Goal: Task Accomplishment & Management: Use online tool/utility

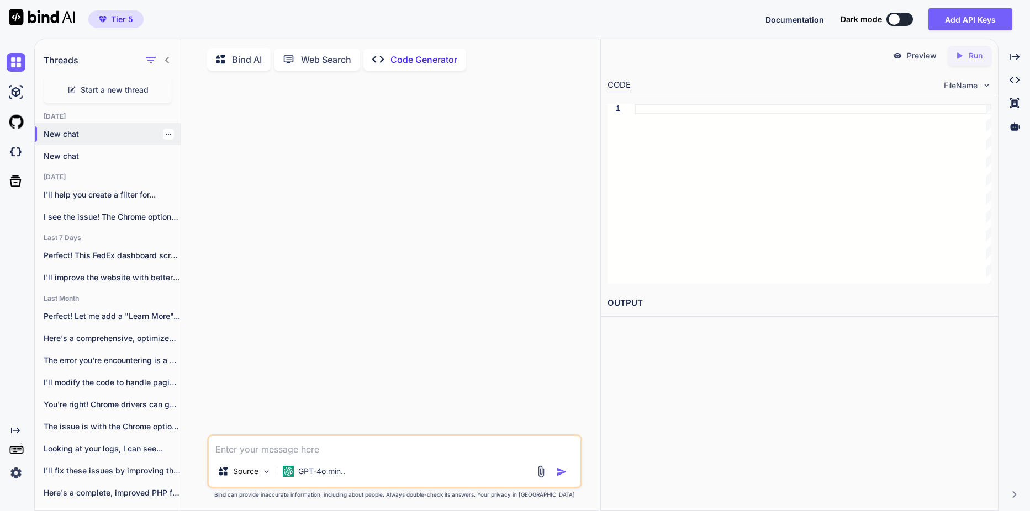
scroll to position [4, 0]
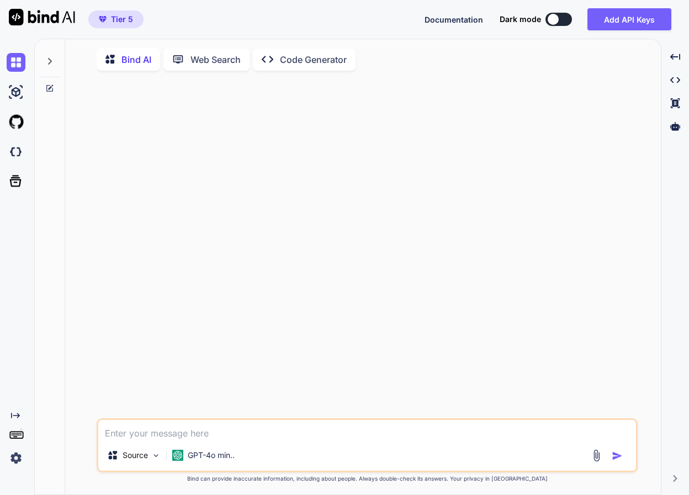
type textarea "x"
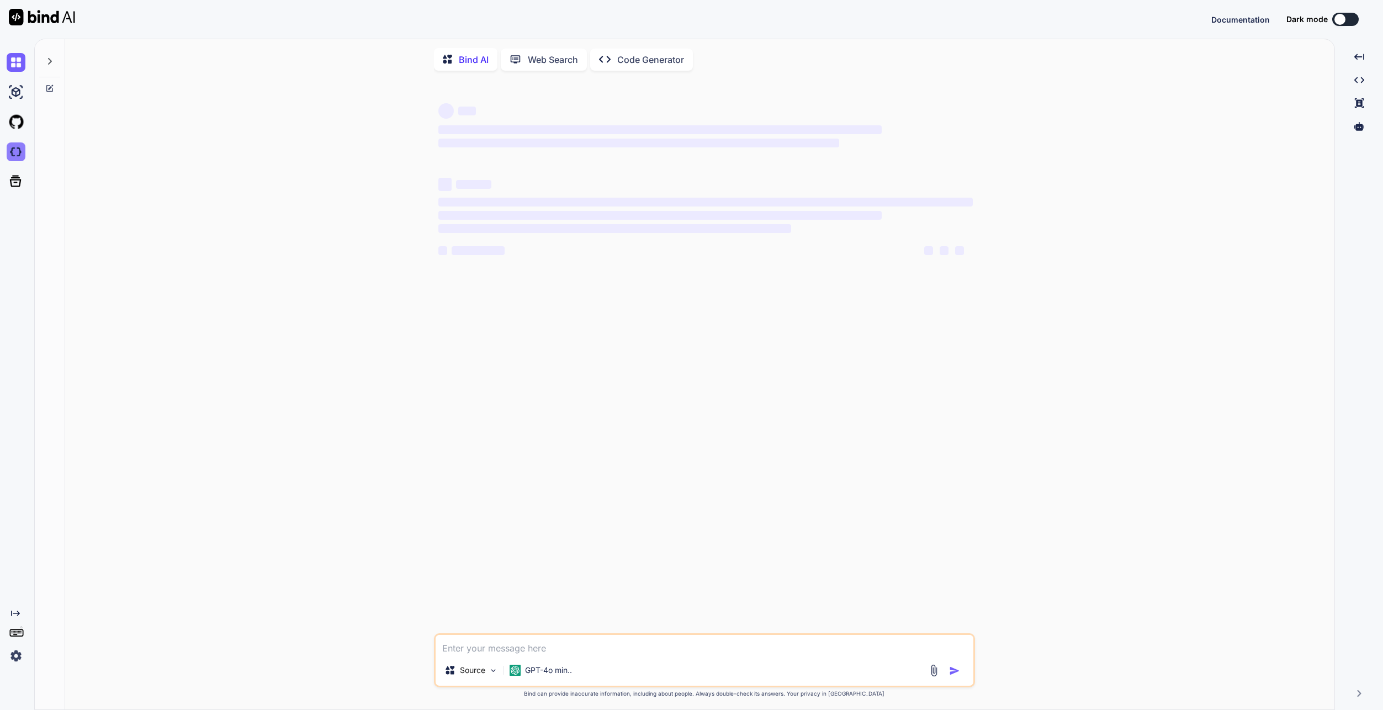
type textarea "x"
click at [24, 155] on img at bounding box center [16, 151] width 19 height 19
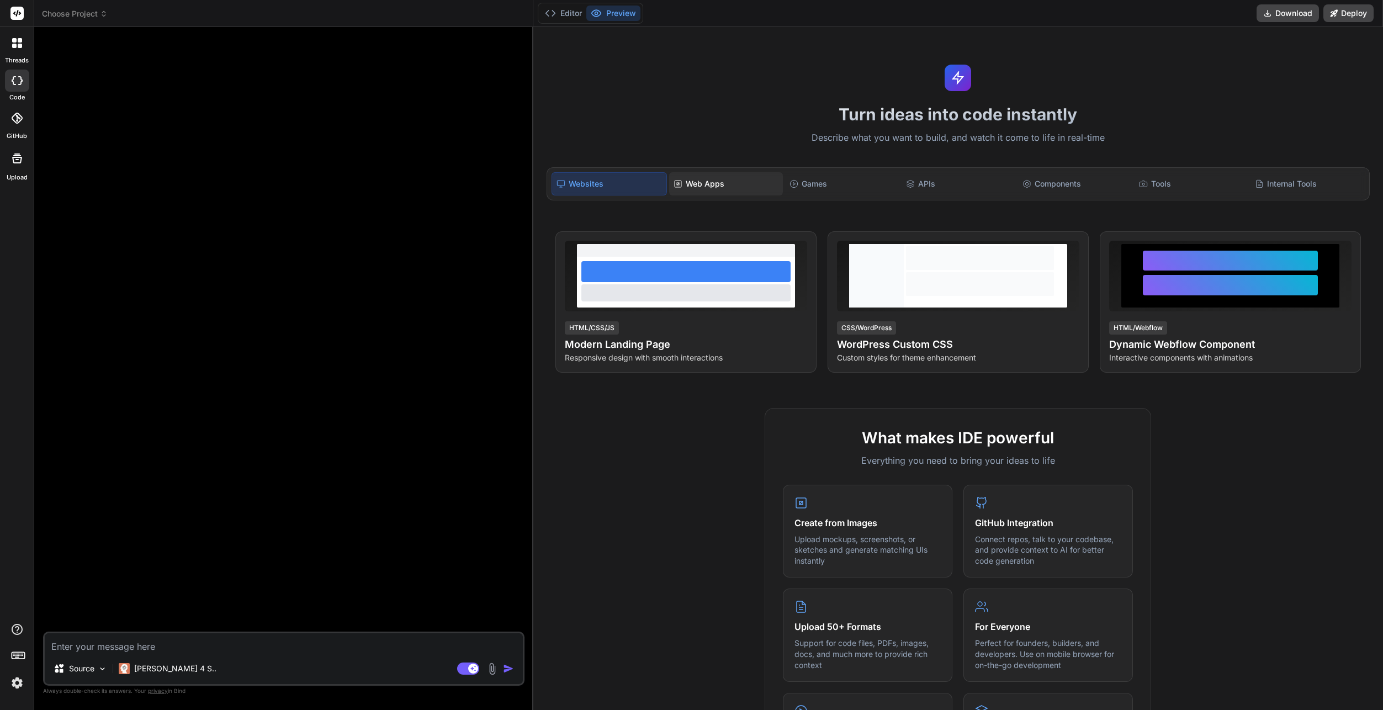
type textarea "x"
click at [723, 184] on div "Web Apps" at bounding box center [726, 183] width 114 height 23
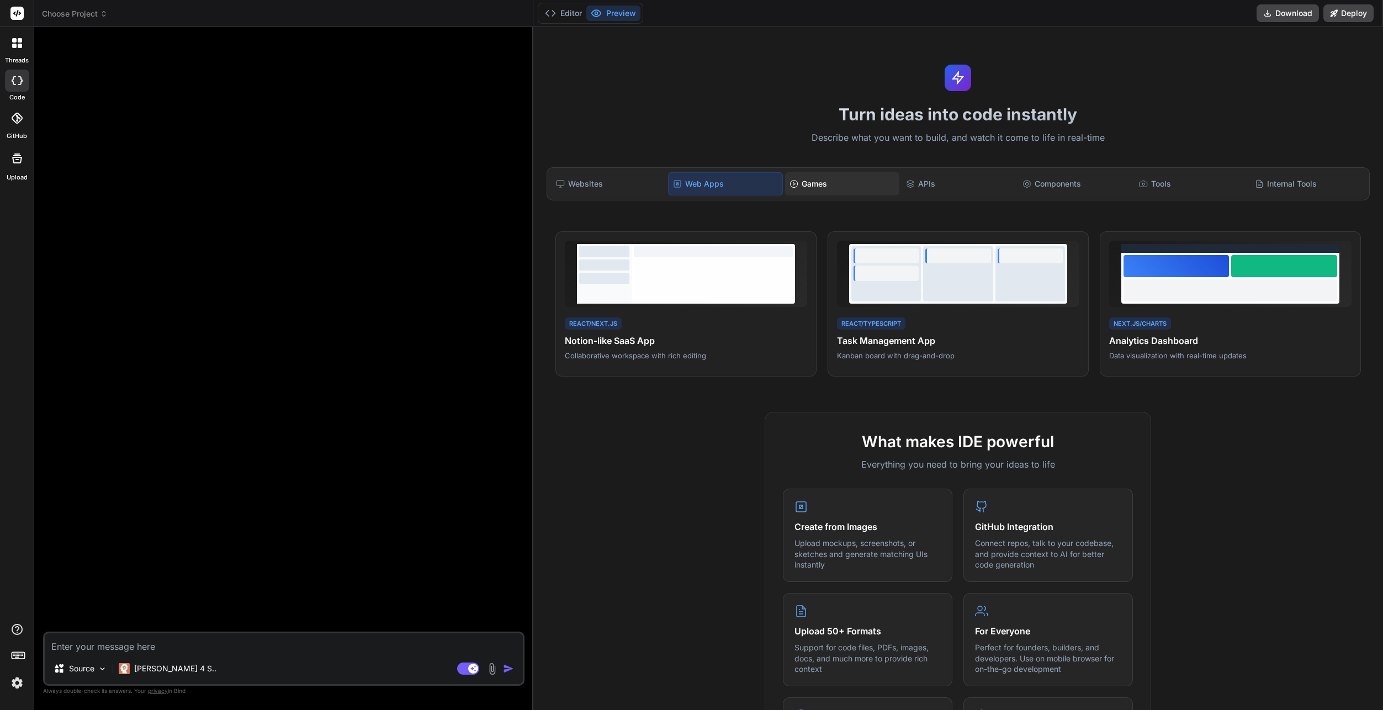
click at [814, 182] on div "Games" at bounding box center [842, 183] width 114 height 23
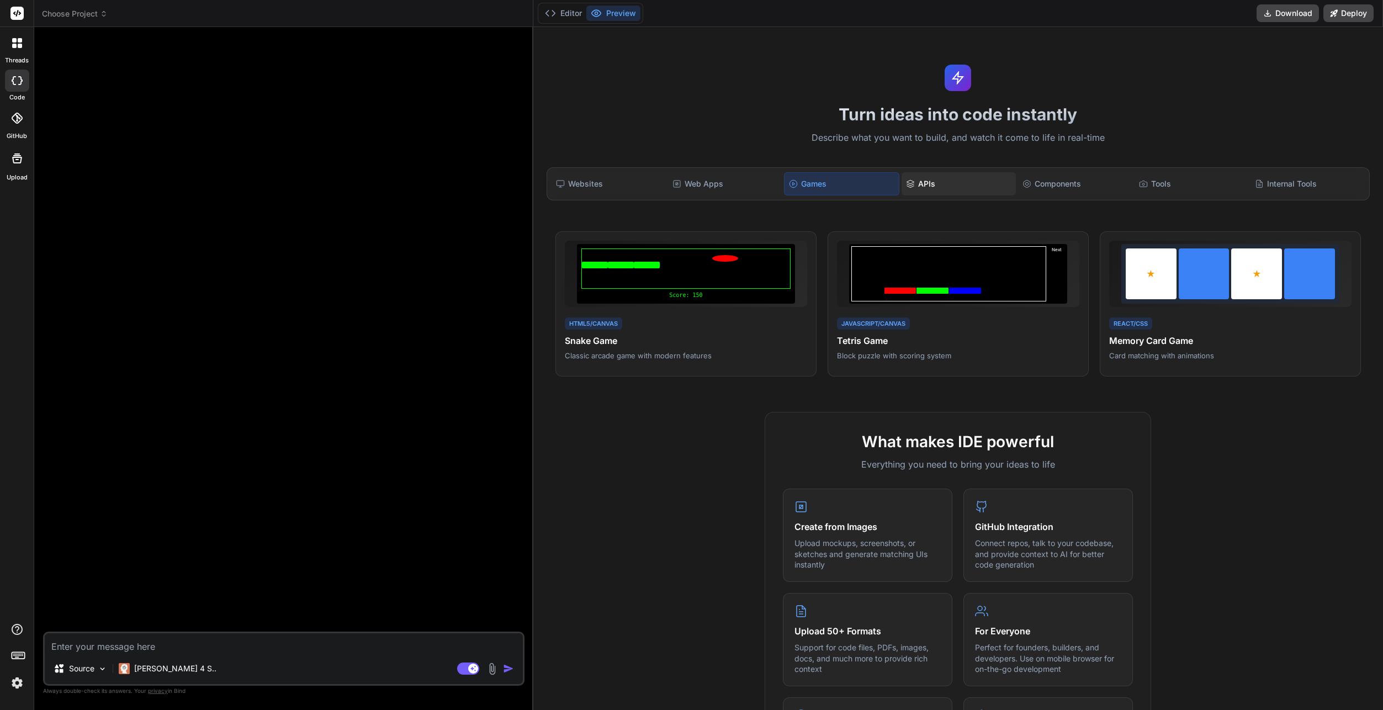
click at [910, 180] on icon at bounding box center [910, 182] width 7 height 4
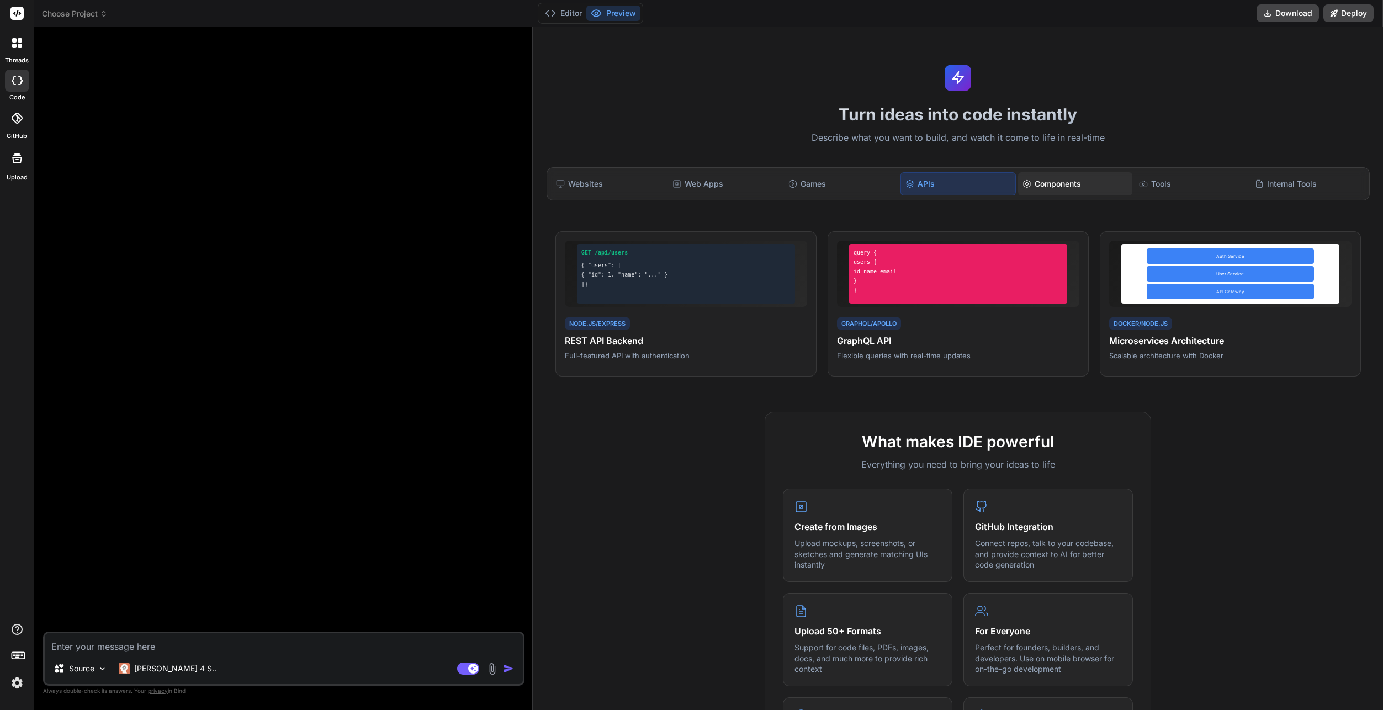
click at [1074, 185] on div "Components" at bounding box center [1075, 183] width 114 height 23
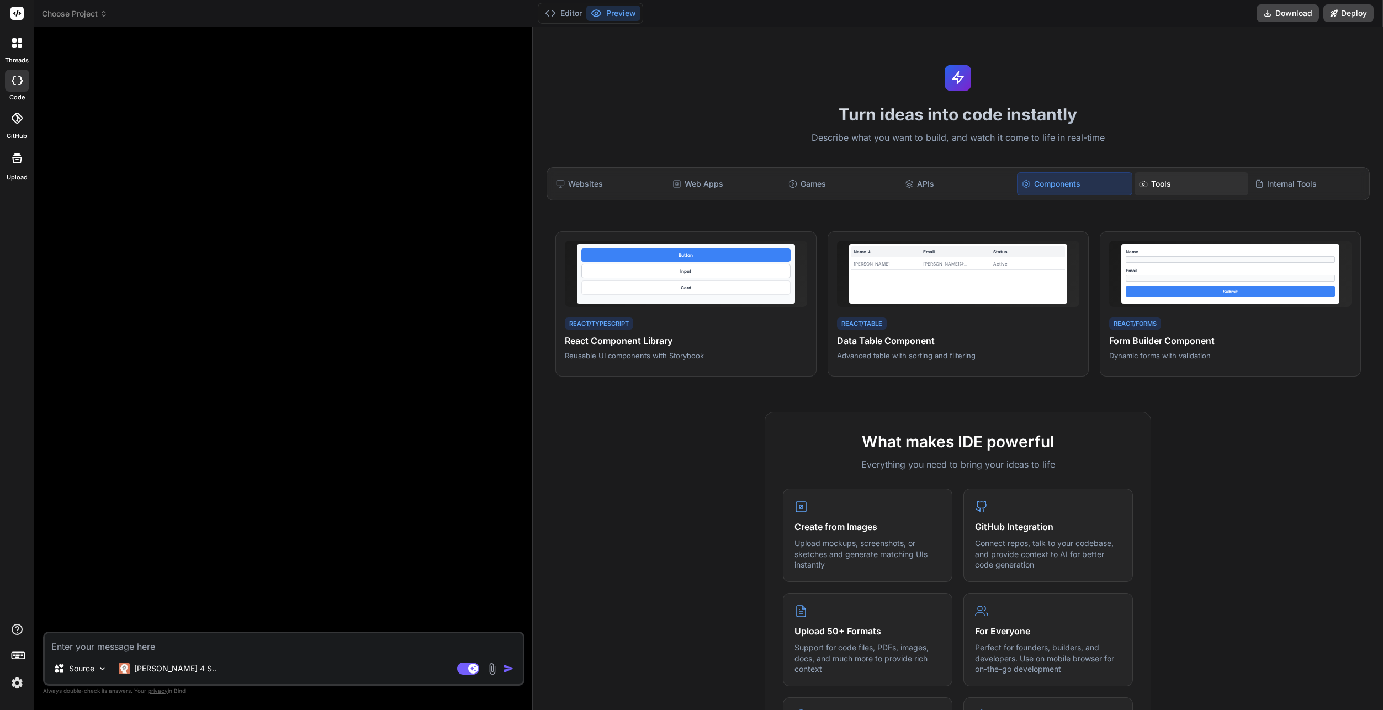
click at [1194, 180] on div "Tools" at bounding box center [1192, 183] width 114 height 23
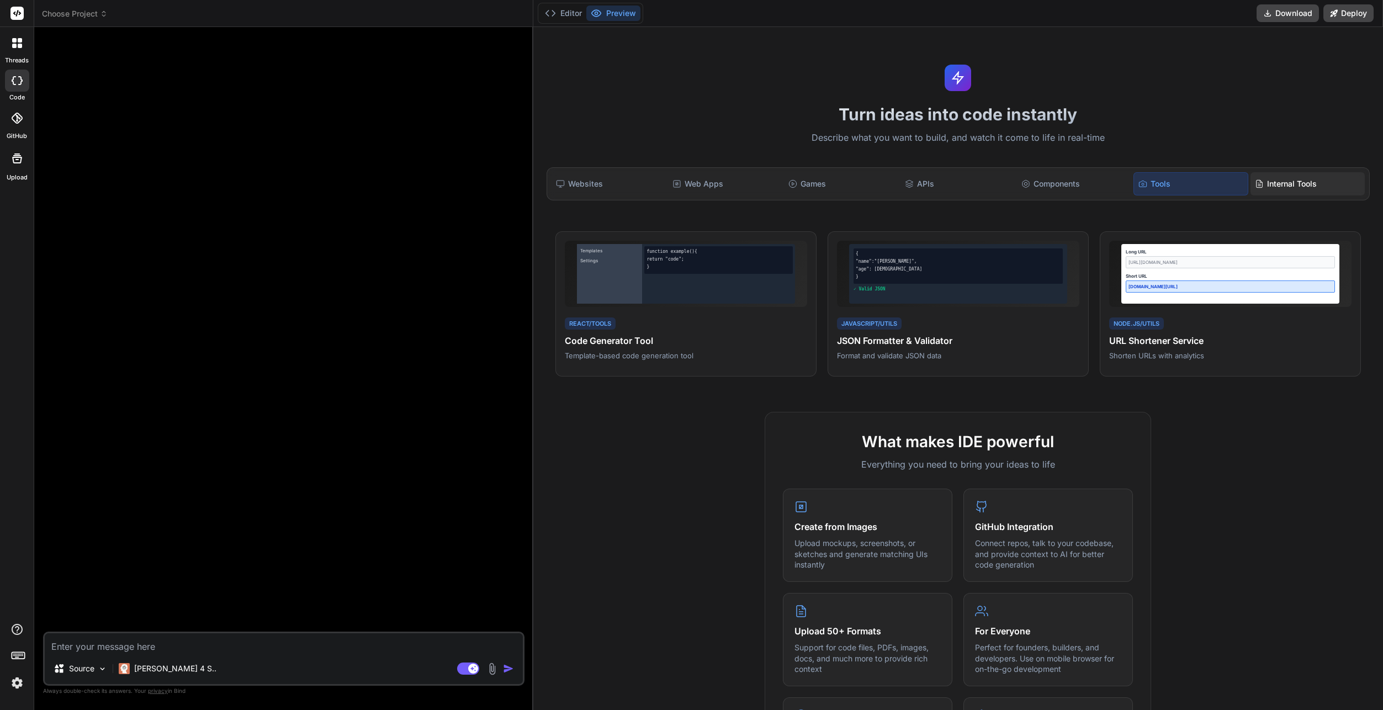
click at [1276, 188] on div "Internal Tools" at bounding box center [1307, 183] width 114 height 23
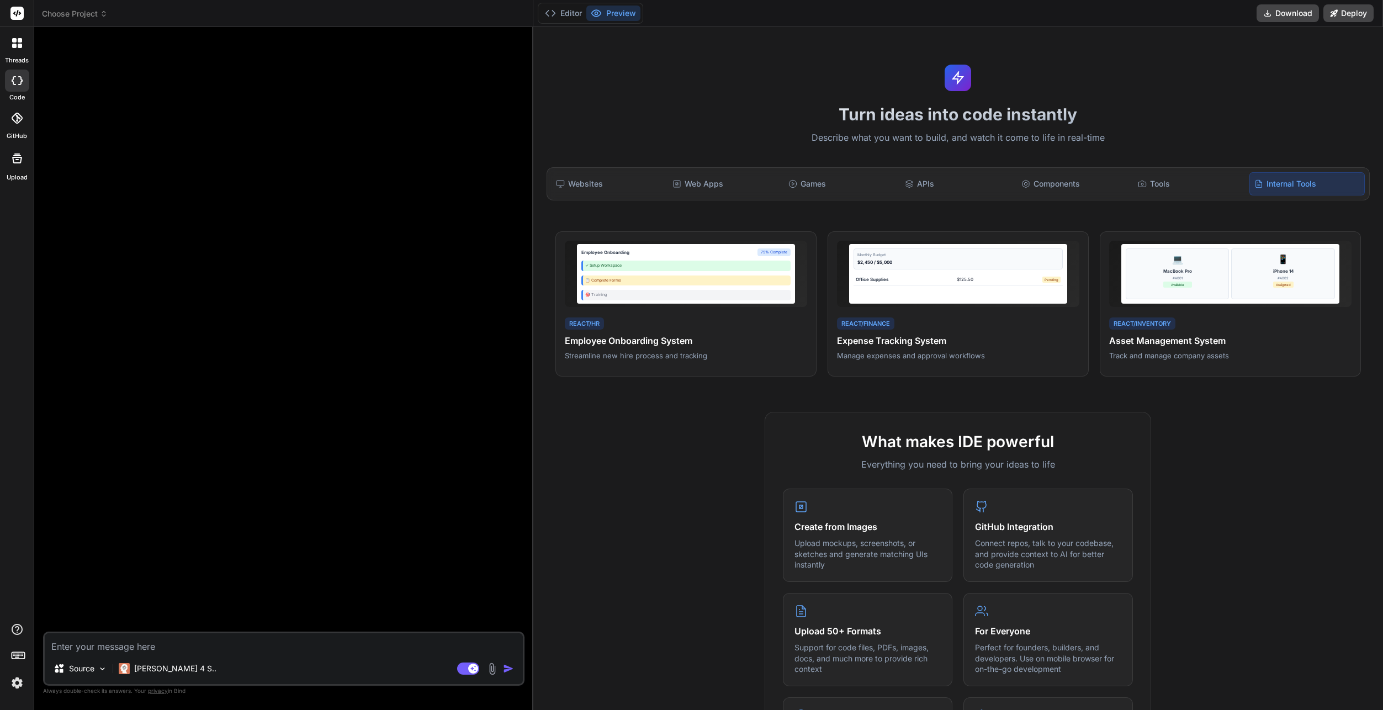
click at [215, 646] on textarea at bounding box center [284, 643] width 478 height 20
type textarea "i"
type textarea "x"
type textarea "i"
type textarea "x"
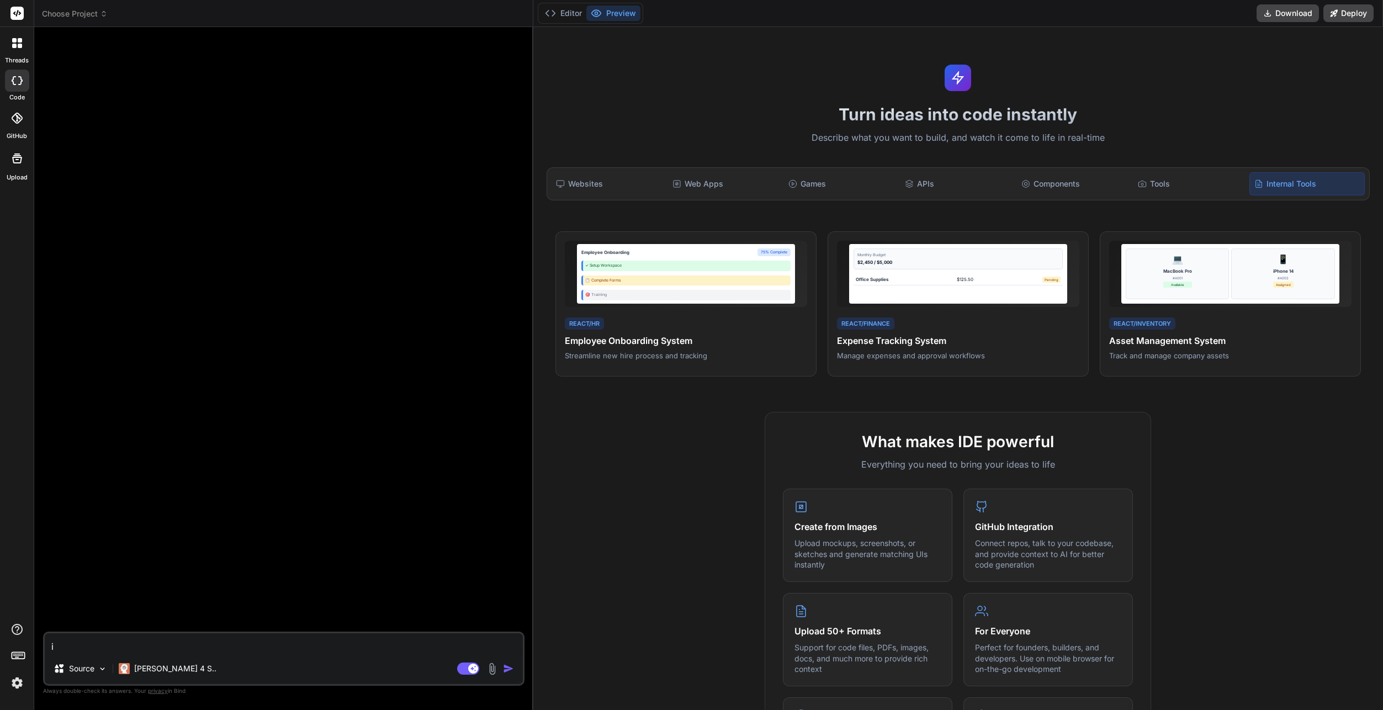
type textarea "i w"
type textarea "x"
type textarea "i wo"
type textarea "x"
type textarea "i wou"
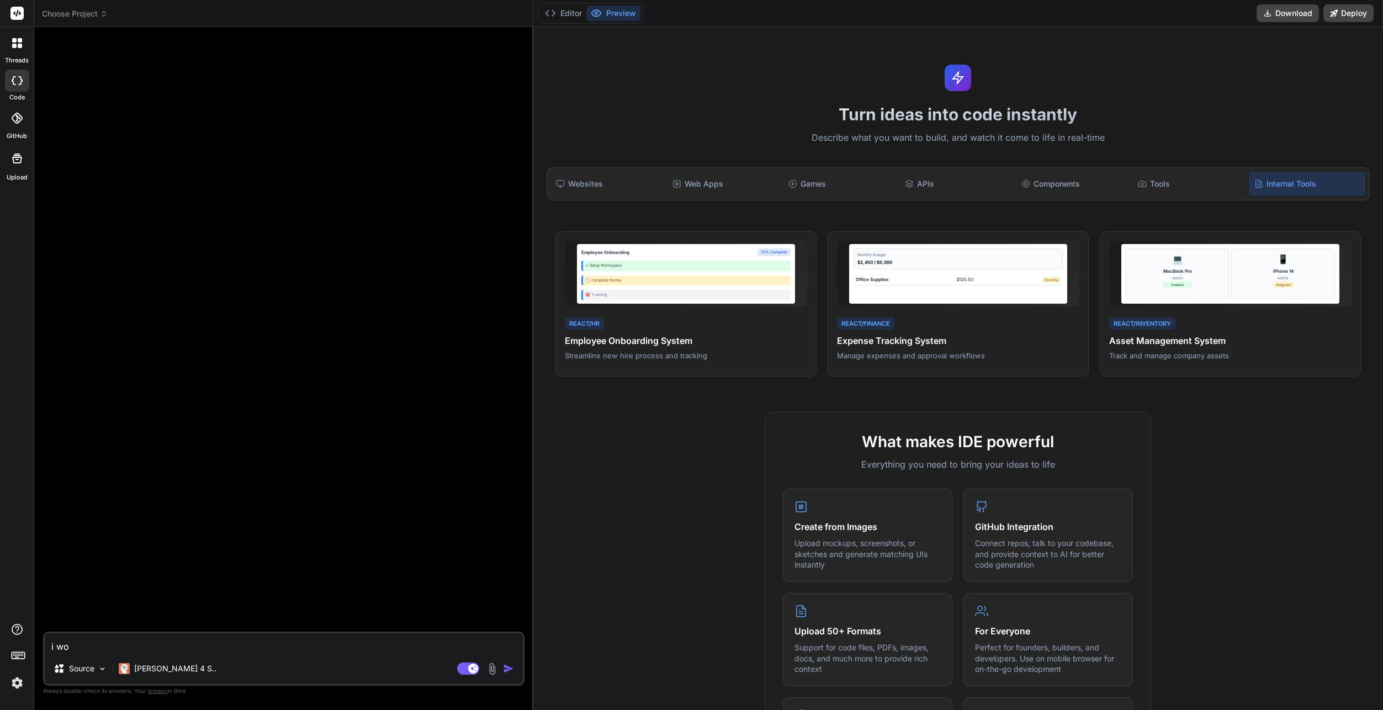
type textarea "x"
type textarea "i woul"
type textarea "x"
type textarea "i would"
type textarea "x"
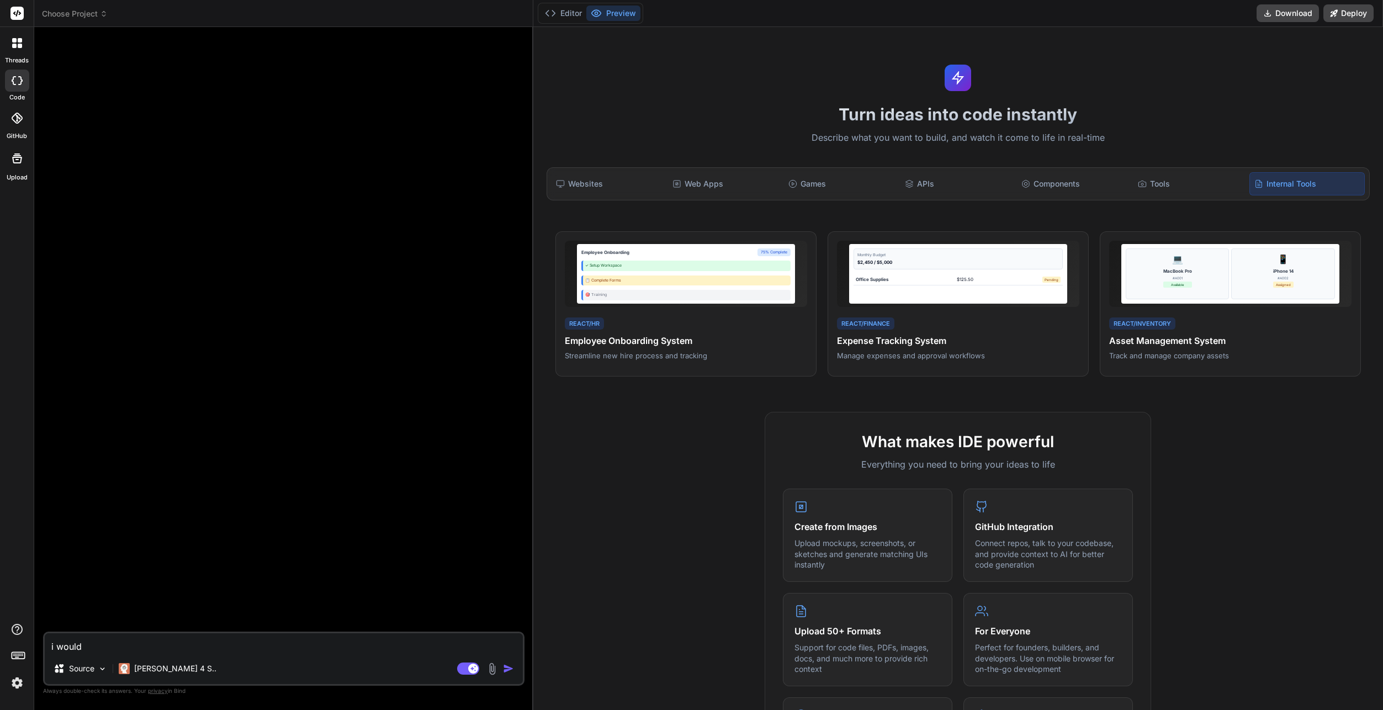
type textarea "i would"
type textarea "x"
type textarea "i would l"
type textarea "x"
type textarea "i would li"
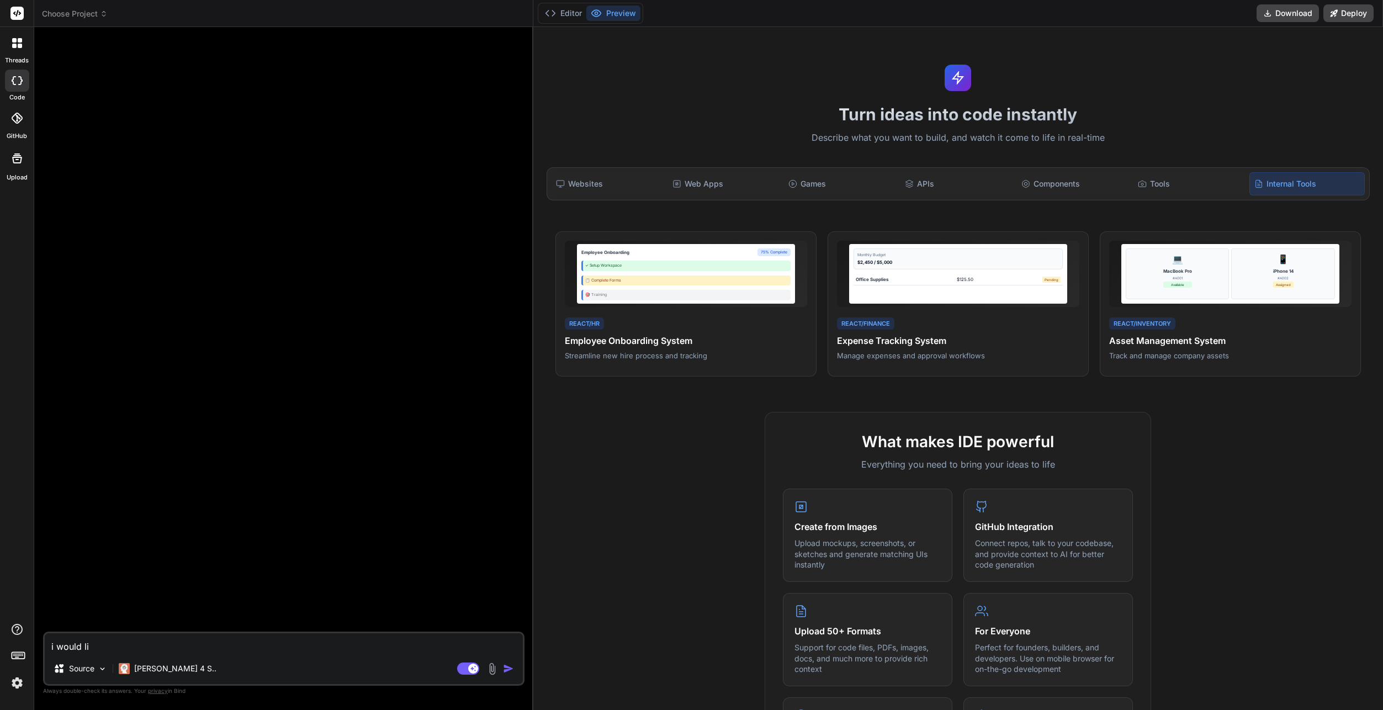
type textarea "x"
type textarea "i would lik"
type textarea "x"
type textarea "i would like"
type textarea "x"
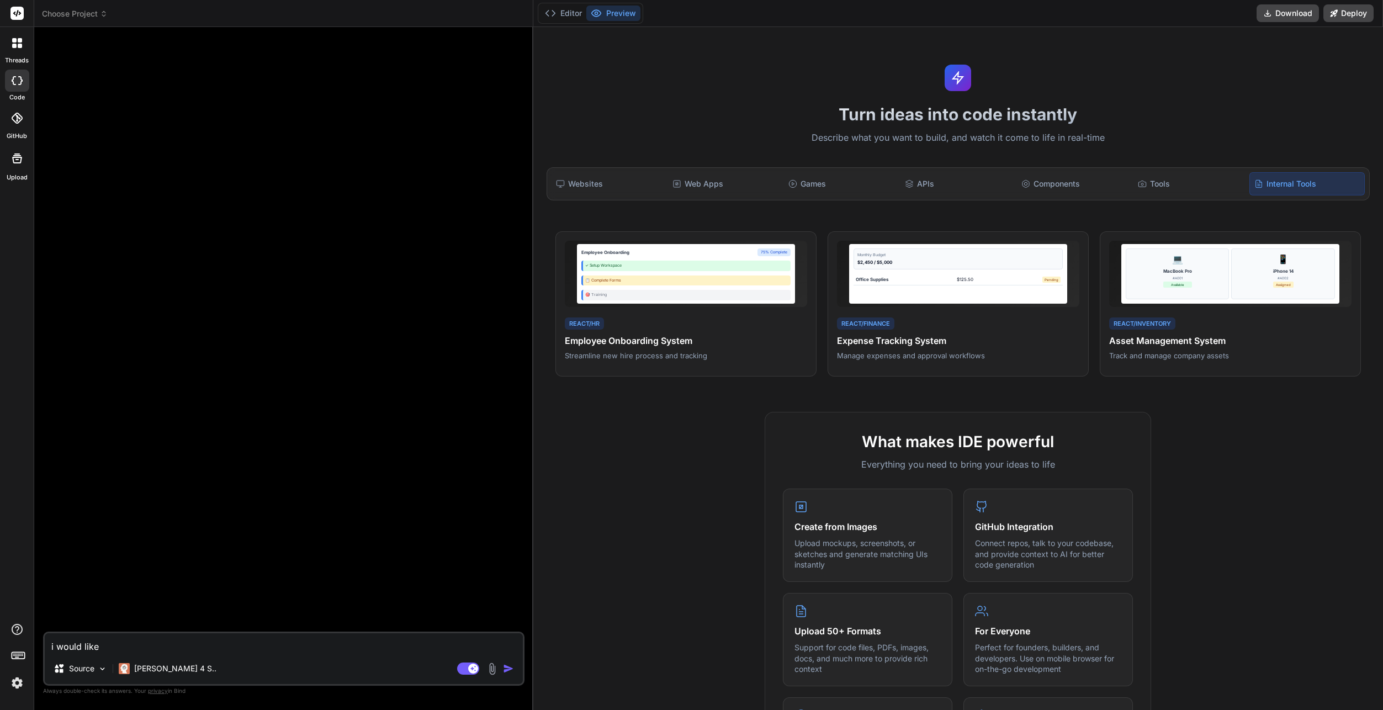
type textarea "i would like"
type textarea "x"
type textarea "i would like y"
type textarea "x"
type textarea "i would like yo"
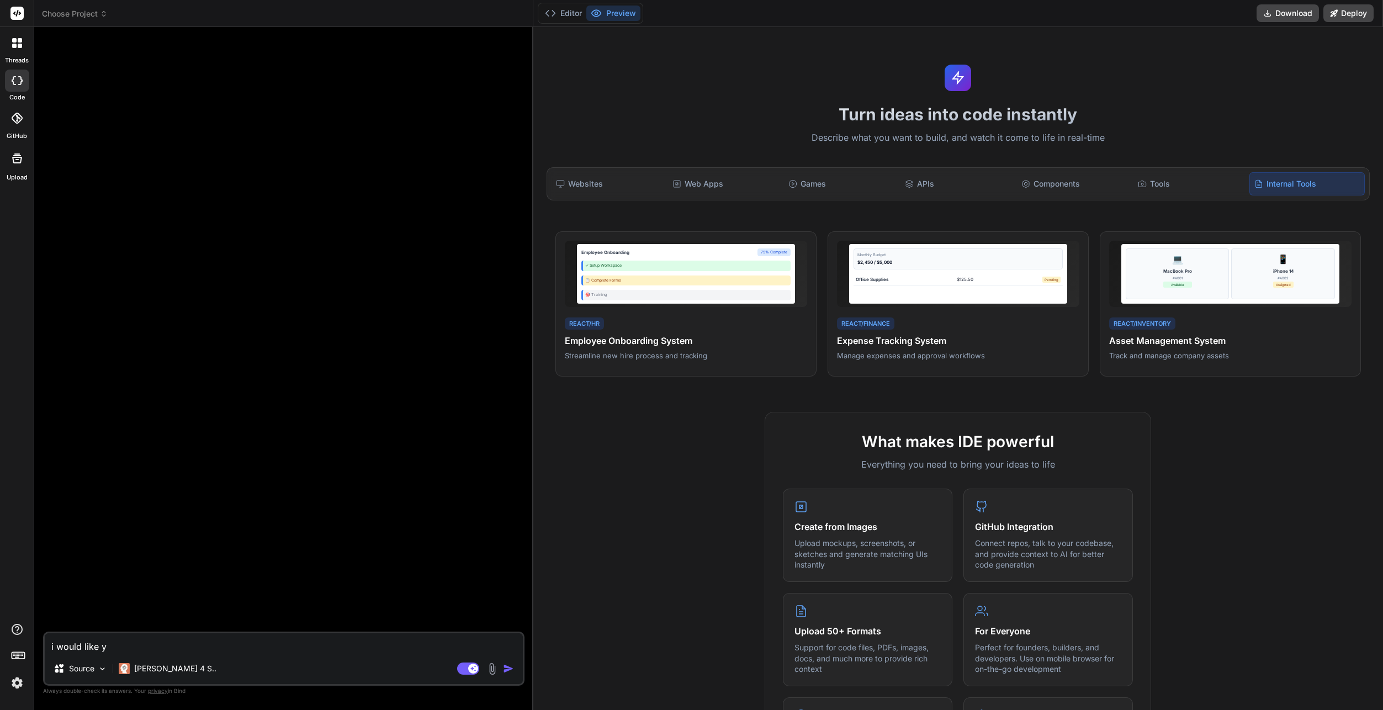
type textarea "x"
type textarea "i would like you"
type textarea "x"
type textarea "i would like you"
type textarea "x"
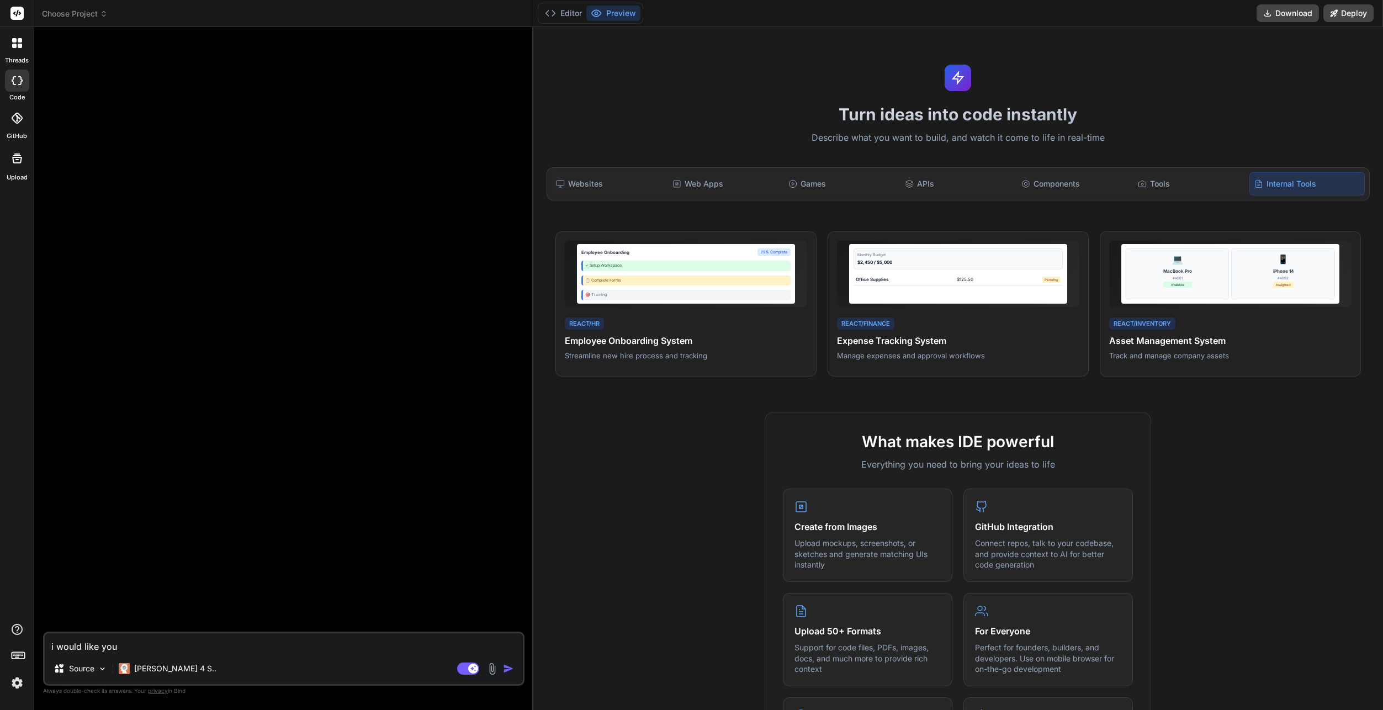
type textarea "i would like you t"
type textarea "x"
type textarea "i would like you to"
type textarea "x"
type textarea "i would like you to"
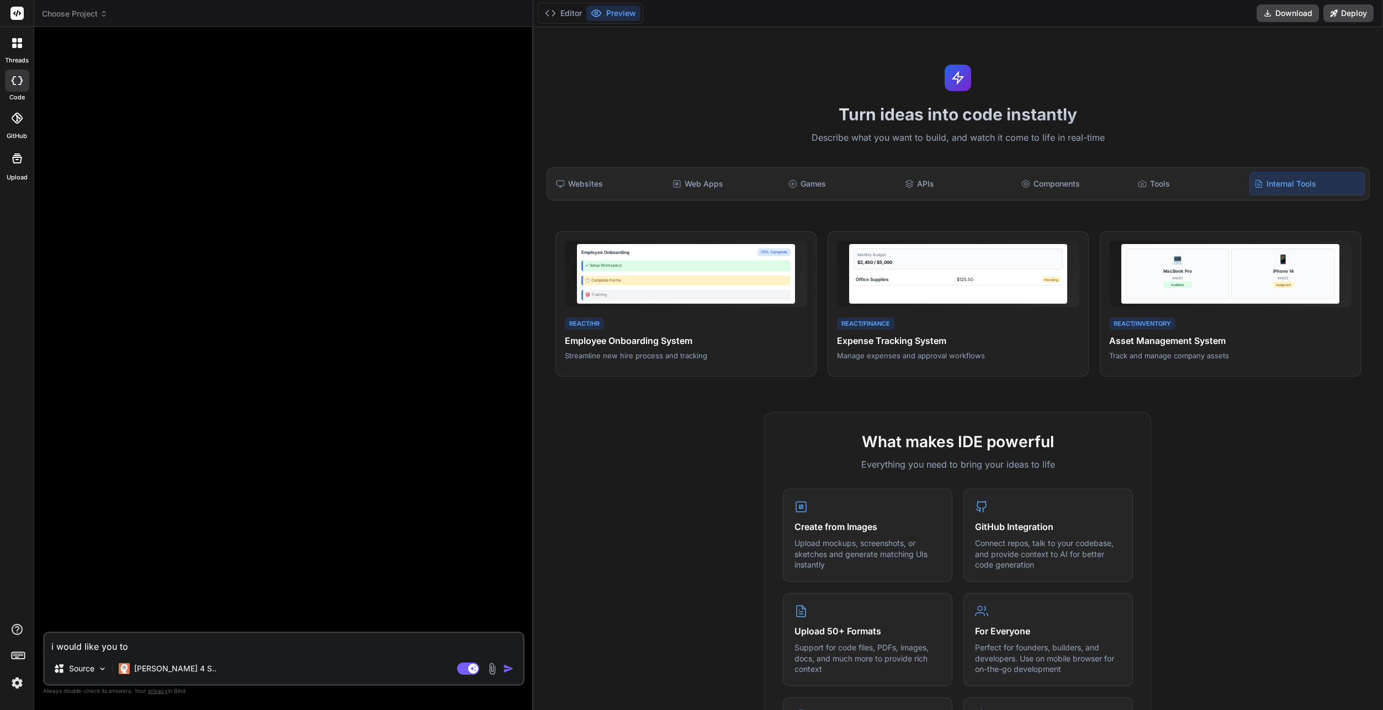
type textarea "x"
type textarea "i would like you to c"
type textarea "x"
type textarea "i would like you to cr"
type textarea "x"
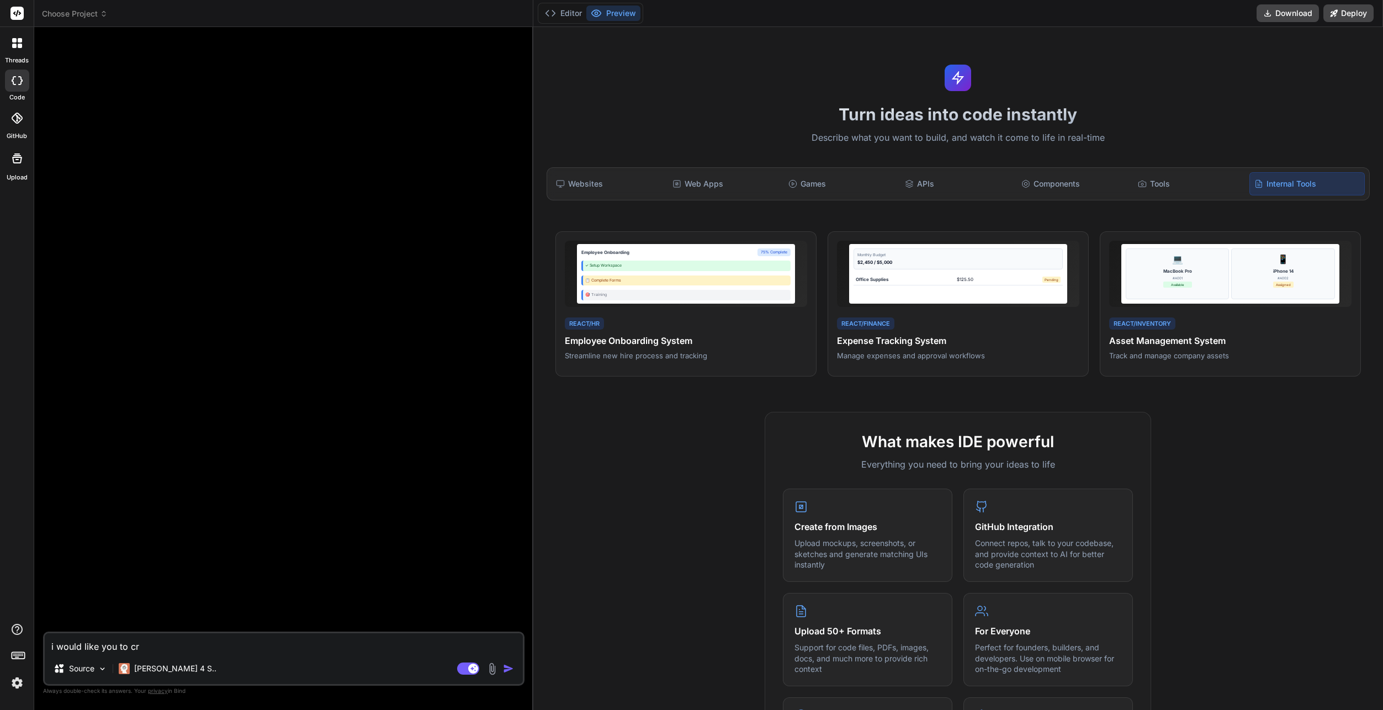
type textarea "i would like you to cre"
type textarea "x"
type textarea "i would like you to crea"
type textarea "x"
type textarea "i would like you to creat"
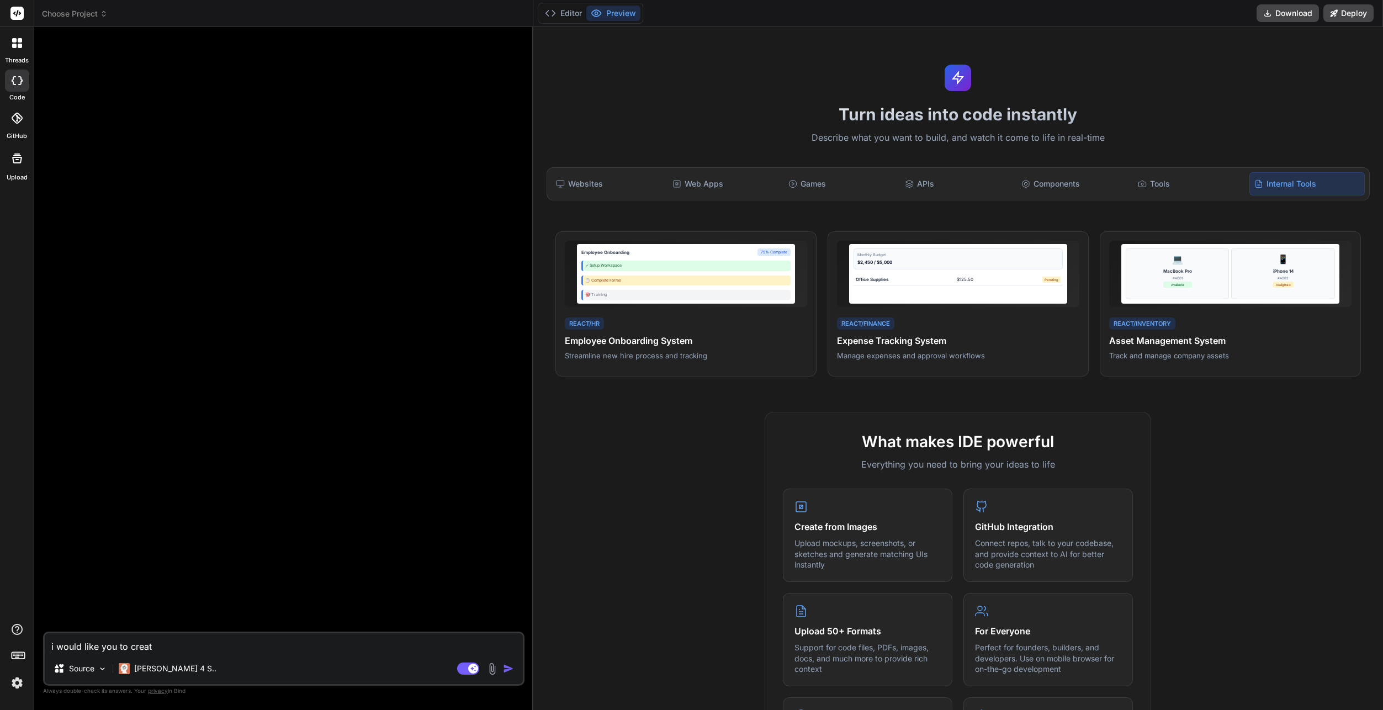
type textarea "x"
type textarea "i would like you to create"
type textarea "x"
type textarea "i would like you to create"
type textarea "x"
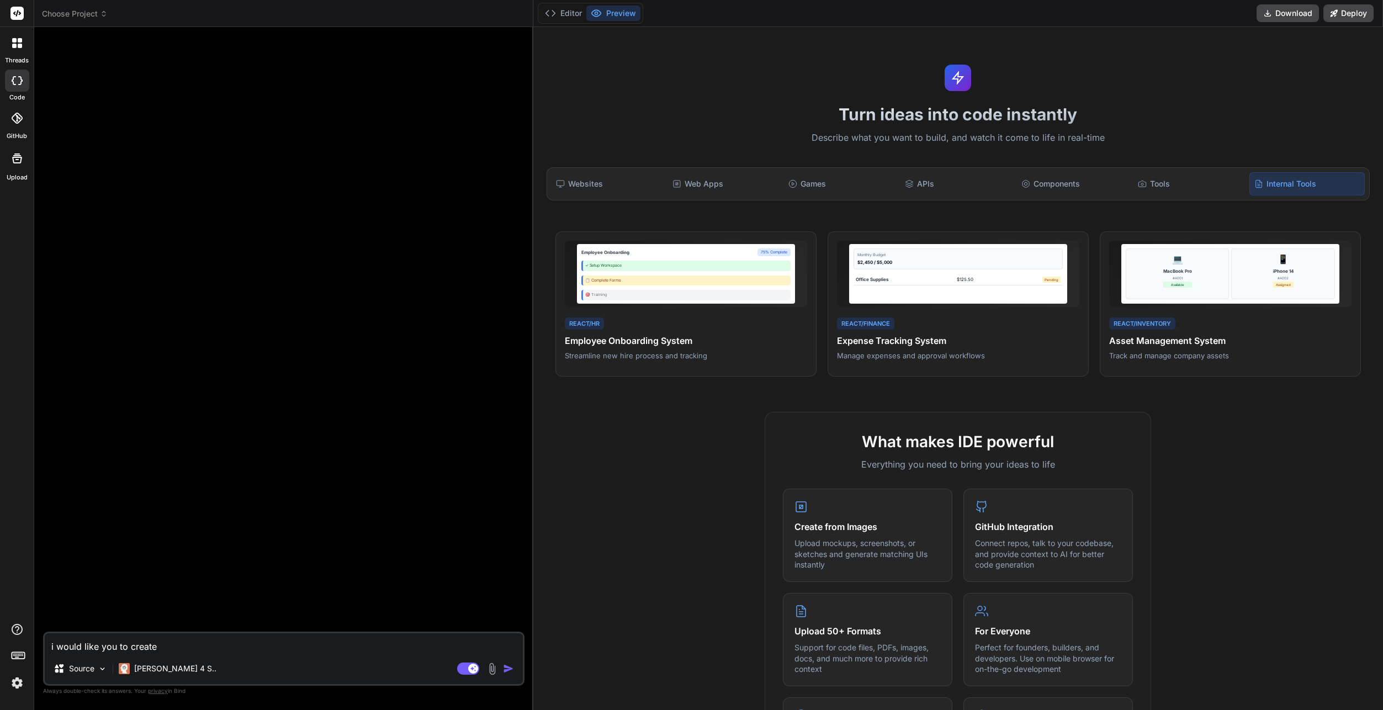
type textarea "i would like you to create a"
type textarea "x"
type textarea "i would like you to create a"
type textarea "x"
type textarea "i would like you to create a w"
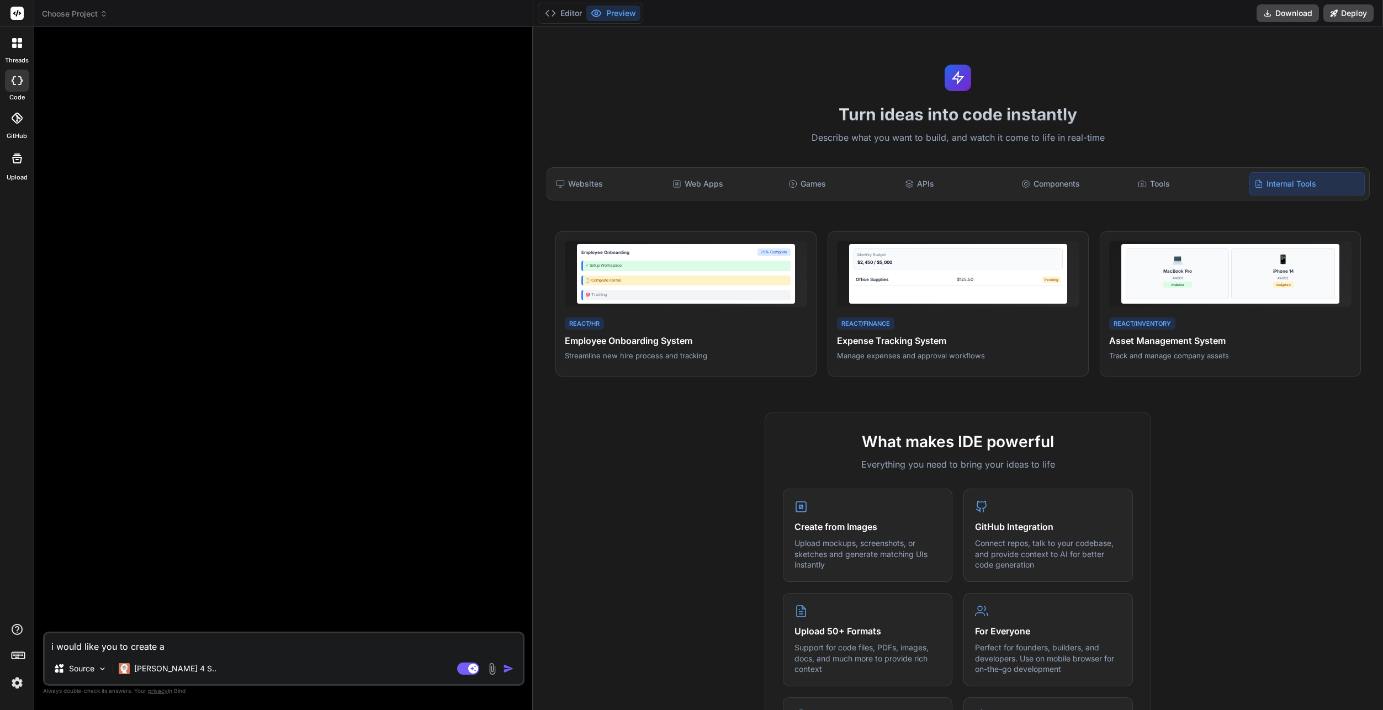
type textarea "x"
type textarea "i would like you to create a we"
type textarea "x"
type textarea "i would like you to create a web"
type textarea "x"
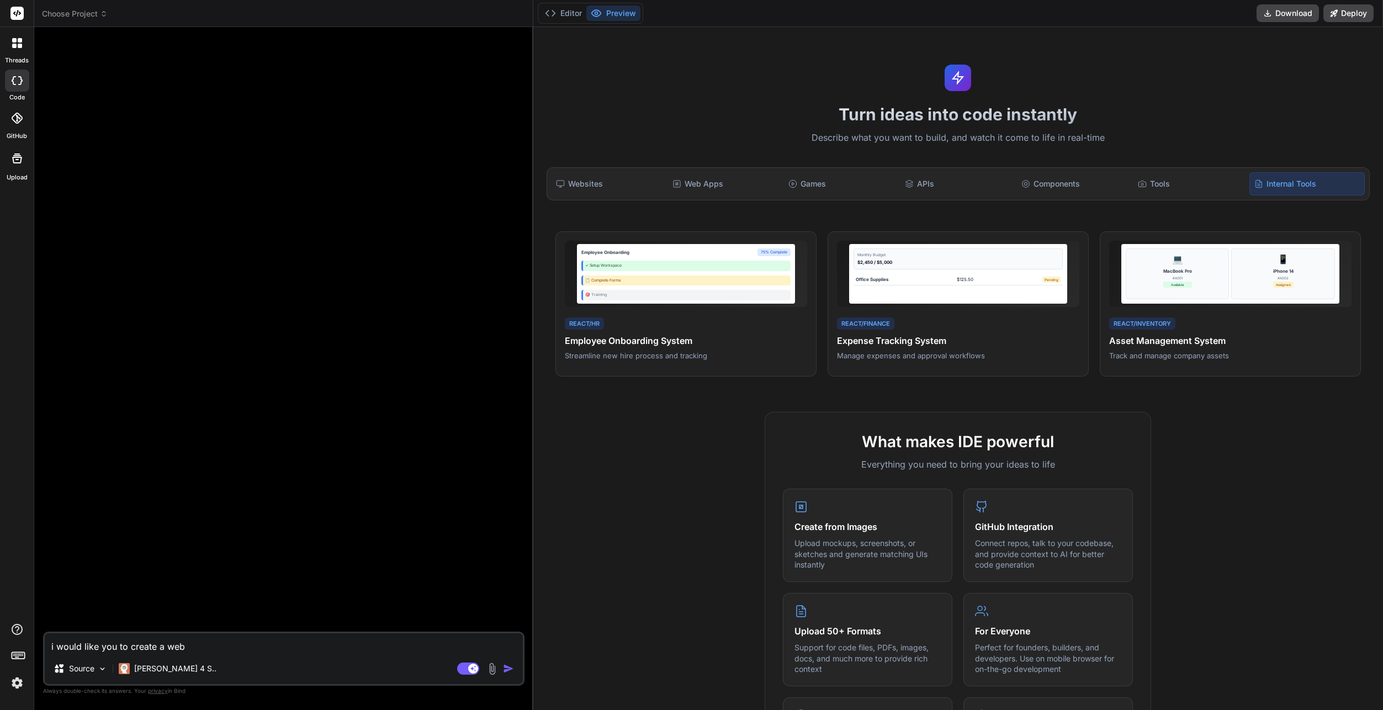
type textarea "i would like you to create a web"
type textarea "x"
type textarea "i would like you to create a web p"
type textarea "x"
type textarea "i would like you to create a web pa"
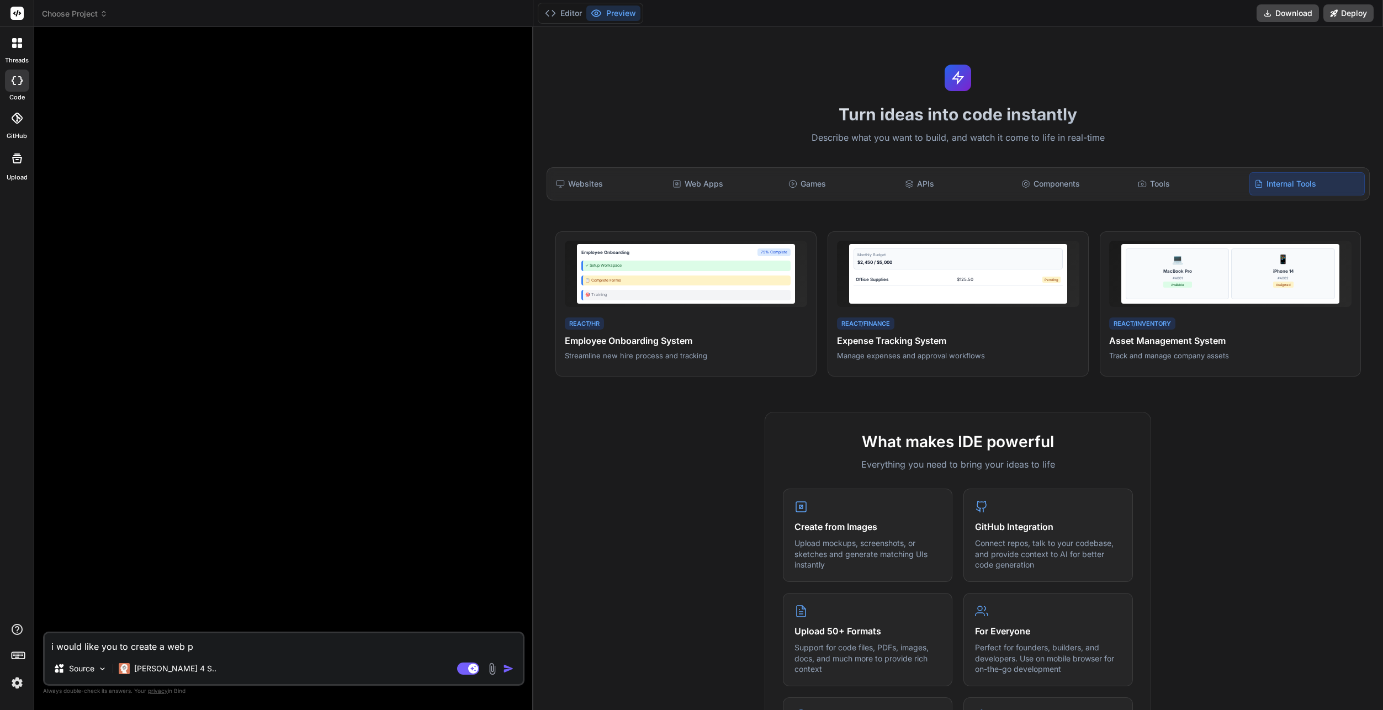
type textarea "x"
type textarea "i would like you to create a web pag"
type textarea "x"
type textarea "i would like you to create a web page"
type textarea "x"
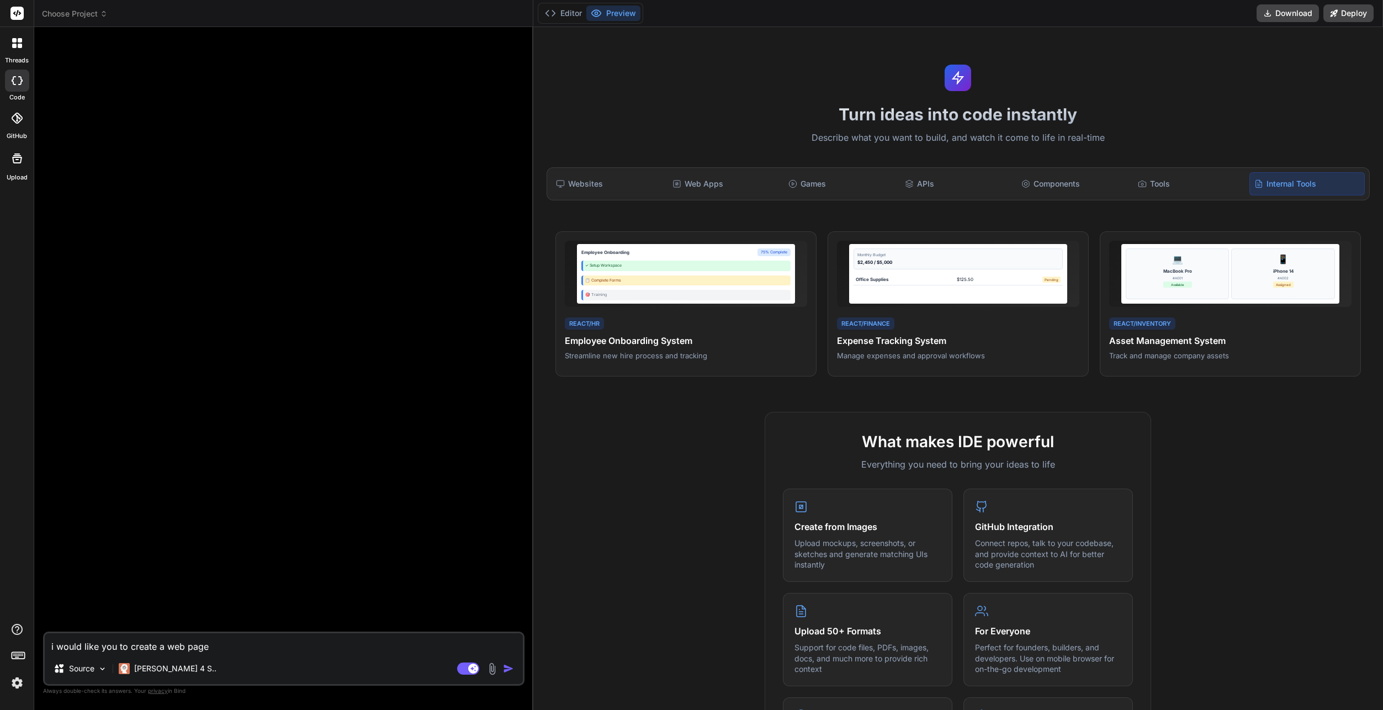
type textarea "i would like you to create a web page"
type textarea "x"
type textarea "i would like you to create a web page t"
type textarea "x"
type textarea "i would like you to create a web page th"
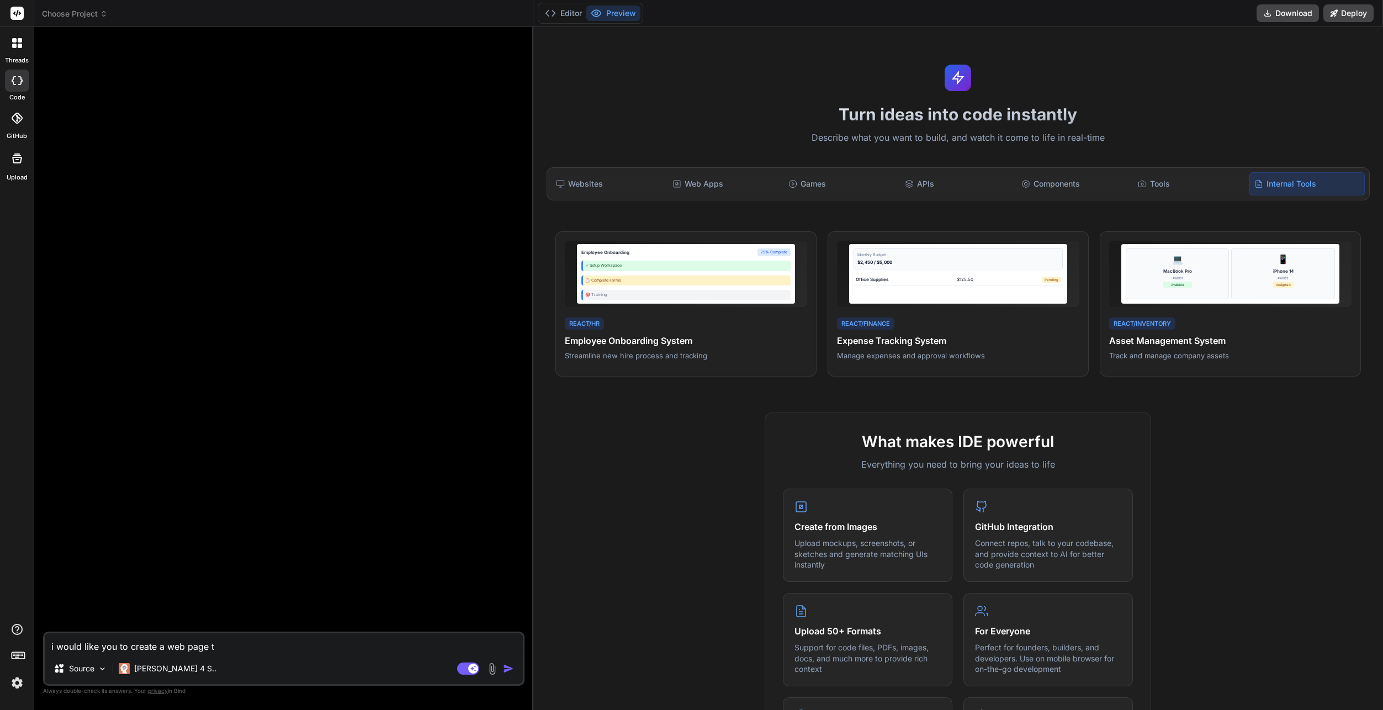
type textarea "x"
type textarea "i would like you to create a web page tha"
type textarea "x"
type textarea "i would like you to create a web page that"
type textarea "x"
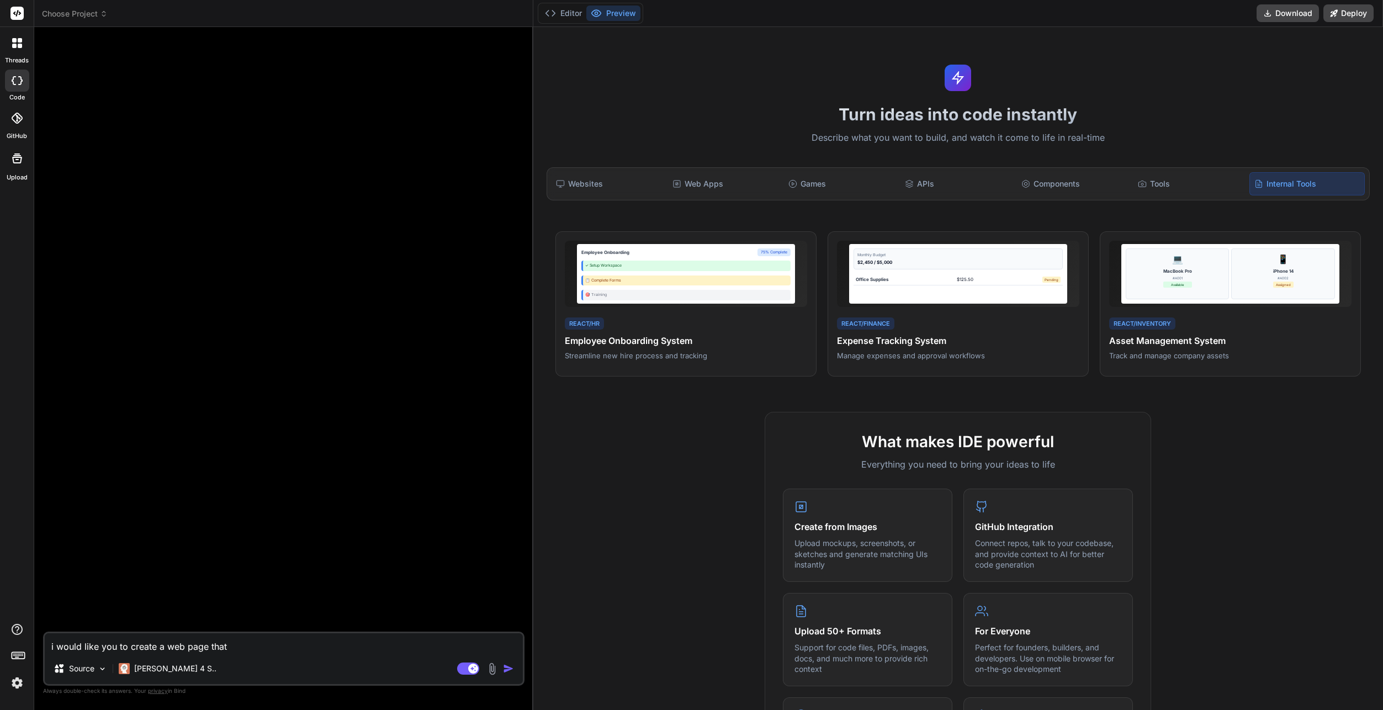
type textarea "i would like you to create a web page that"
type textarea "x"
type textarea "i would like you to create a web page that i"
type textarea "x"
type textarea "i would like you to create a web page that i"
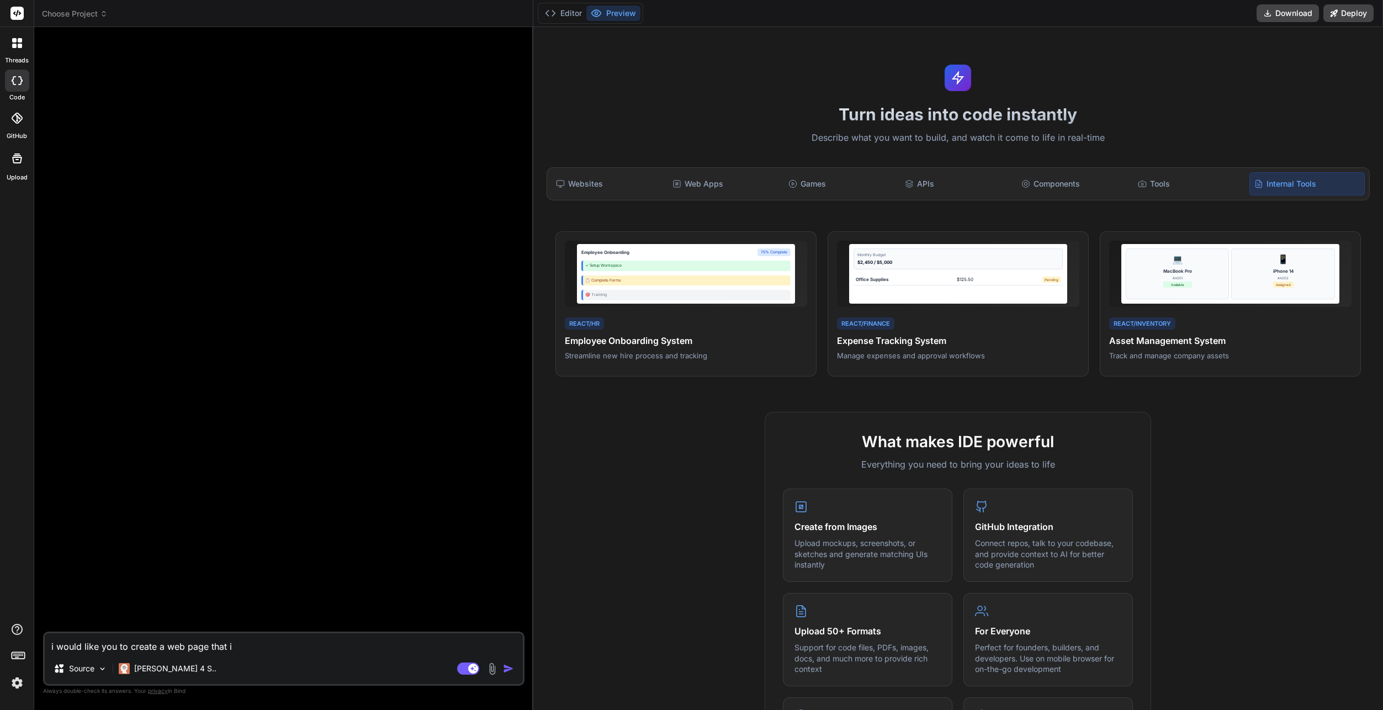
type textarea "x"
type textarea "i would like you to create a web page that i c"
type textarea "x"
type textarea "i would like you to create a web page that i ca"
type textarea "x"
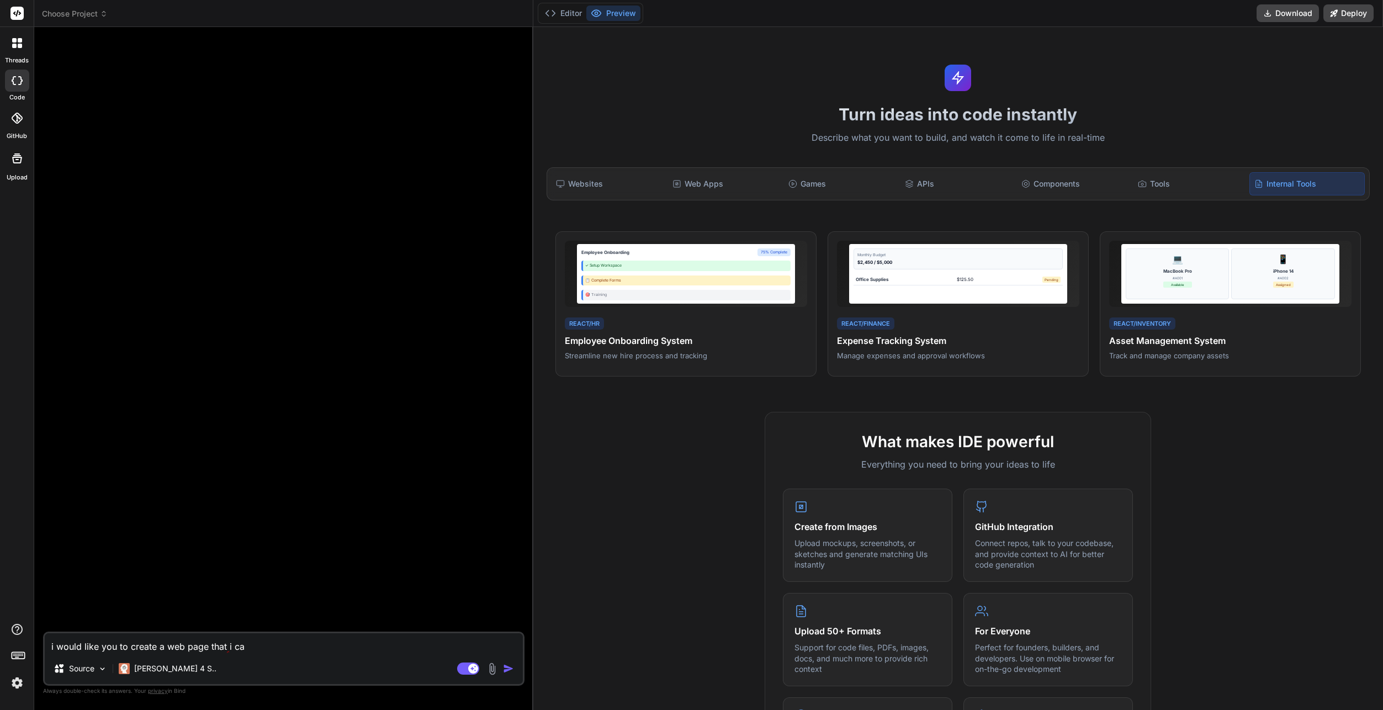
type textarea "i would like you to create a web page that i can"
type textarea "x"
type textarea "i would like you to create a web page that i can"
type textarea "x"
type textarea "i would like you to create a web page that i can u"
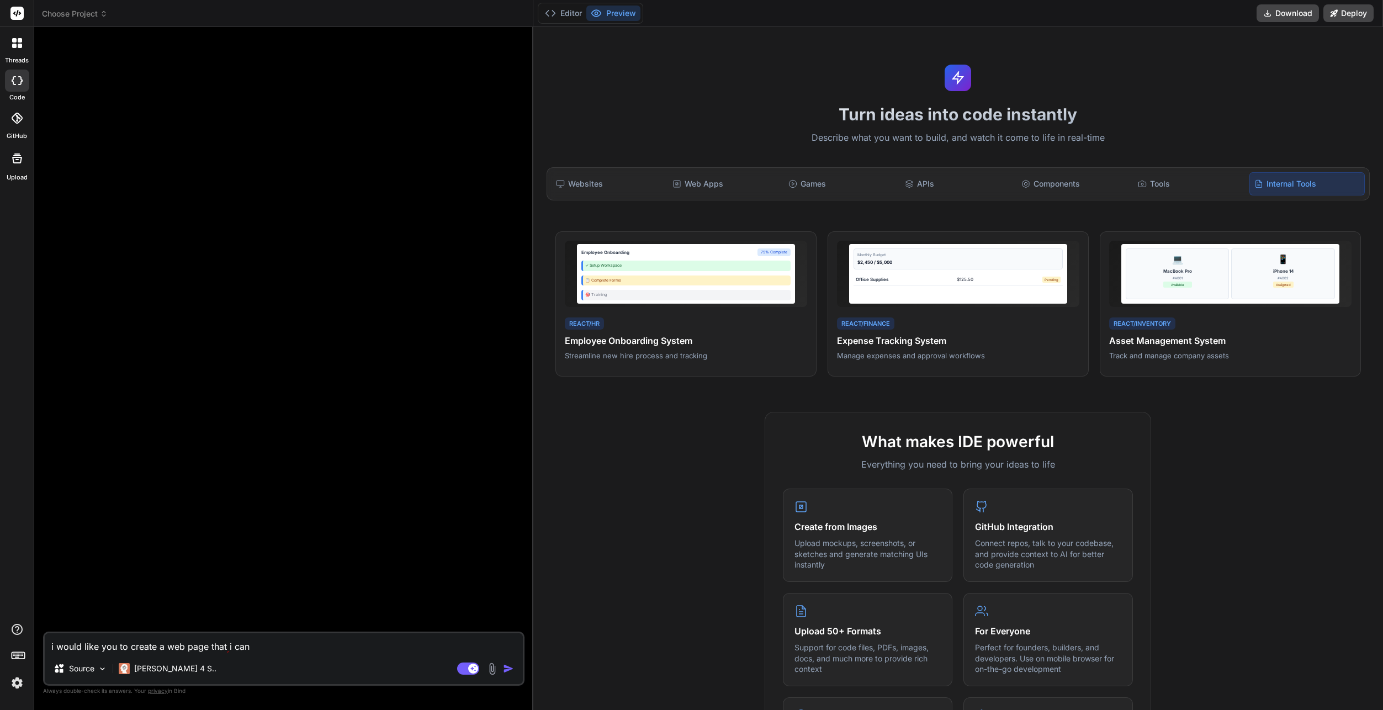
type textarea "x"
type textarea "i would like you to create a web page that i can us"
type textarea "x"
type textarea "i would like you to create a web page that i can use"
type textarea "x"
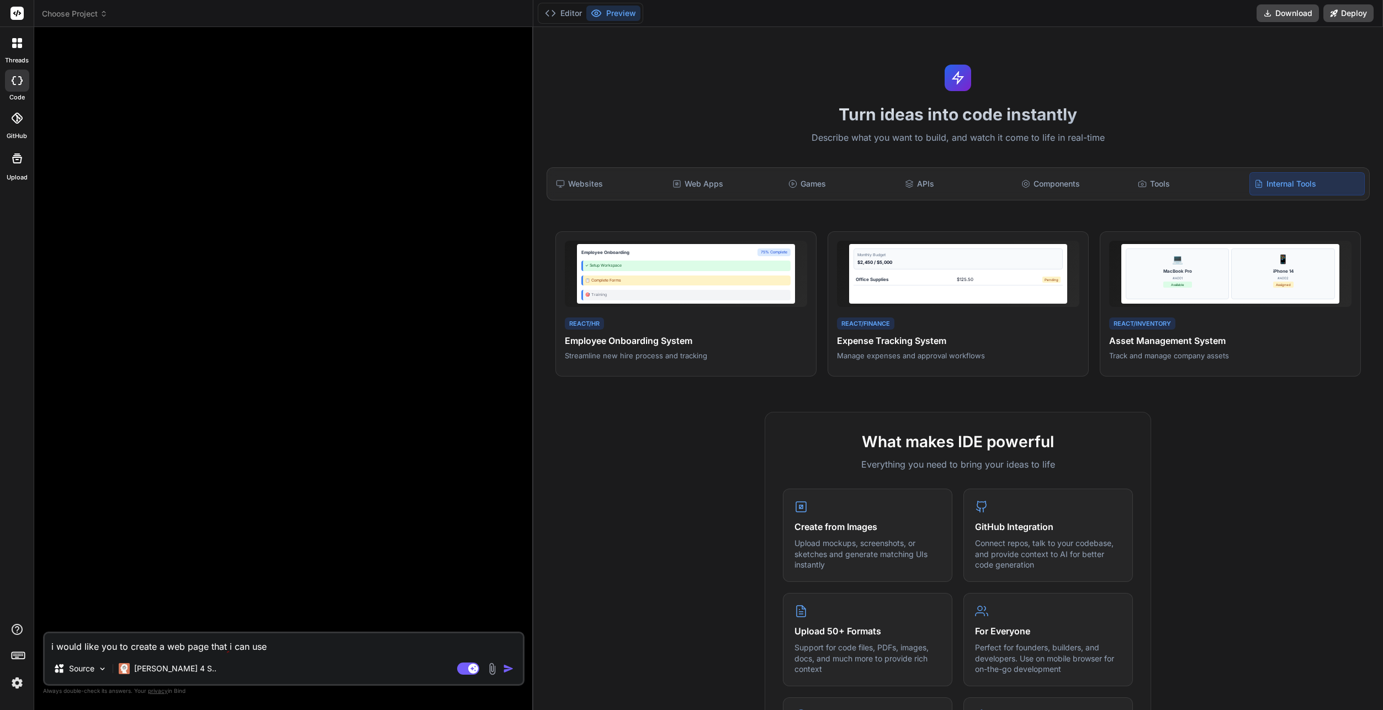
type textarea "i would like you to create a web page that i can use"
type textarea "x"
type textarea "i would like you to create a web page that i can use t"
type textarea "x"
type textarea "i would like you to create a web page that i can use to"
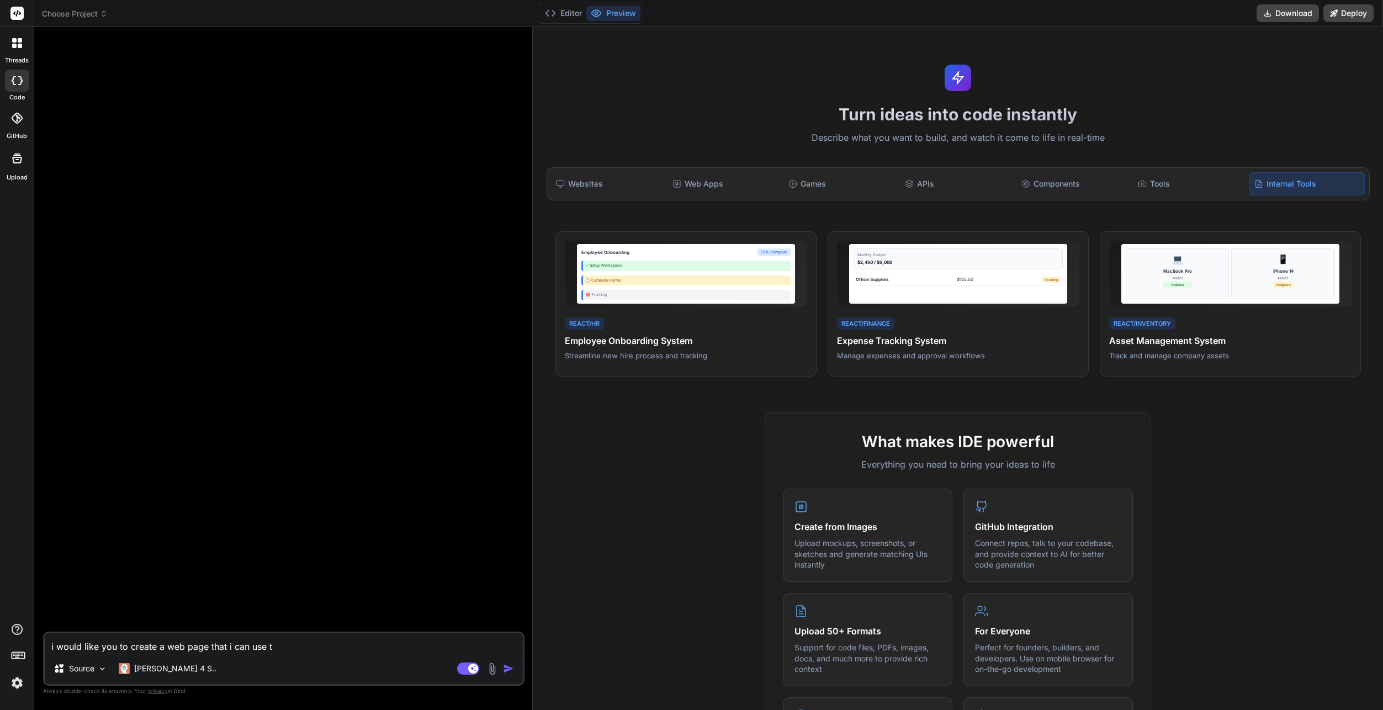
type textarea "x"
type textarea "i would like you to create a web page that i can use to"
type textarea "x"
type textarea "i would like you to create a web page that i can use to c"
type textarea "x"
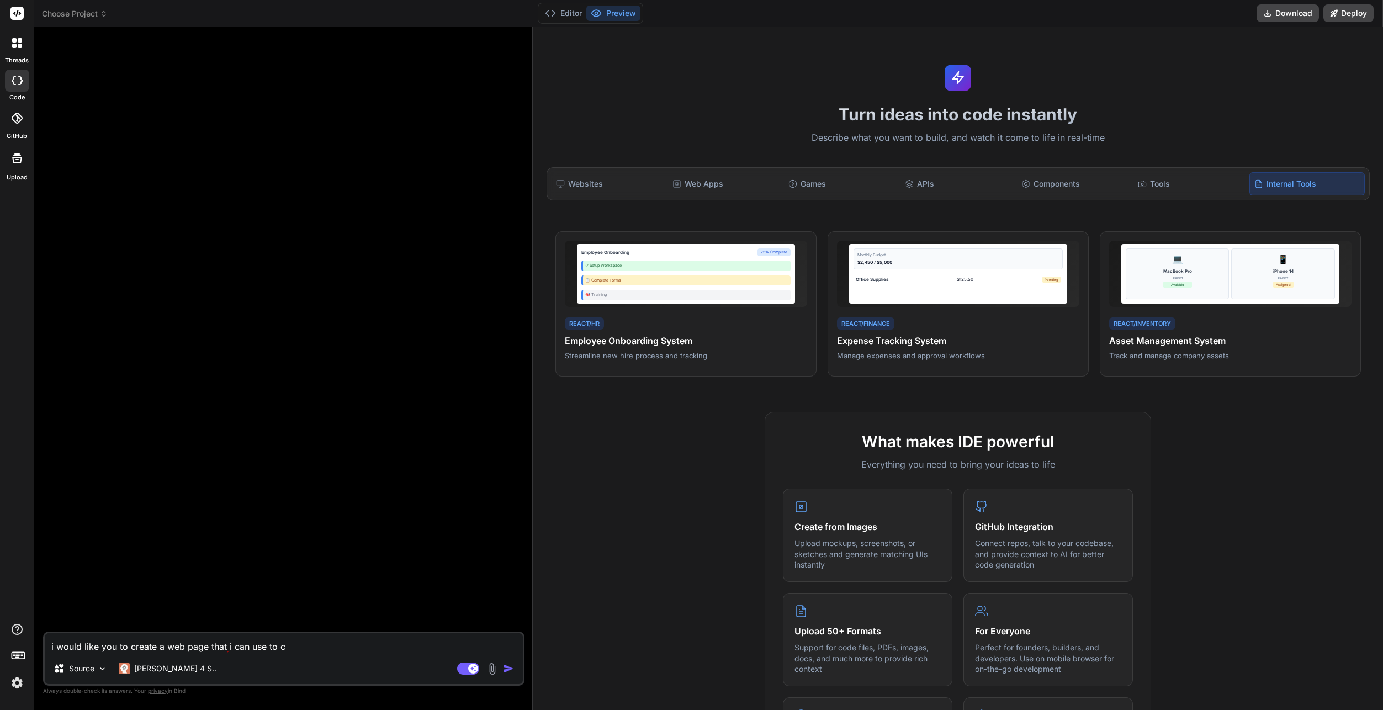
type textarea "i would like you to create a web page that i can use to co"
type textarea "x"
type textarea "i would like you to create a web page that i can use to com"
type textarea "x"
type textarea "i would like you to create a web page that i can use to comp"
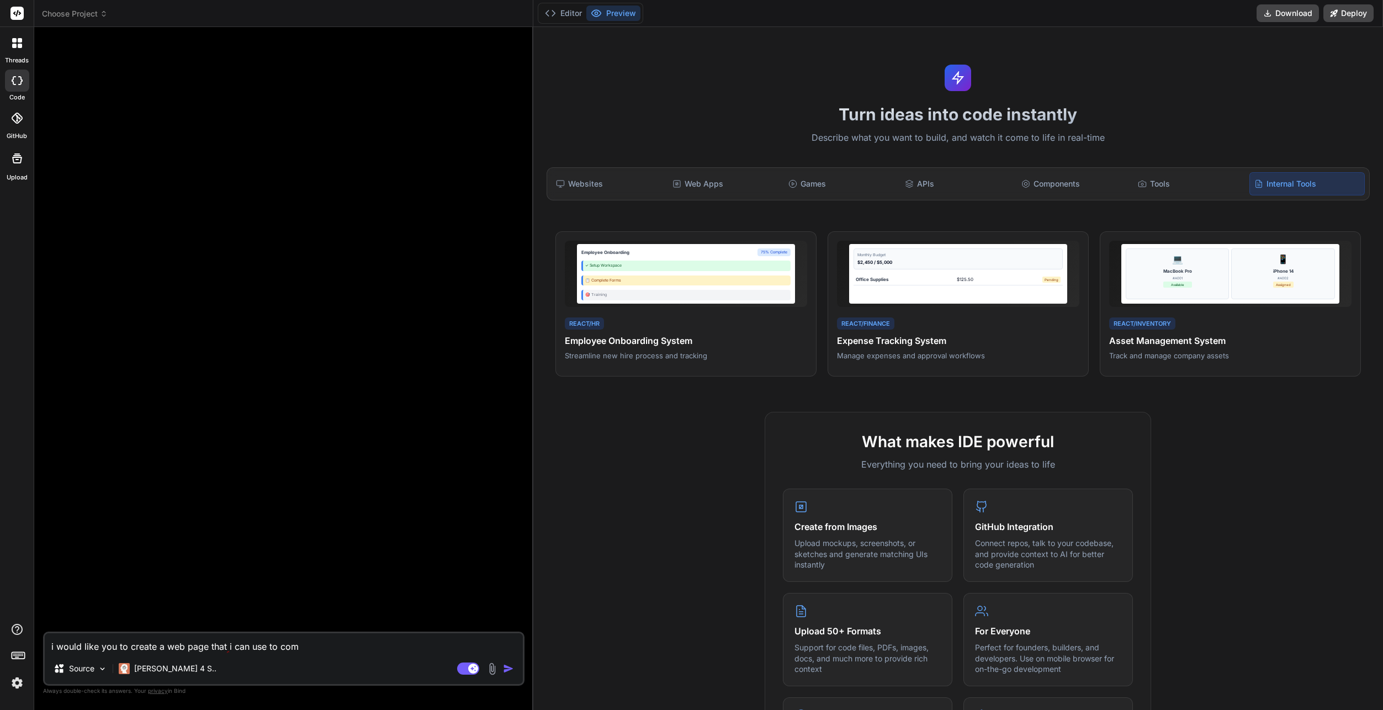
type textarea "x"
type textarea "i would like you to create a web page that i can use to compl"
type textarea "x"
type textarea "i would like you to create a web page that i can use to compla"
type textarea "x"
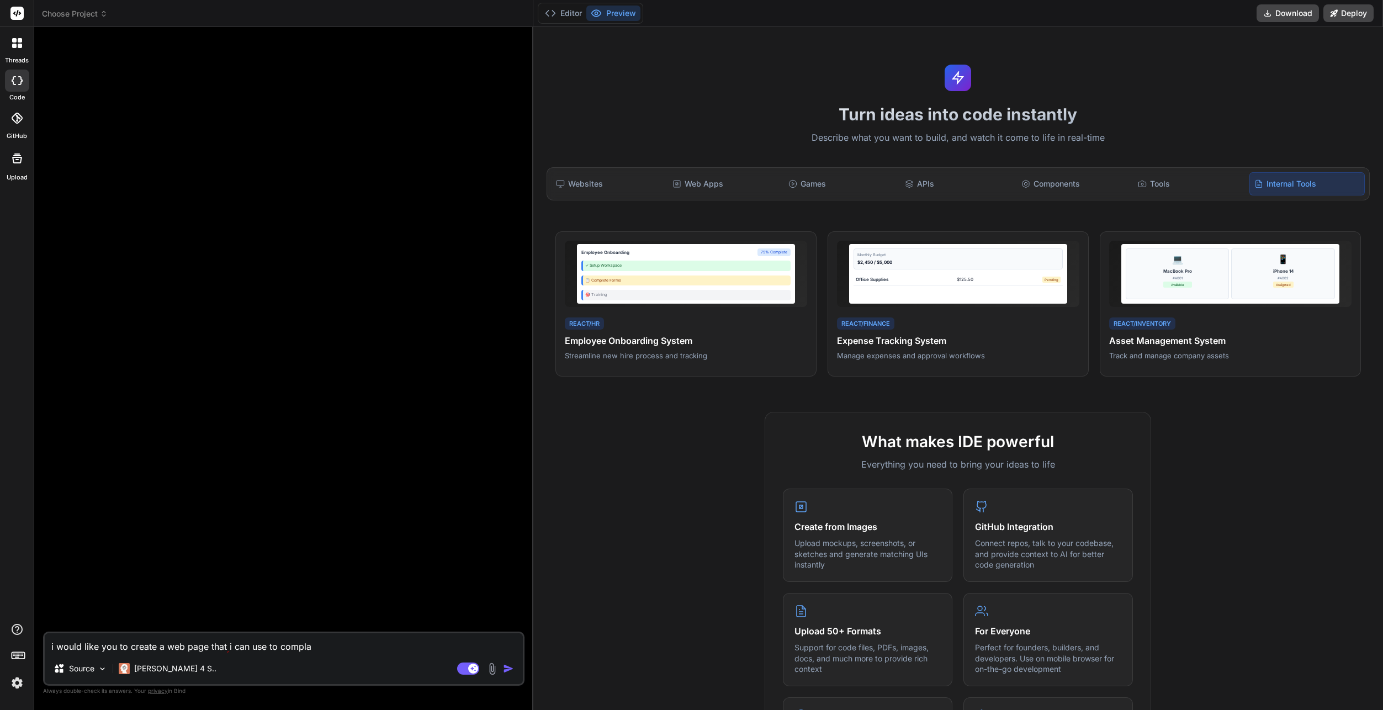
type textarea "i would like you to create a web page that i can use to complai"
type textarea "x"
type textarea "i would like you to create a web page that i can use to complain"
type textarea "x"
type textarea "i would like you to create a web page that i can use to complain"
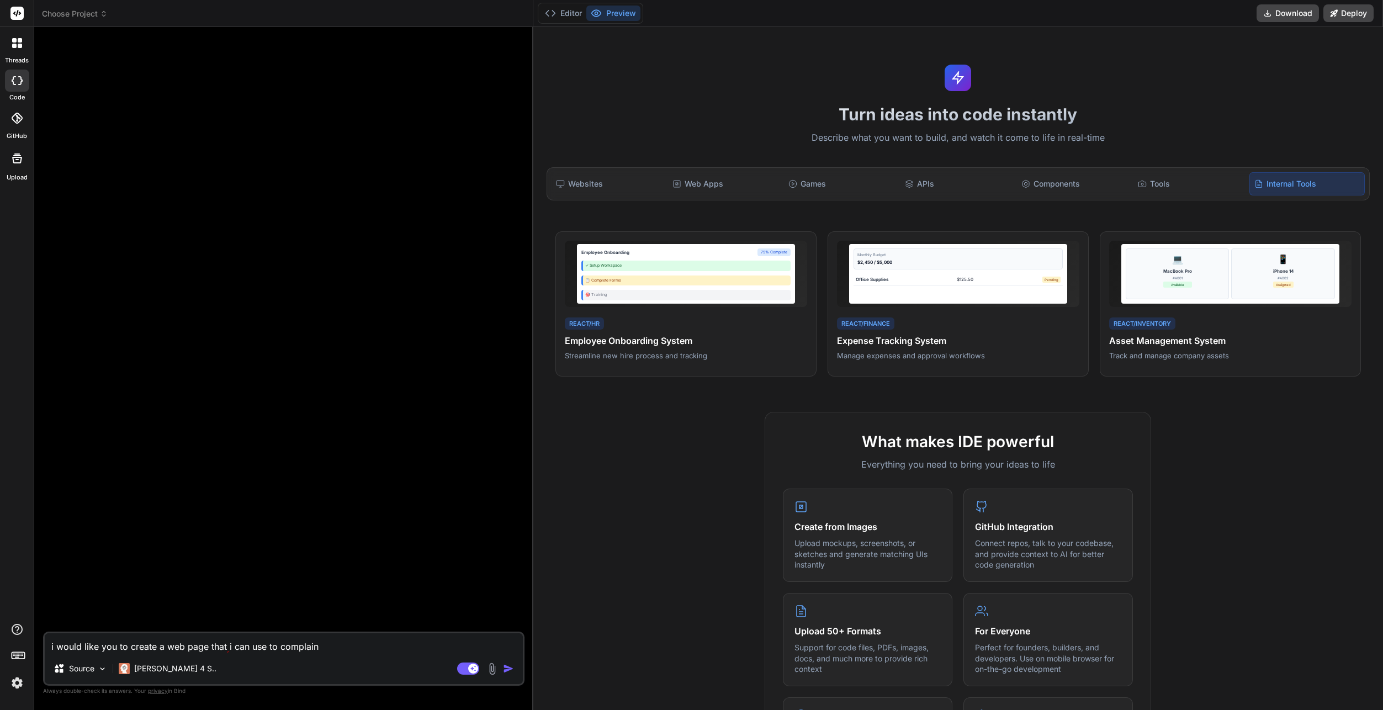
type textarea "x"
type textarea "i would like you to create a web page that i can use to complain t"
type textarea "x"
type textarea "i would like you to create a web page that i can use to complain to"
type textarea "x"
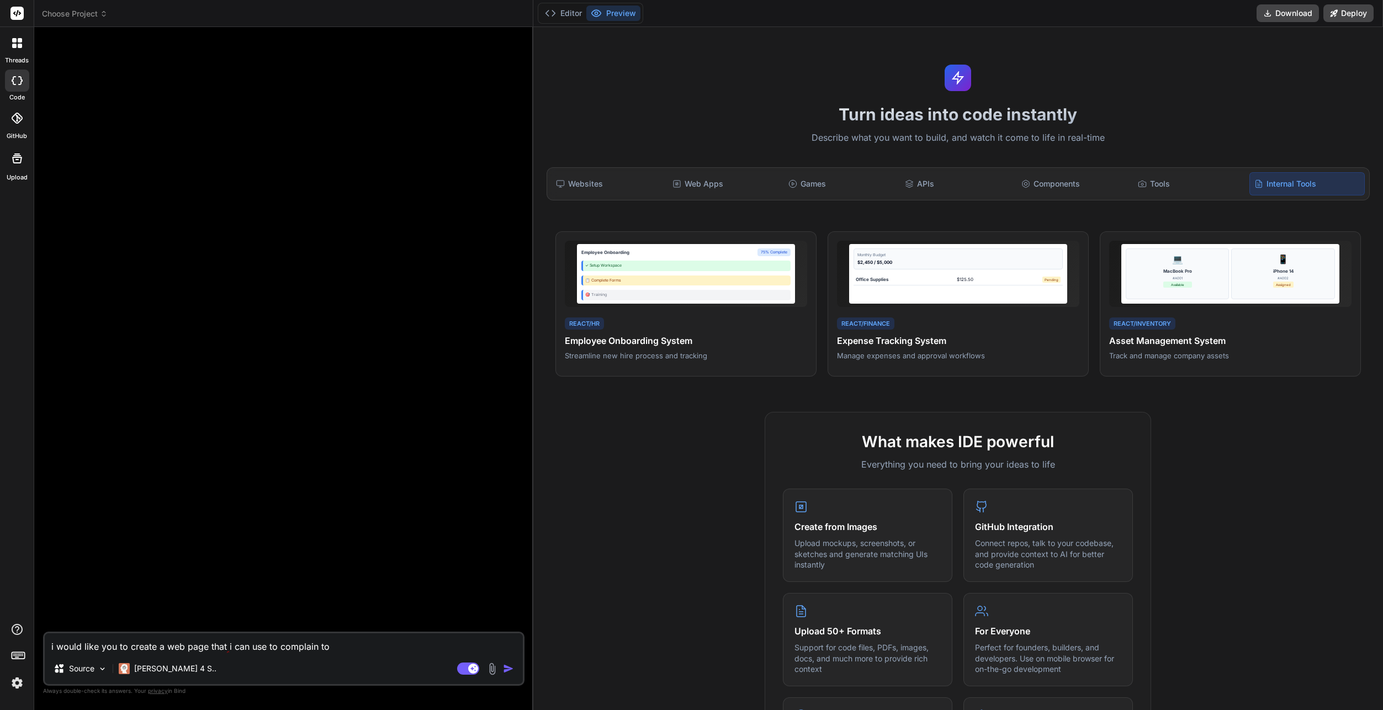
type textarea "i would like you to create a web page that i can use to complain to"
type textarea "x"
type textarea "i would like you to create a web page that i can use to complain to d"
type textarea "x"
type textarea "i would like you to create a web page that i can use to complain to de"
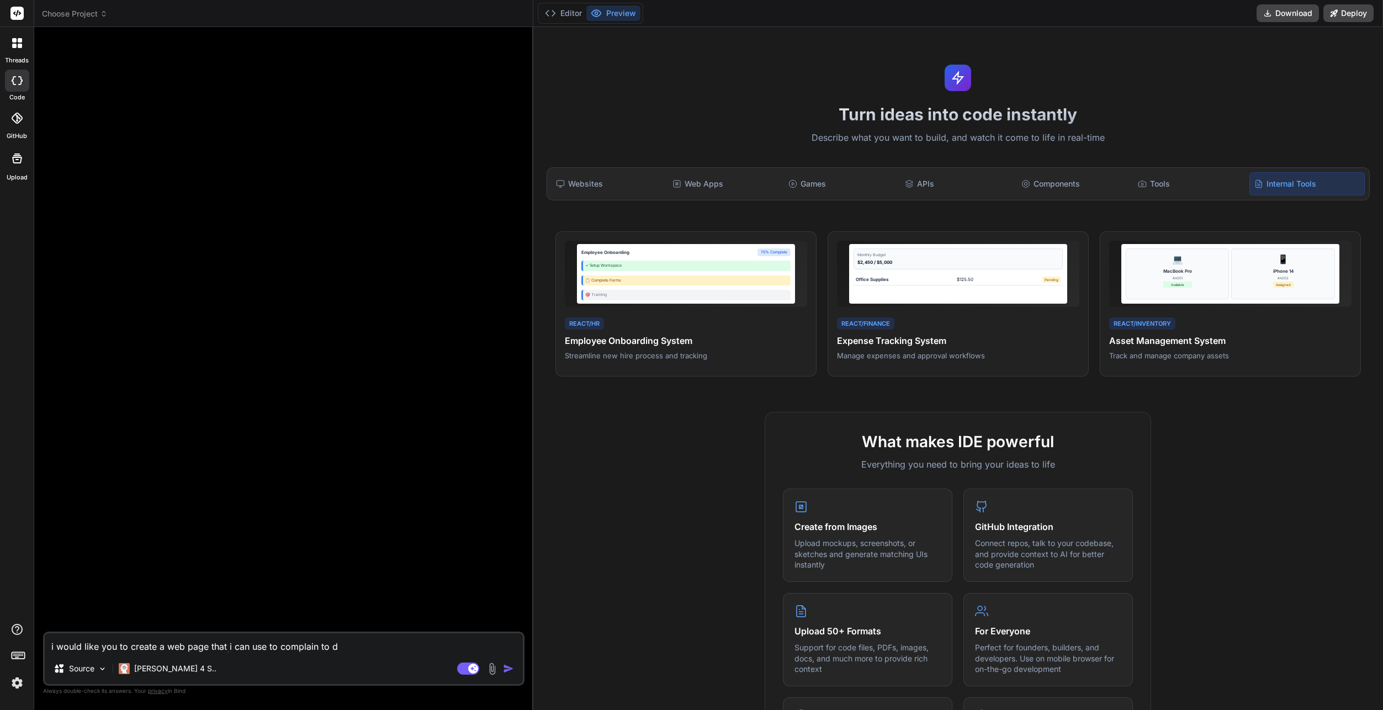
type textarea "x"
type textarea "i would like you to create a web page that i can use to complain to del"
type textarea "x"
type textarea "i would like you to create a web page that i can use to complain to dell"
type textarea "x"
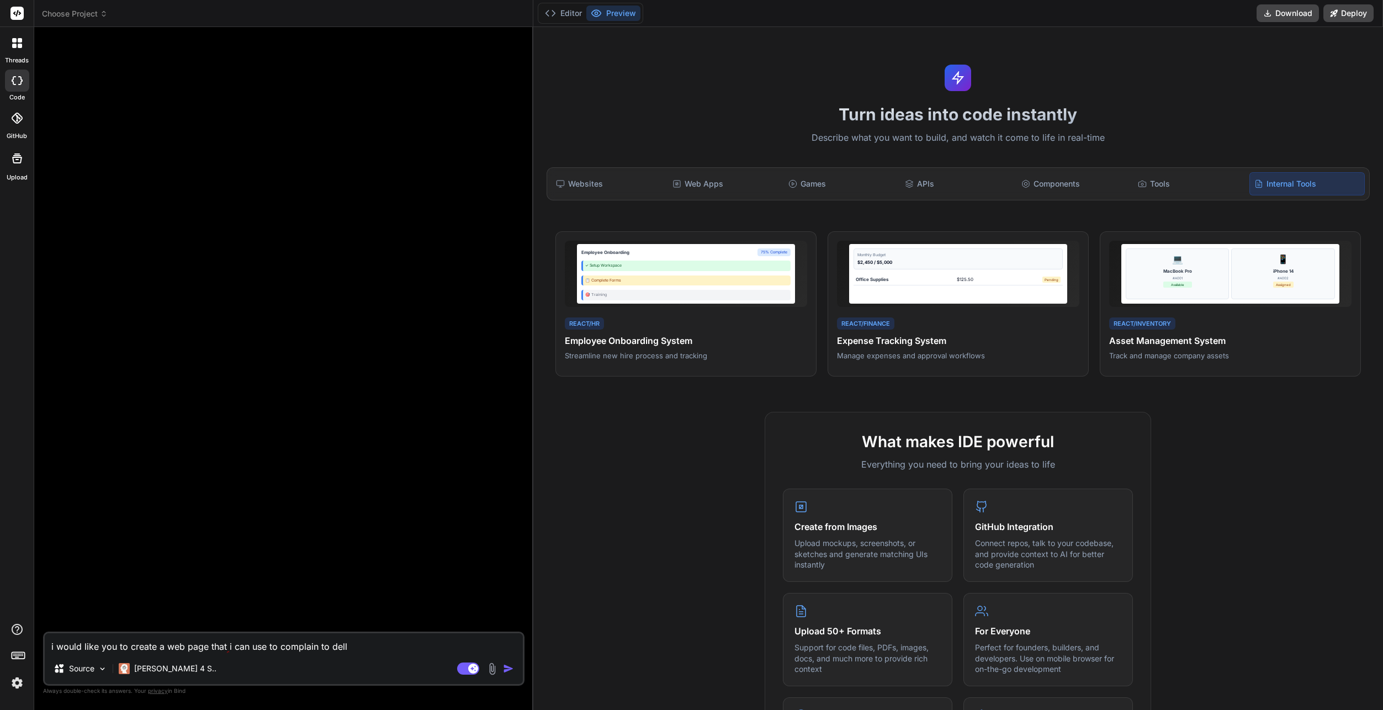
type textarea "i would like you to create a web page that i can use to complain to dell"
type textarea "x"
type textarea "i would like you to create a web page that i can use to complain to dell r"
type textarea "x"
type textarea "i would like you to create a web page that i can use to complain to dell re"
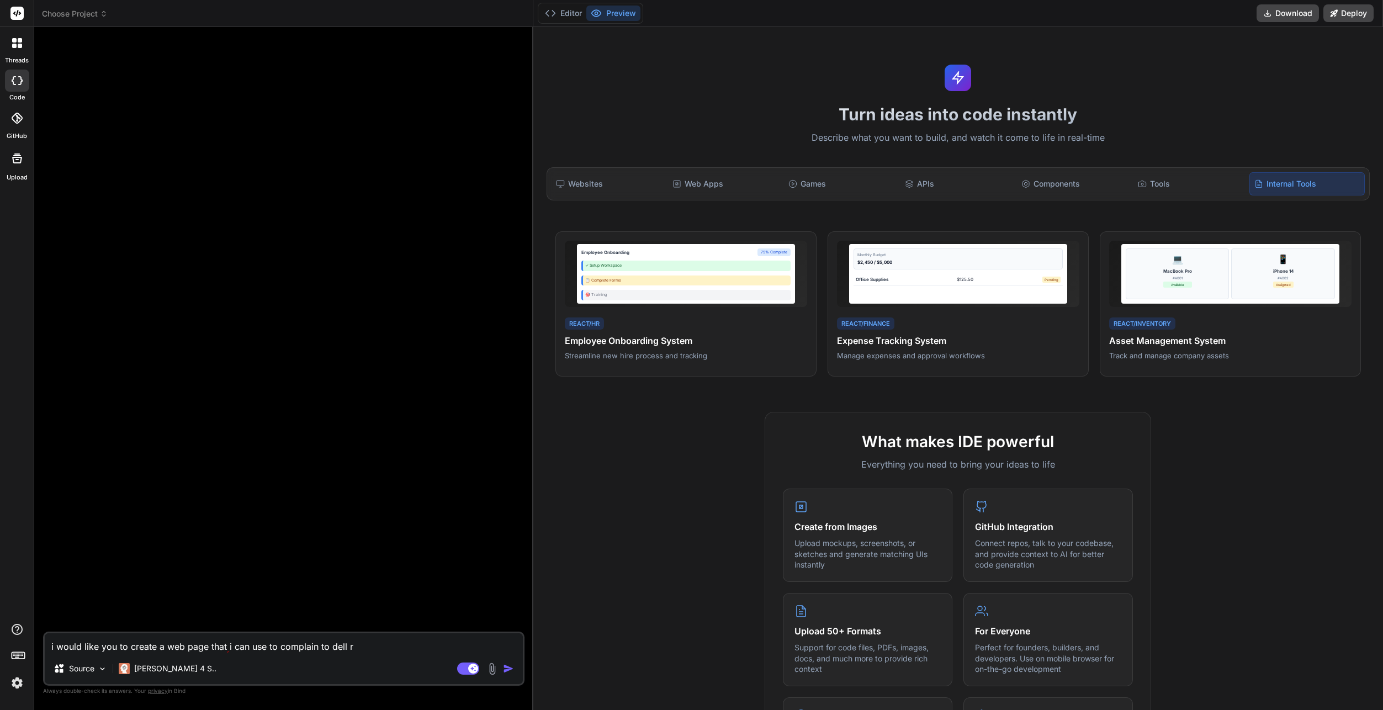
type textarea "x"
type textarea "i would like you to create a web page that i can use to complain to dell reg"
type textarea "x"
type textarea "i would like you to create a web page that i can use to complain to dell rega"
type textarea "x"
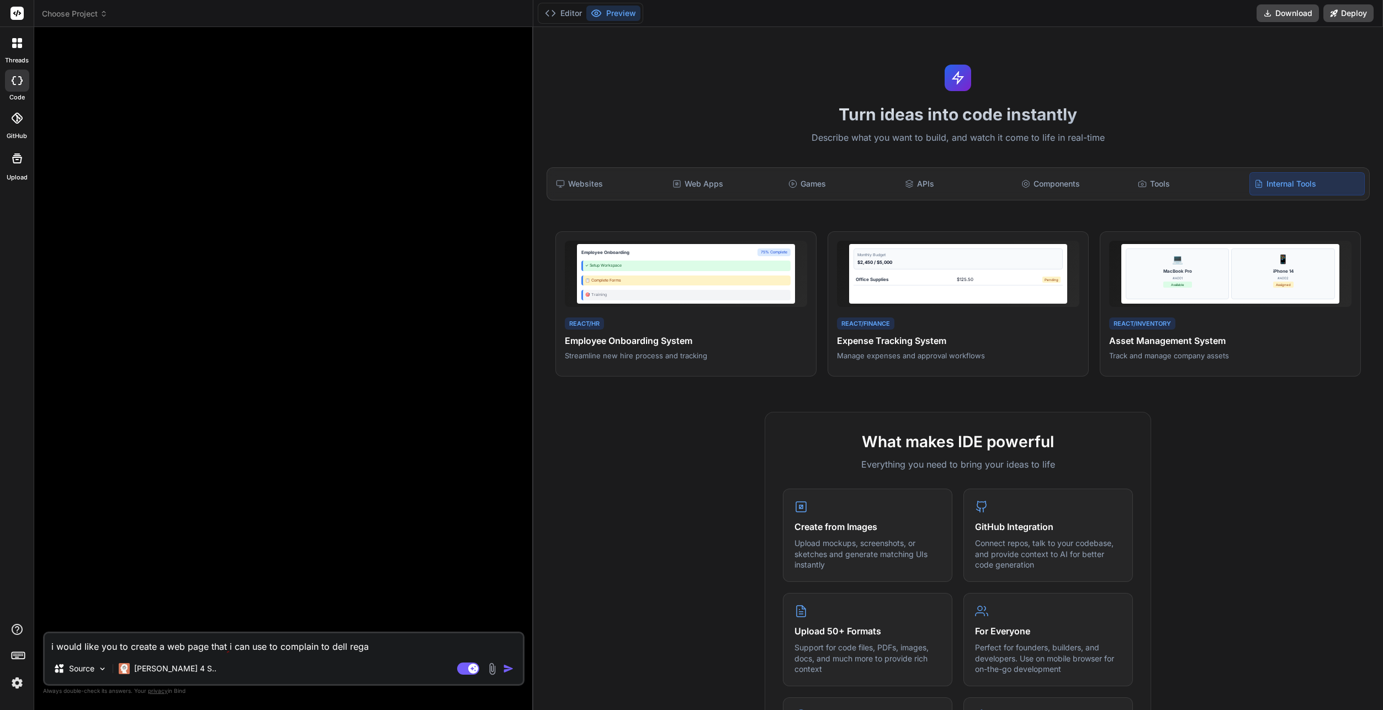
type textarea "i would like you to create a web page that i can use to complain to dell regar"
type textarea "x"
type textarea "i would like you to create a web page that i can use to complain to dell regard"
type textarea "x"
type textarea "i would like you to create a web page that i can use to complain to dell regardi"
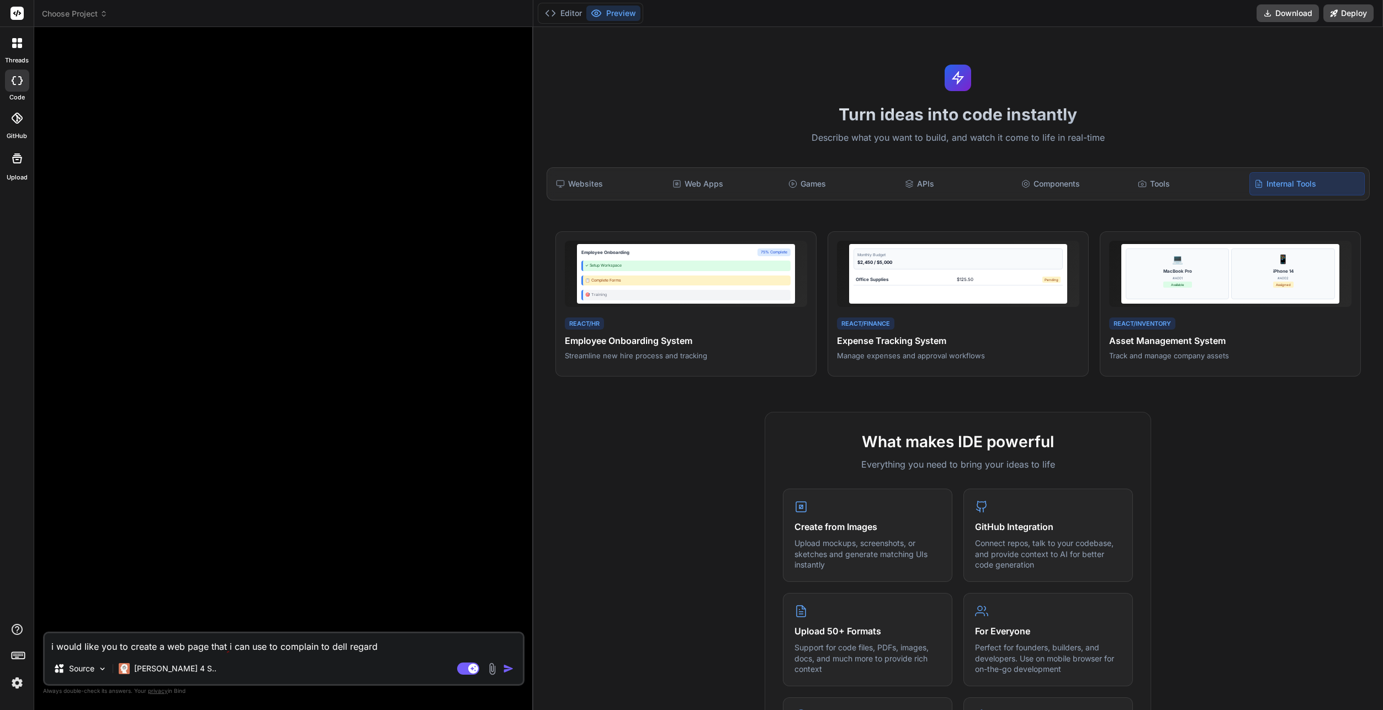
type textarea "x"
type textarea "i would like you to create a web page that i can use to complain to dell regard…"
type textarea "x"
type textarea "i would like you to create a web page that i can use to complain to dell regard…"
type textarea "x"
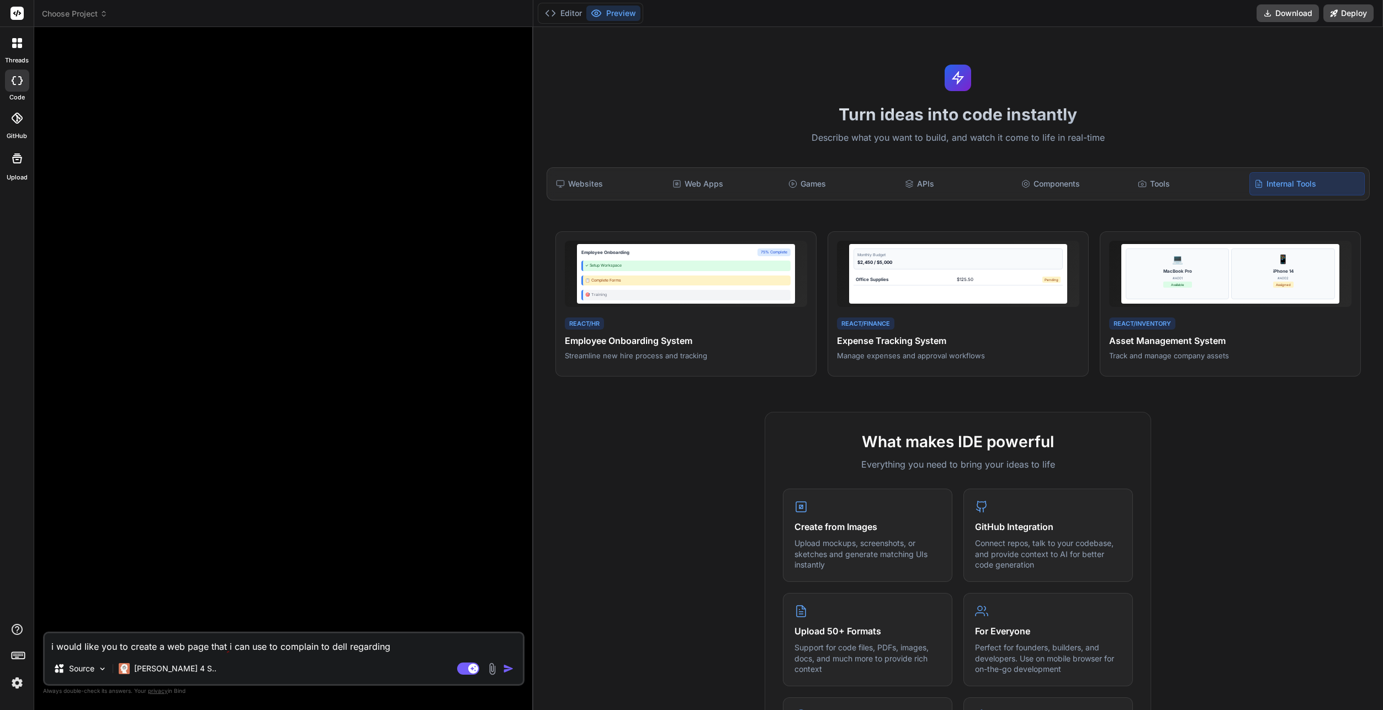
type textarea "i would like you to create a web page that i can use to complain to dell regard…"
type textarea "x"
type textarea "i would like you to create a web page that i can use to complain to dell regard…"
type textarea "x"
type textarea "i would like you to create a web page that i can use to complain to dell regard…"
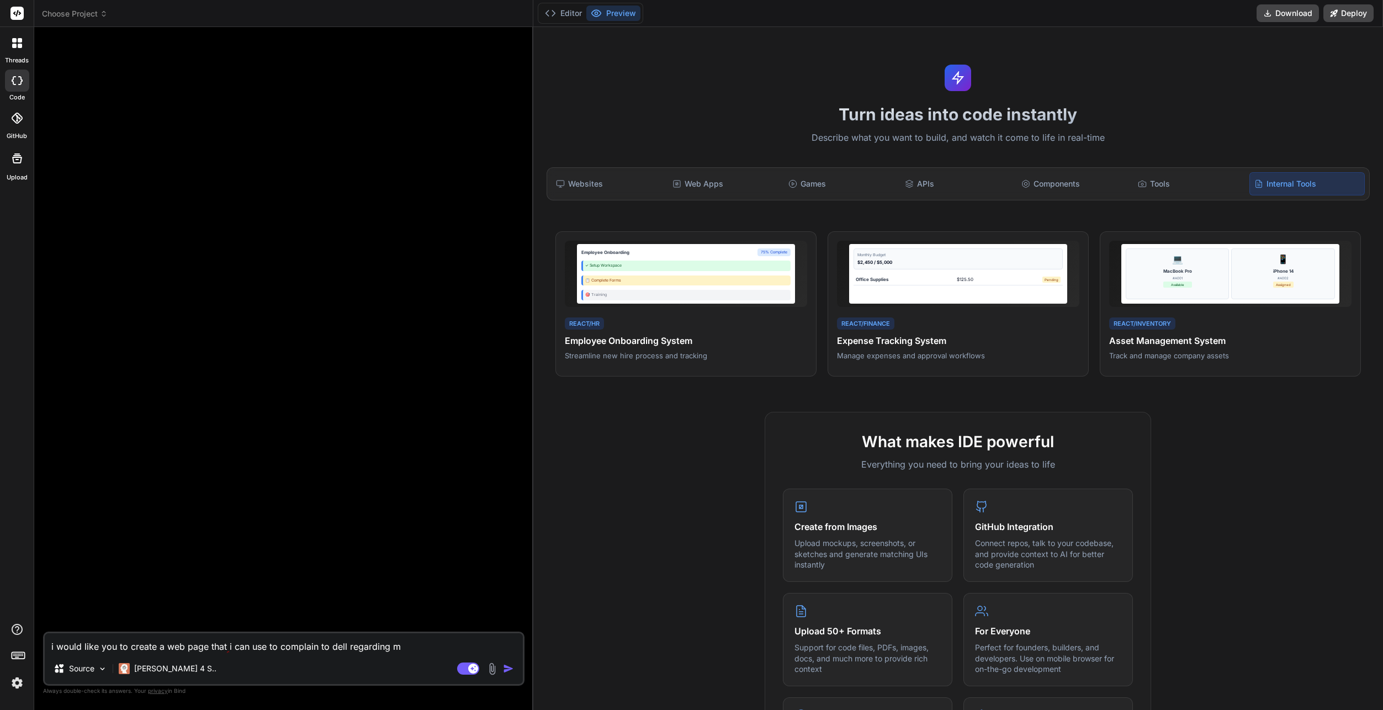
type textarea "x"
type textarea "i would like you to create a web page that i can use to complain to dell regard…"
type textarea "x"
type textarea "i would like you to create a web page that i can use to complain to dell regard…"
type textarea "x"
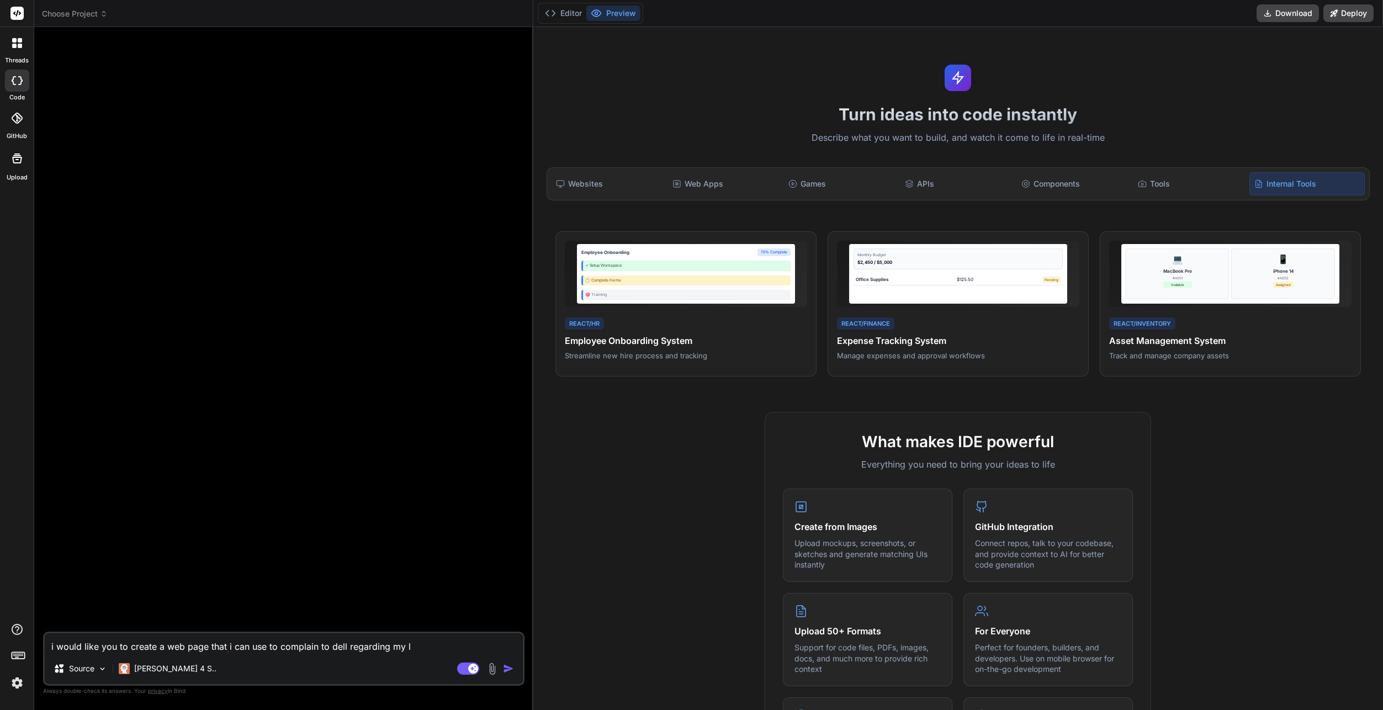
type textarea "i would like you to create a web page that i can use to complain to dell regard…"
type textarea "x"
type textarea "i would like you to create a web page that i can use to complain to dell regard…"
type textarea "x"
type textarea "i would like you to create a web page that i can use to complain to dell regard…"
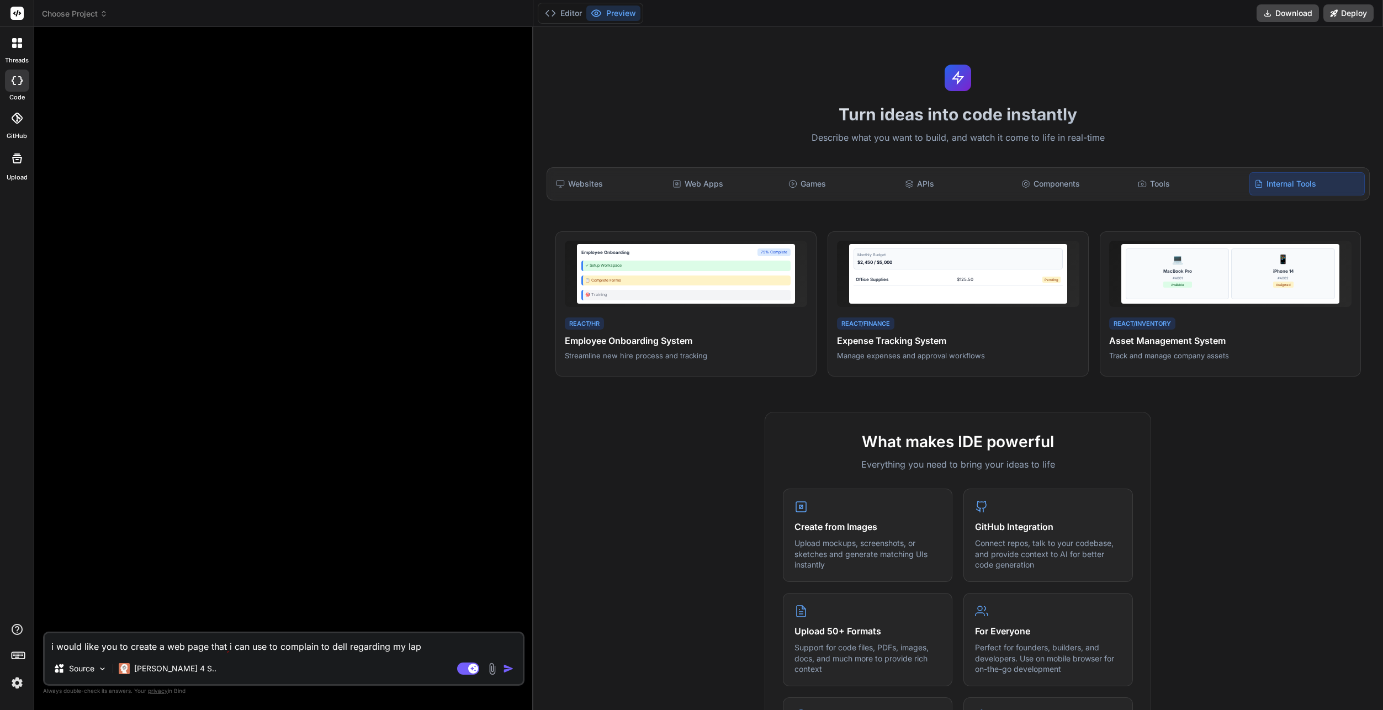
type textarea "x"
type textarea "i would like you to create a web page that i can use to complain to dell regard…"
type textarea "x"
type textarea "i would like you to create a web page that i can use to complain to dell regard…"
type textarea "x"
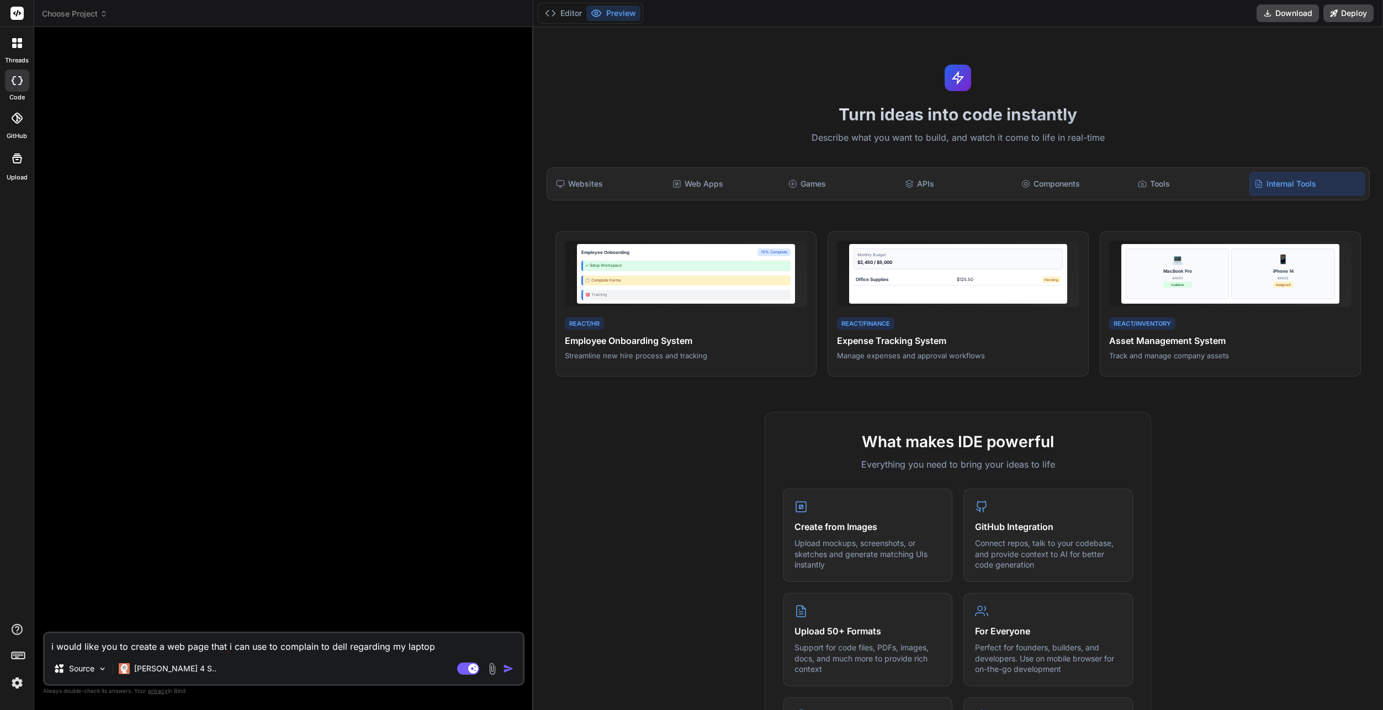
type textarea "i would like you to create a web page that i can use to complain to dell regard…"
type textarea "x"
type textarea "i would like you to create a web page that i can use to complain to dell regard…"
type textarea "x"
type textarea "i would like you to create a web page that i can use to complain to dell regard…"
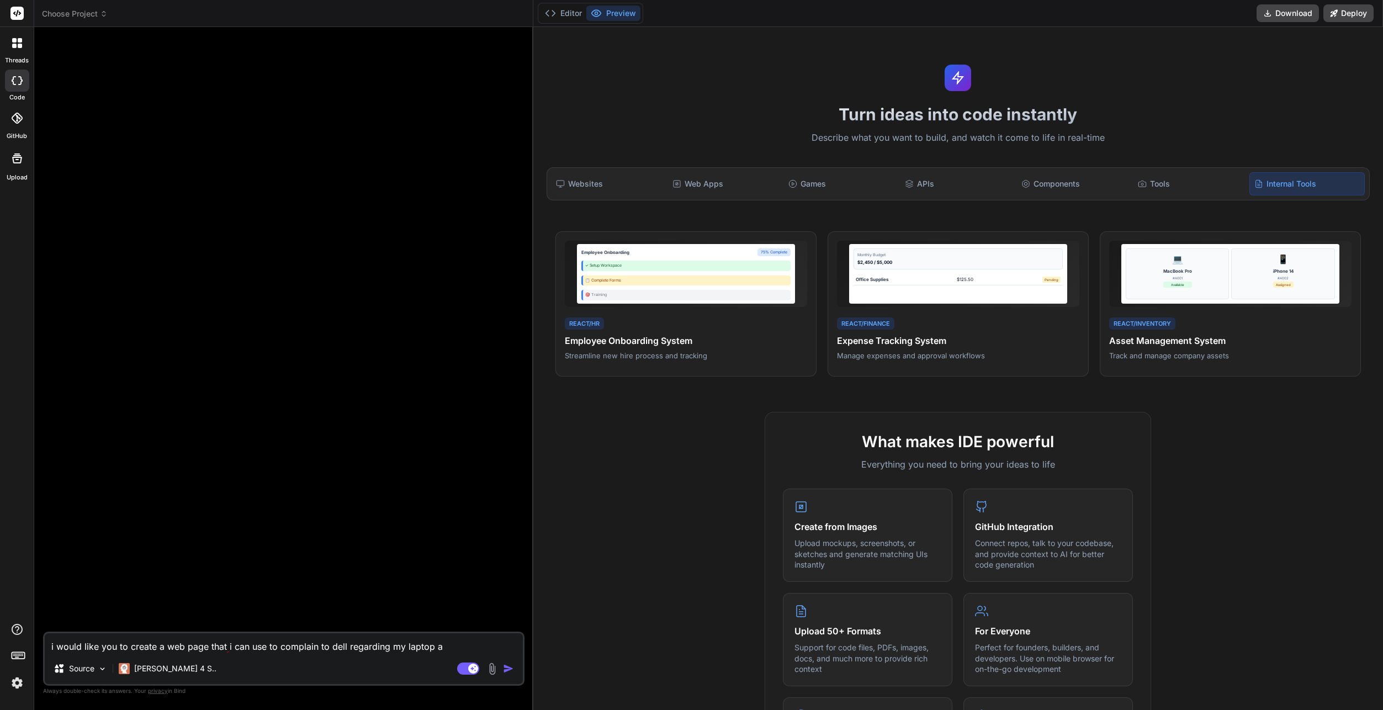
type textarea "x"
type textarea "i would like you to create a web page that i can use to complain to dell regard…"
type textarea "x"
type textarea "i would like you to create a web page that i can use to complain to dell regard…"
type textarea "x"
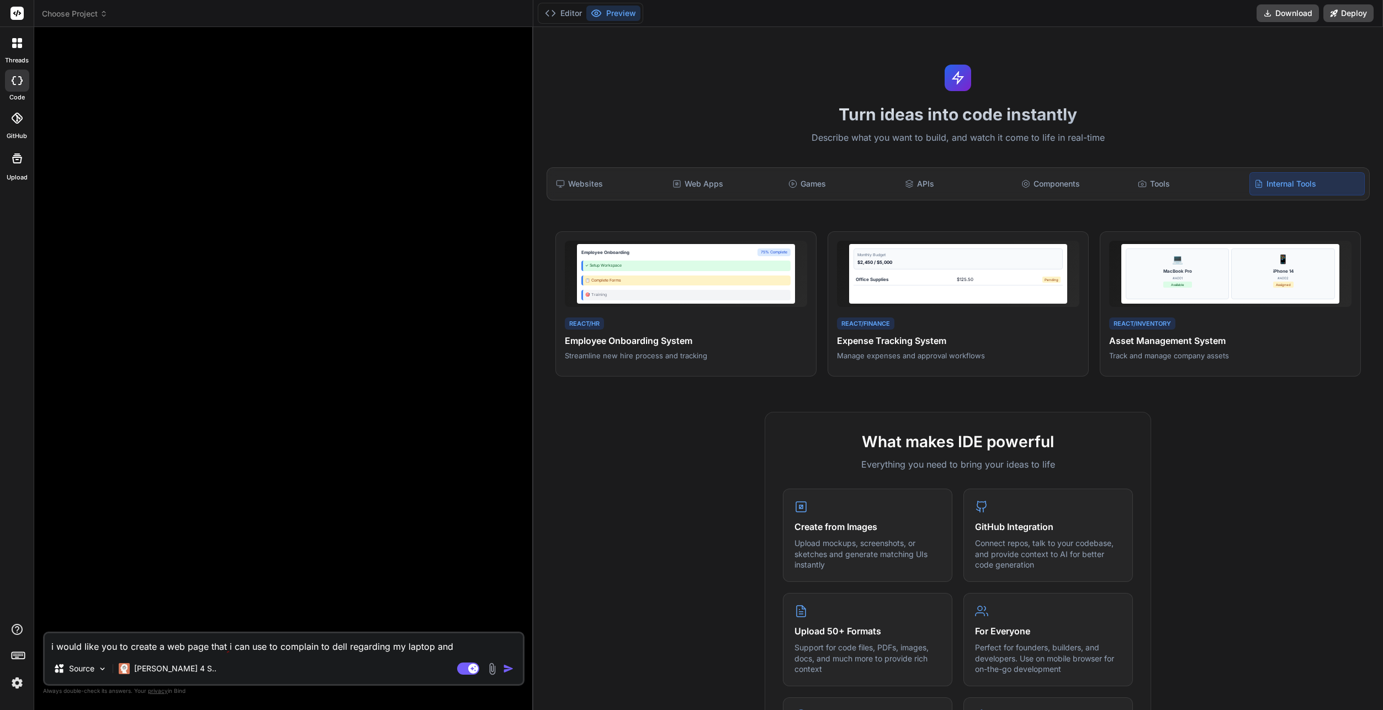
type textarea "i would like you to create a web page that i can use to complain to dell regard…"
type textarea "x"
type textarea "i would like you to create a web page that i can use to complain to dell regard…"
type textarea "x"
type textarea "i would like you to create a web page that i can use to complain to dell regard…"
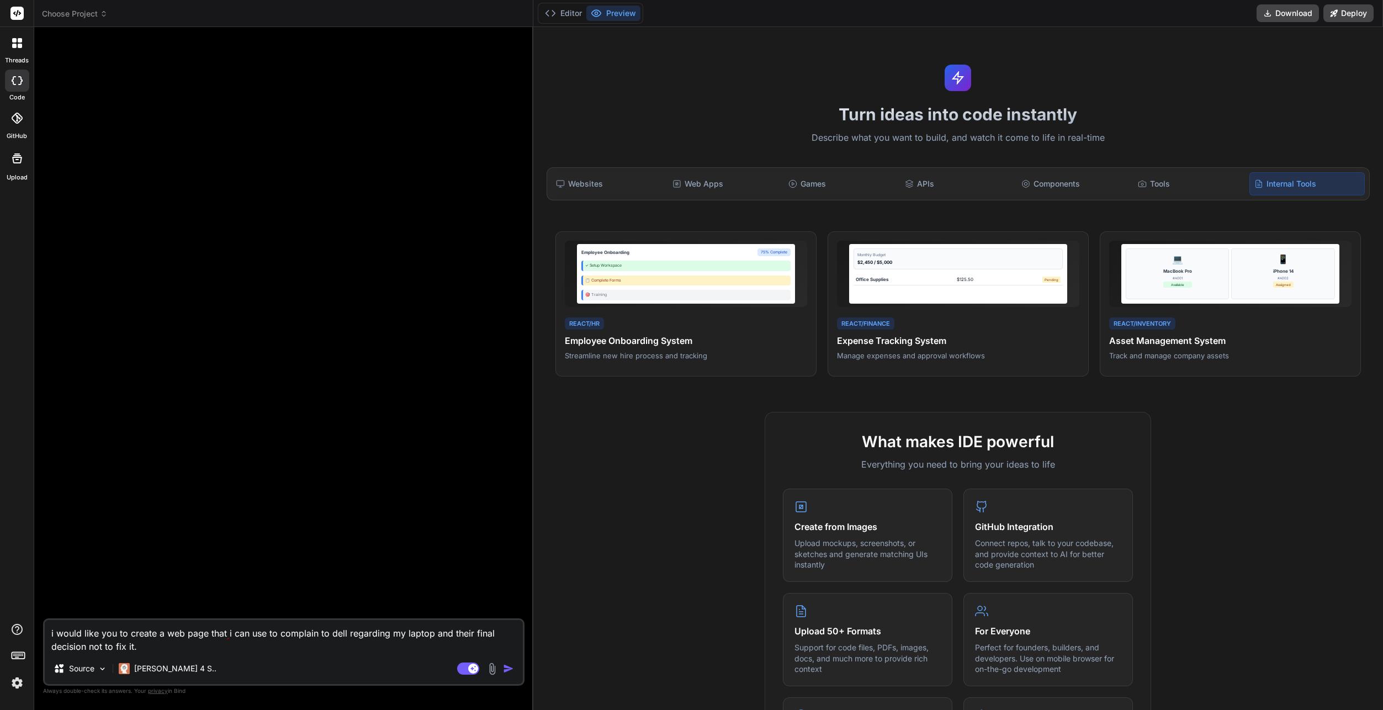
click at [489, 667] on img at bounding box center [492, 668] width 13 height 13
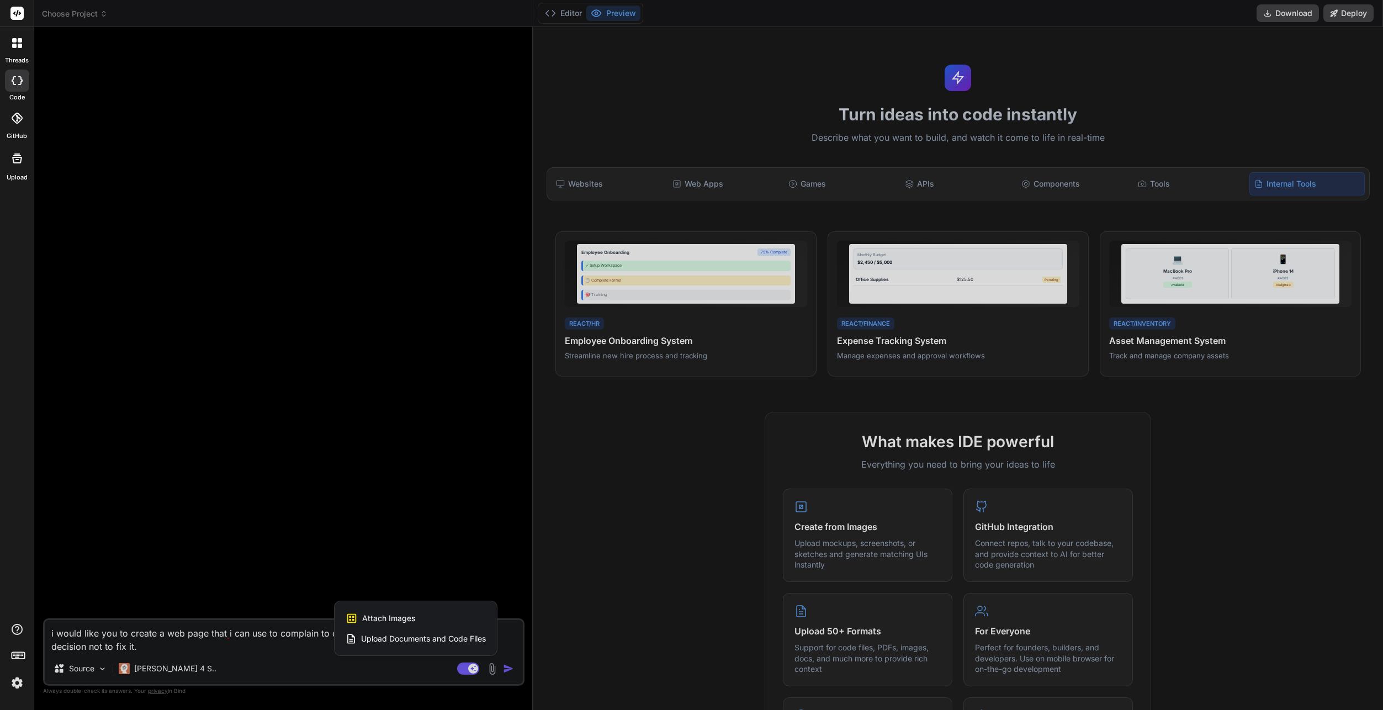
click at [275, 644] on div at bounding box center [691, 355] width 1383 height 710
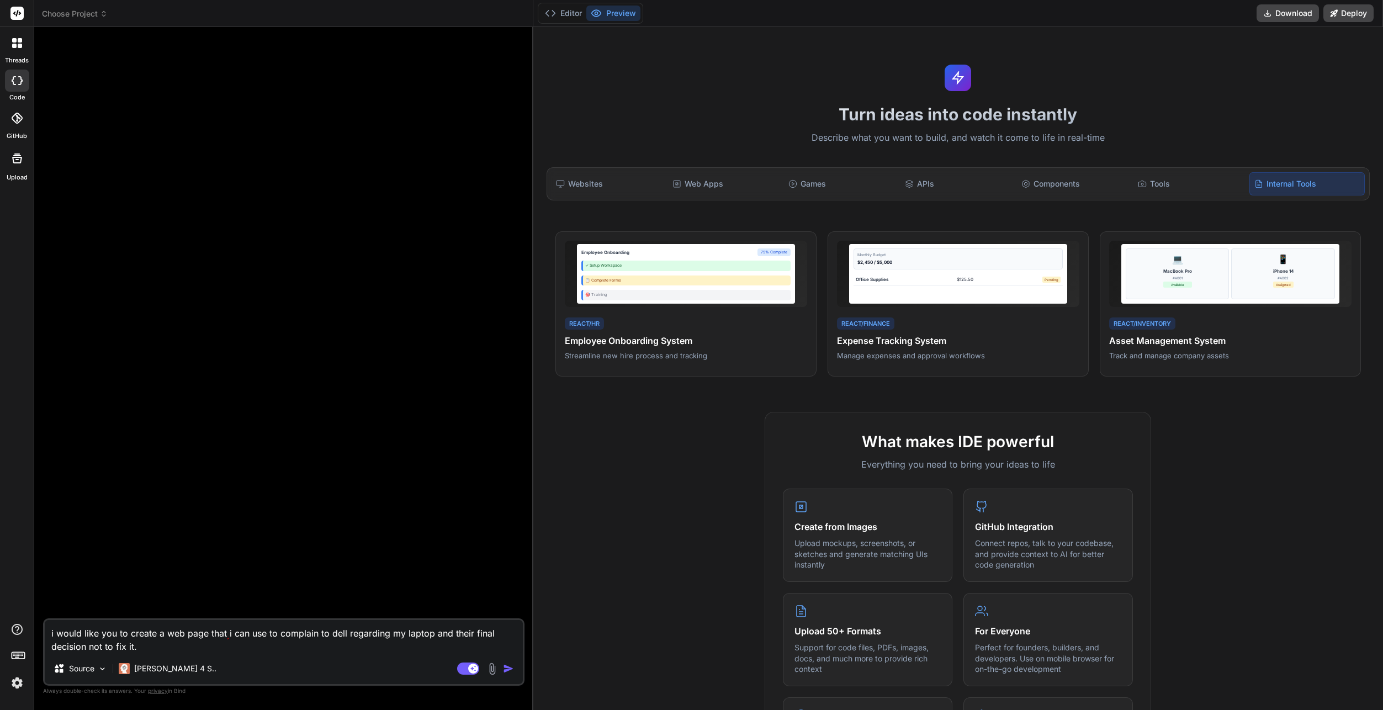
click at [194, 652] on textarea "i would like you to create a web page that i can use to complain to dell regard…" at bounding box center [284, 636] width 478 height 33
paste textarea "https://drive.google.com/file/d/1eQZaJQUz_TU6ygms-WlNf7xCfy0ZG4IO/view?usp=driv…"
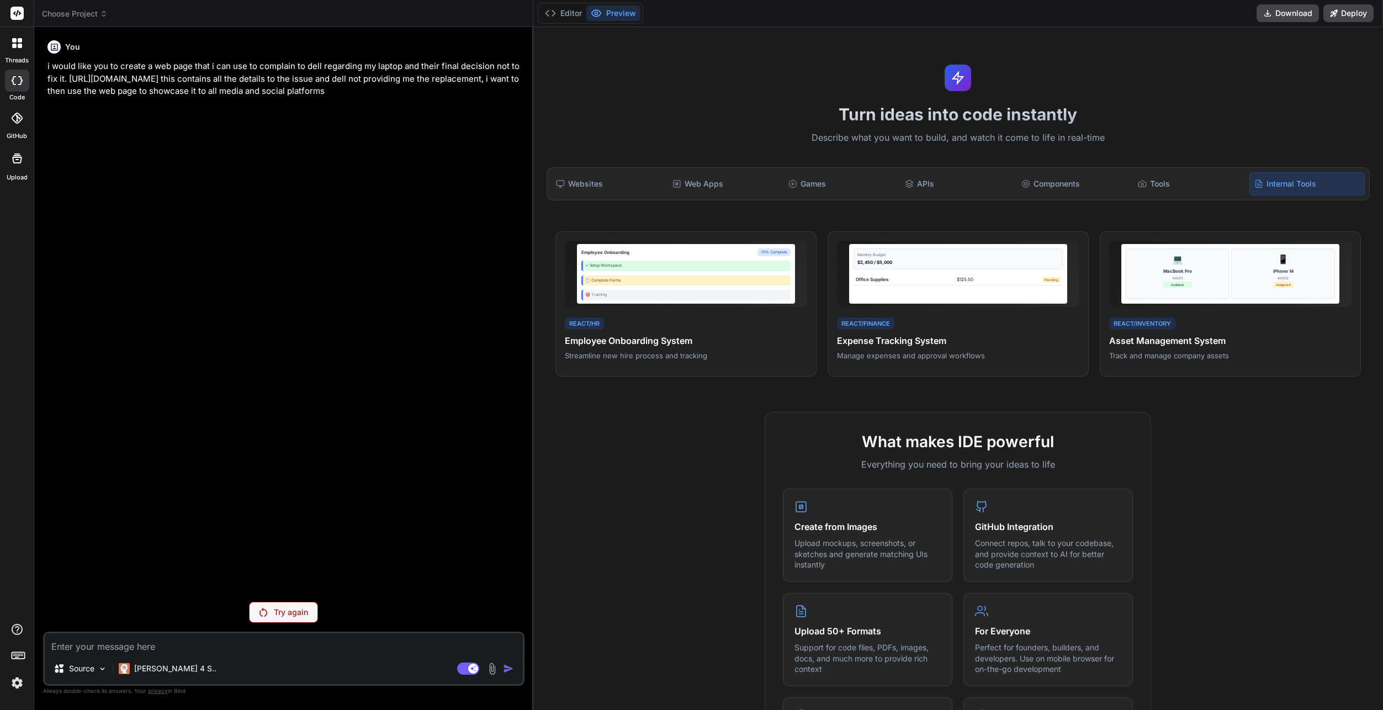
click at [177, 72] on p "i would like you to create a web page that i can use to complain to dell regard…" at bounding box center [284, 79] width 475 height 38
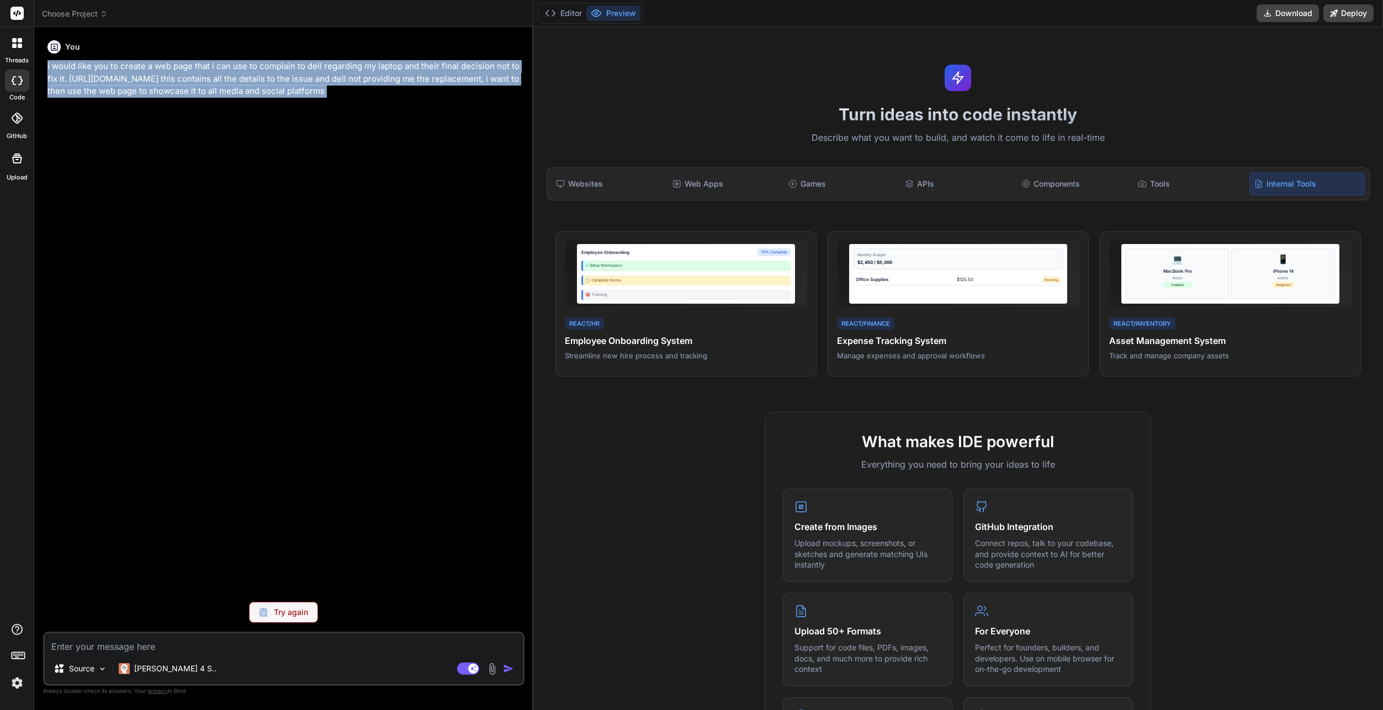
click at [177, 72] on p "i would like you to create a web page that i can use to complain to dell regard…" at bounding box center [284, 79] width 475 height 38
copy p "i would like you to create a web page that i can use to complain to dell regard…"
click at [298, 243] on div "You i would like you to create a web page that i can use to complain to dell re…" at bounding box center [284, 314] width 479 height 557
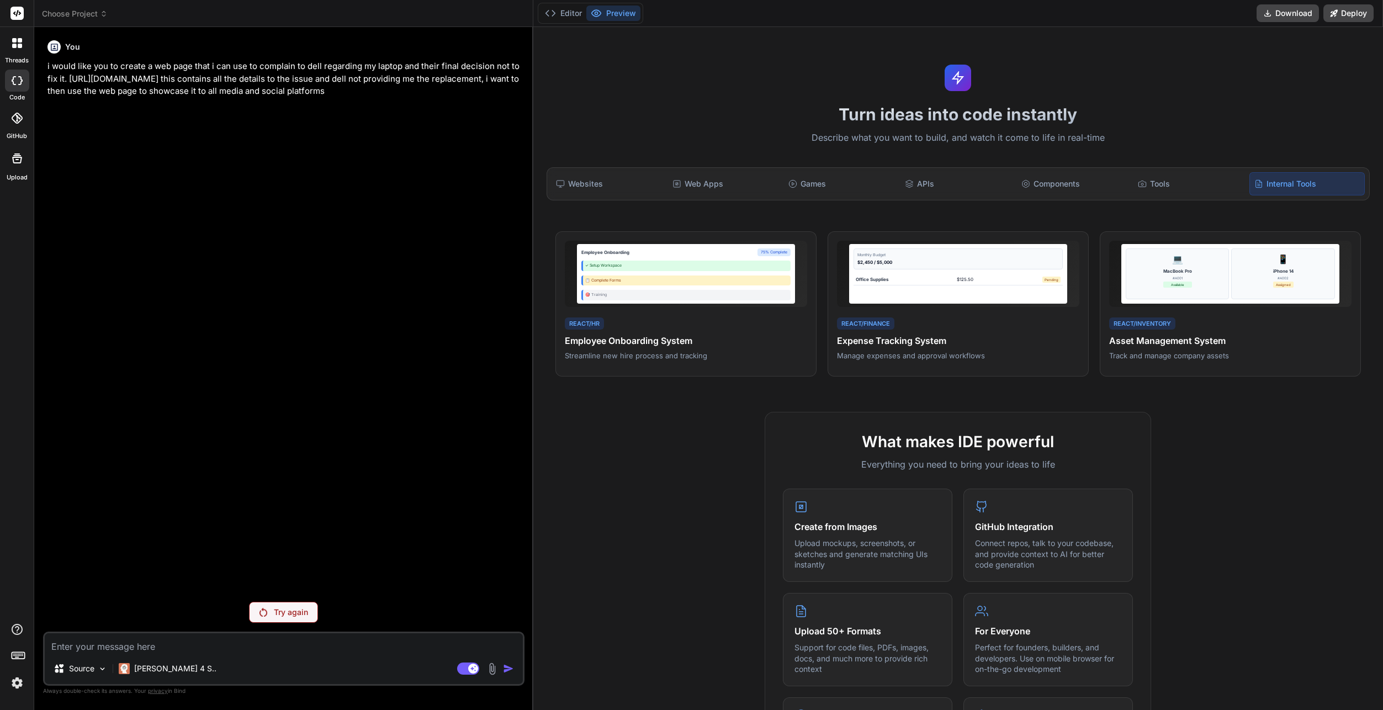
click at [284, 615] on p "Try again" at bounding box center [291, 612] width 34 height 11
click at [27, 682] on div at bounding box center [17, 658] width 34 height 70
click at [23, 685] on img at bounding box center [17, 683] width 19 height 19
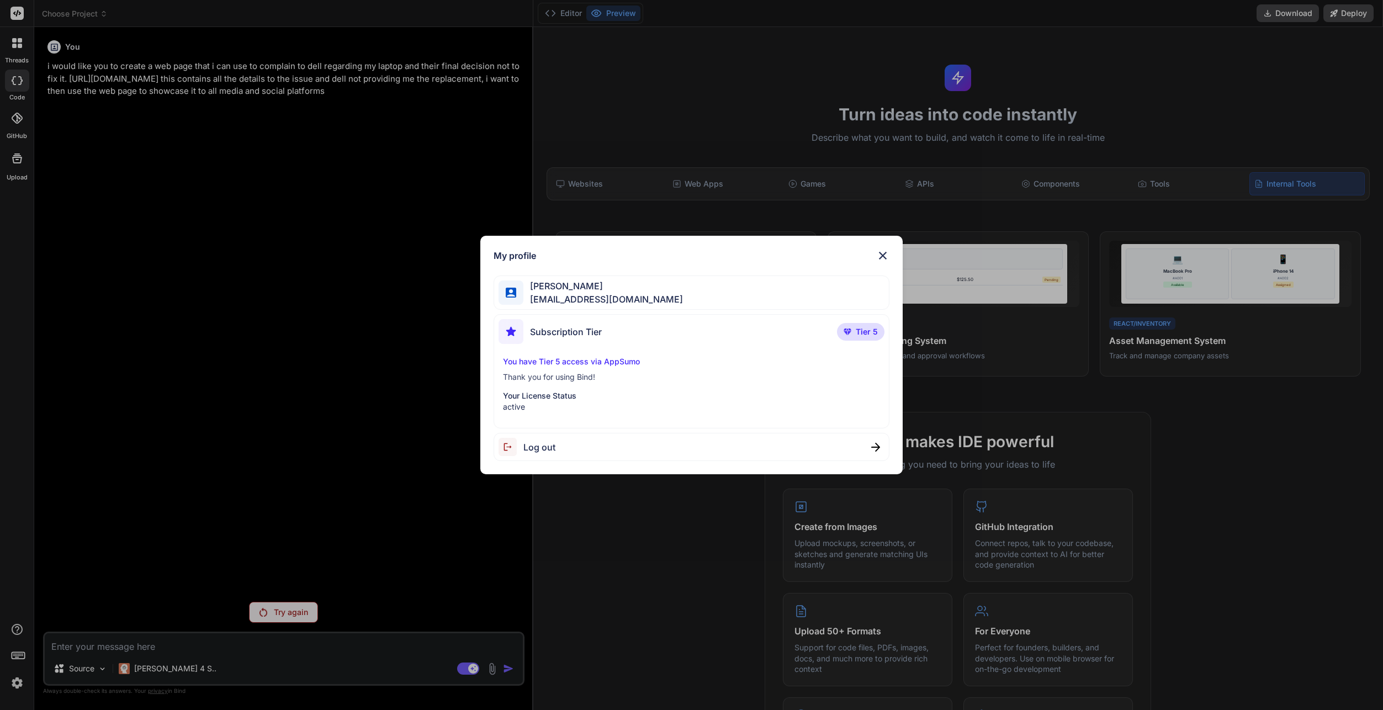
click at [584, 451] on div "Log out" at bounding box center [692, 447] width 396 height 28
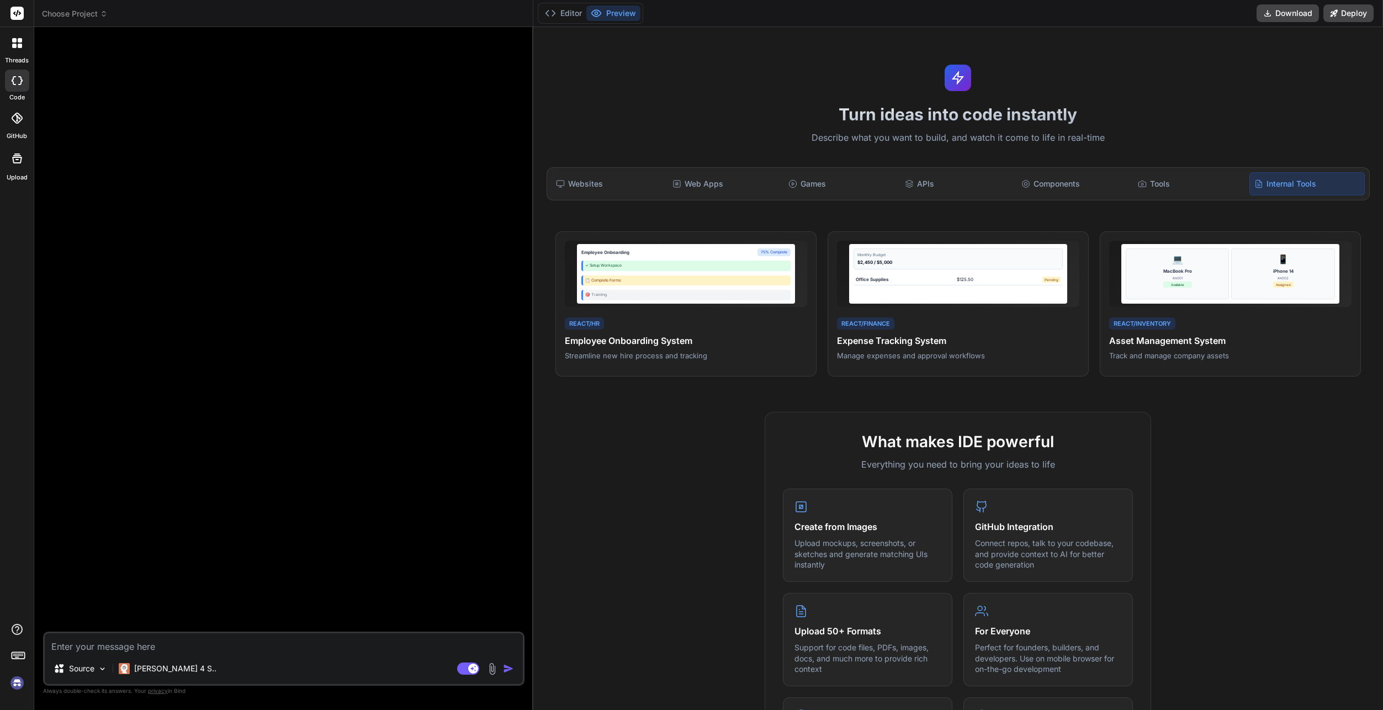
click at [18, 684] on img at bounding box center [17, 683] width 19 height 19
click at [216, 641] on textarea at bounding box center [284, 643] width 478 height 20
paste textarea "i would like you to create a web page that i can use to complain to dell regard…"
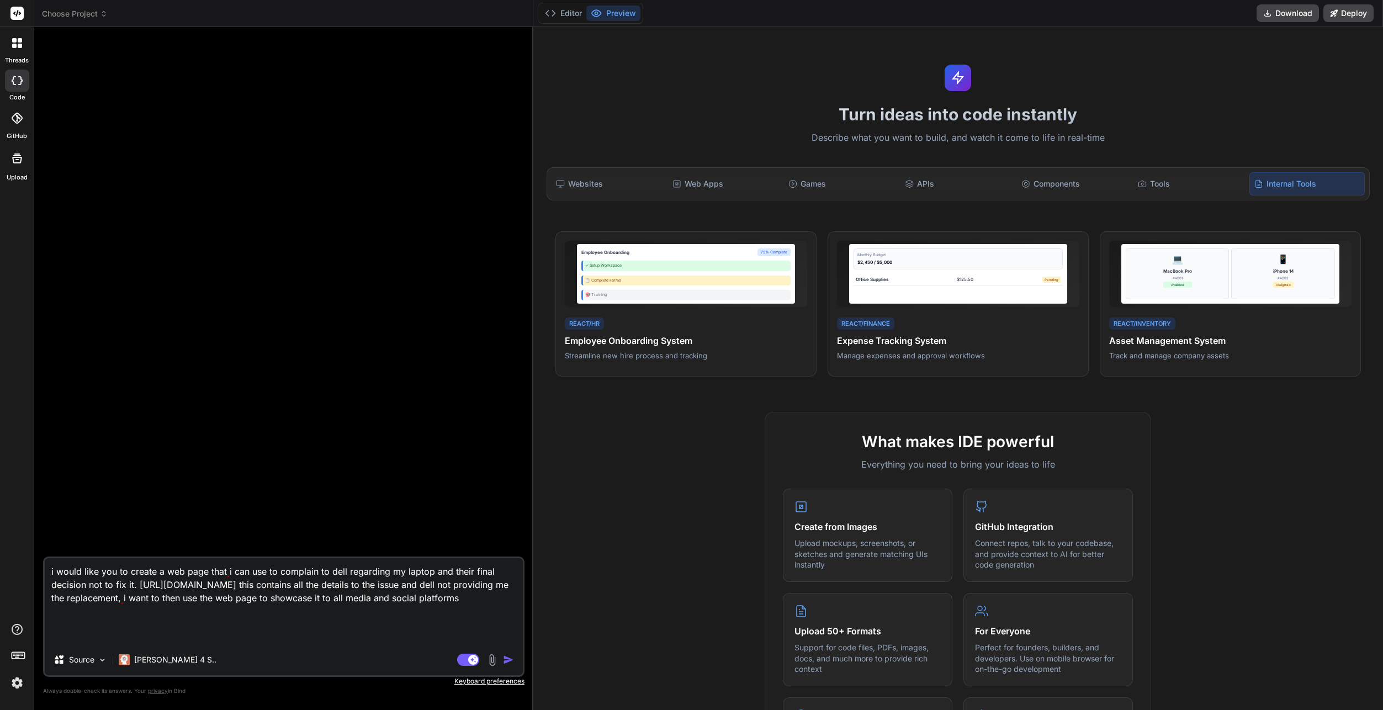
drag, startPoint x: 256, startPoint y: 603, endPoint x: 309, endPoint y: 619, distance: 55.5
click at [256, 603] on textarea "i would like you to create a web page that i can use to complain to dell regard…" at bounding box center [284, 601] width 478 height 86
click at [508, 662] on img "button" at bounding box center [508, 659] width 11 height 11
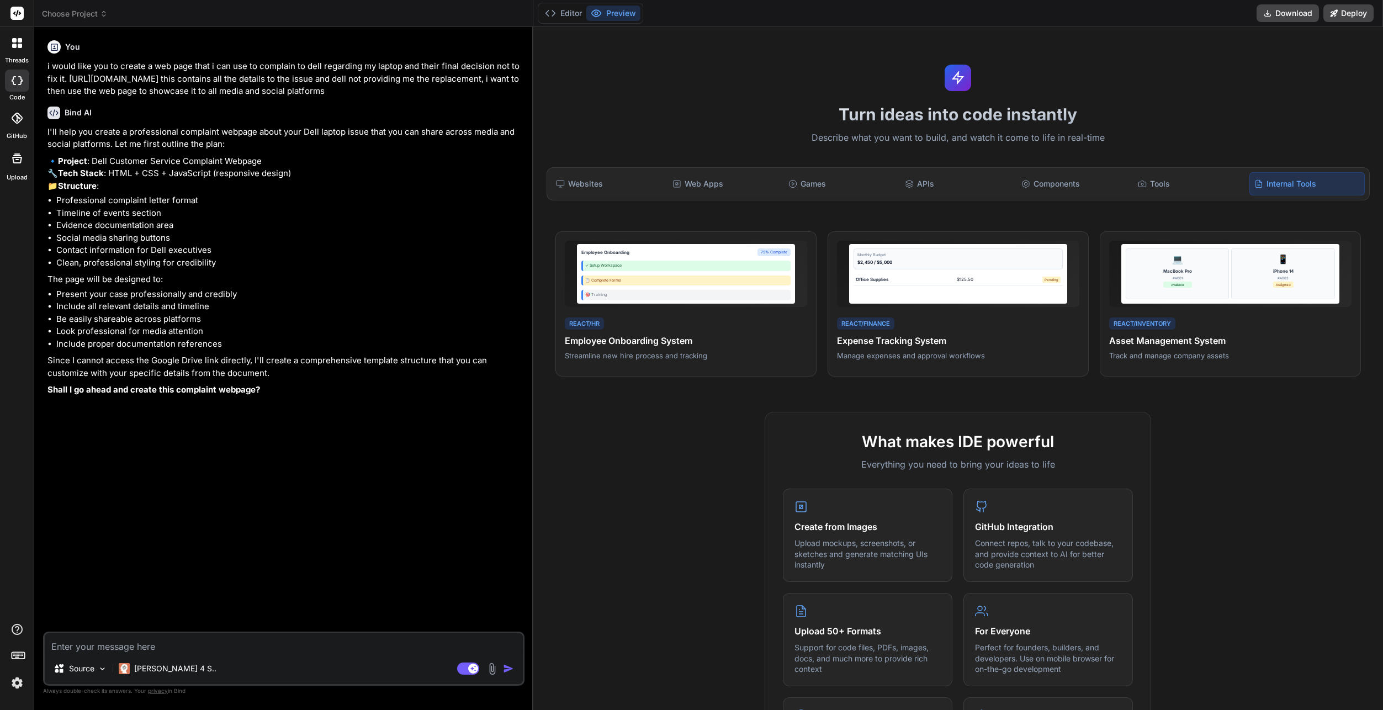
click at [267, 653] on div "Source Claude 4 S.. Agent Mode. When this toggle is activated, AI automatically…" at bounding box center [283, 659] width 481 height 54
click at [268, 646] on textarea at bounding box center [284, 643] width 478 height 20
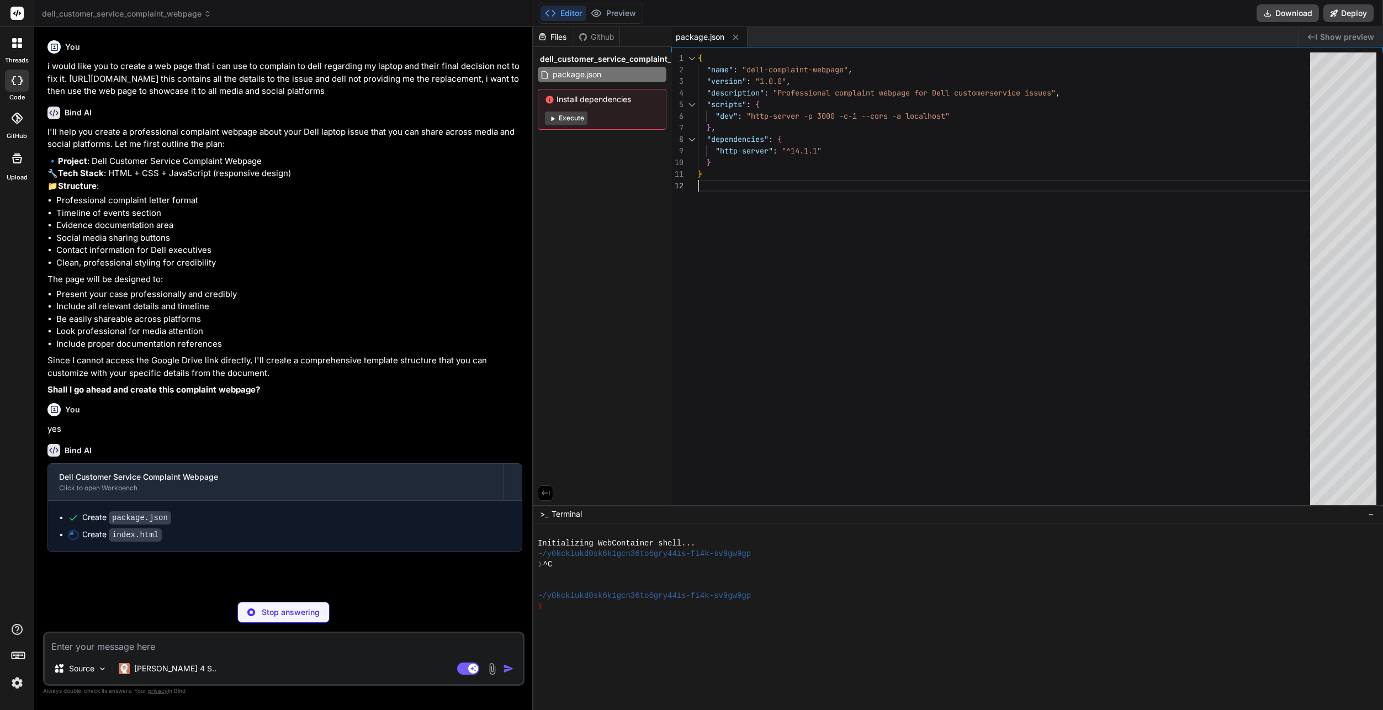
click at [935, 236] on div "{ "name" : "dell-complaint-webpage" , "version" : "1.0.0" , "description" : "Pr…" at bounding box center [1007, 281] width 619 height 458
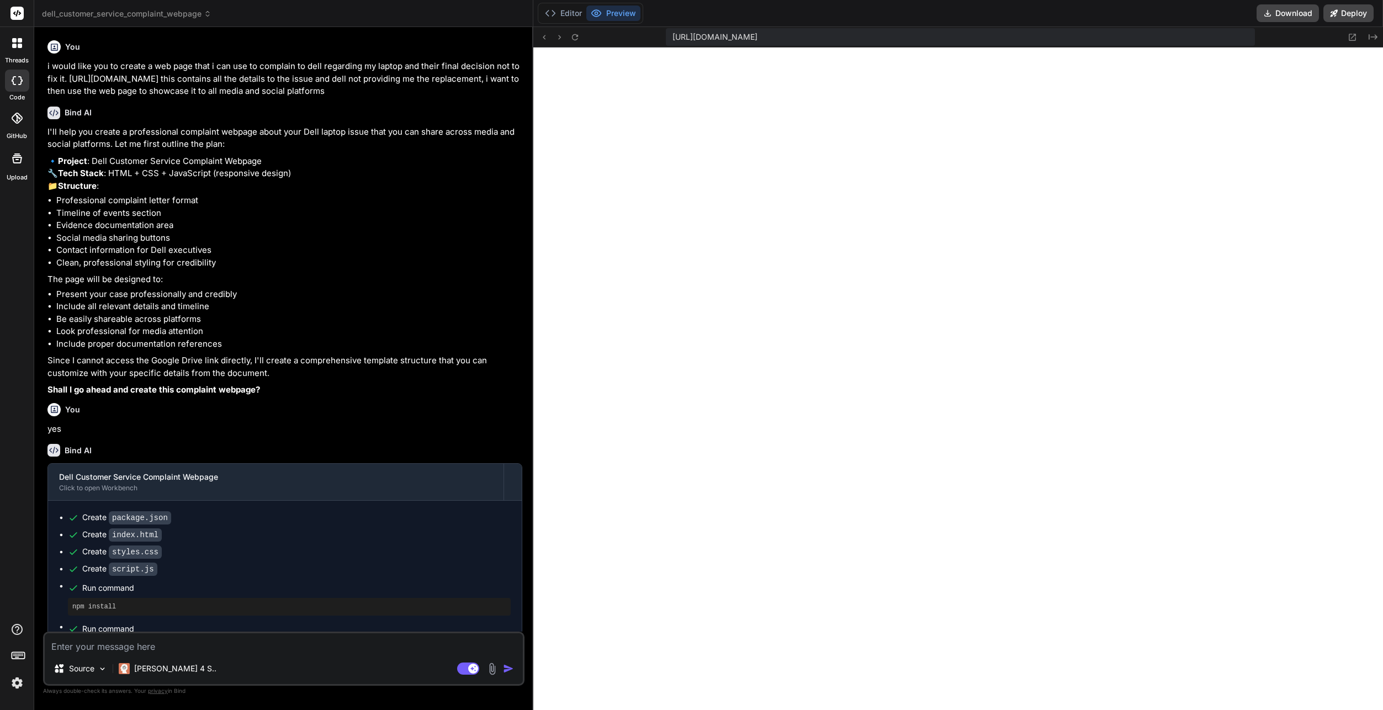
scroll to position [472, 0]
click at [206, 655] on div "Source Claude 4 S.. Agent Mode. When this toggle is activated, AI automatically…" at bounding box center [283, 659] width 481 height 54
click at [213, 648] on textarea at bounding box center [284, 643] width 478 height 20
paste textarea "Formal Complaint & Executive Escalation Submitted To: Dell Executive Leadership…"
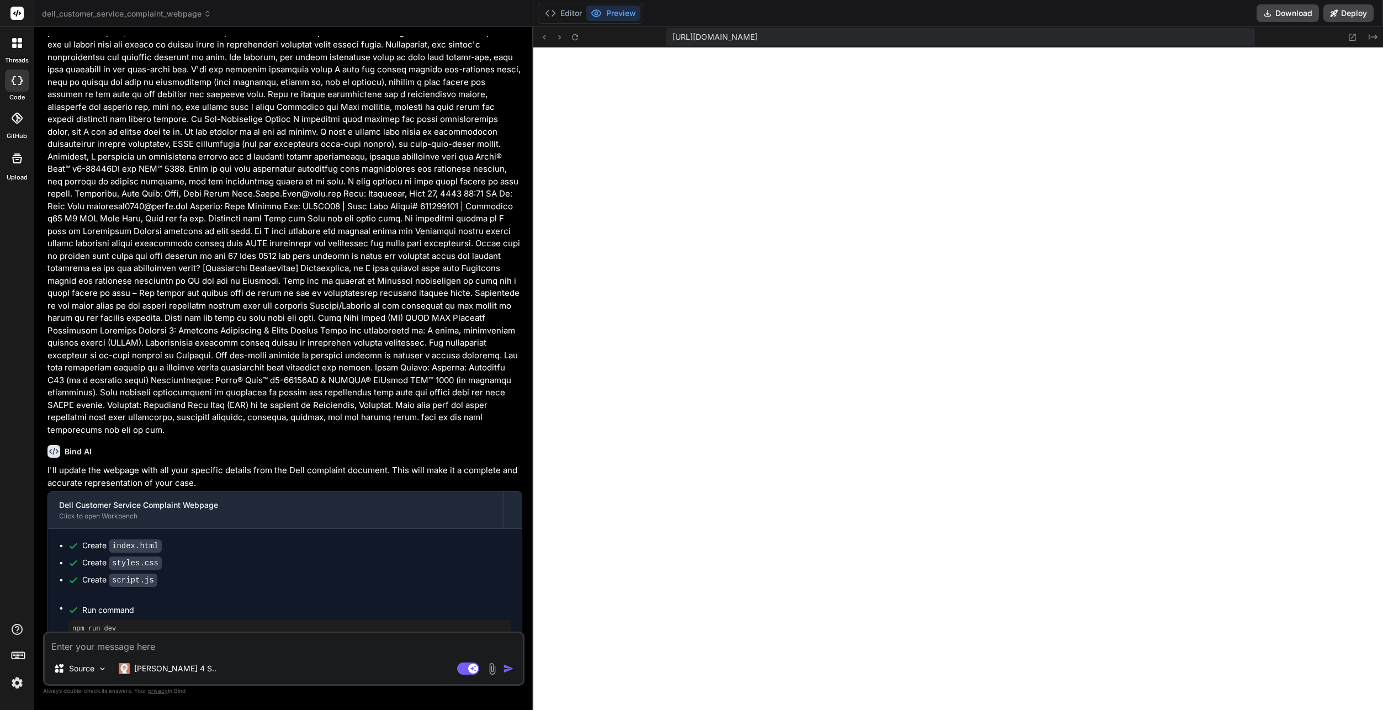
scroll to position [850, 0]
click at [1342, 12] on button "Deploy" at bounding box center [1348, 13] width 50 height 18
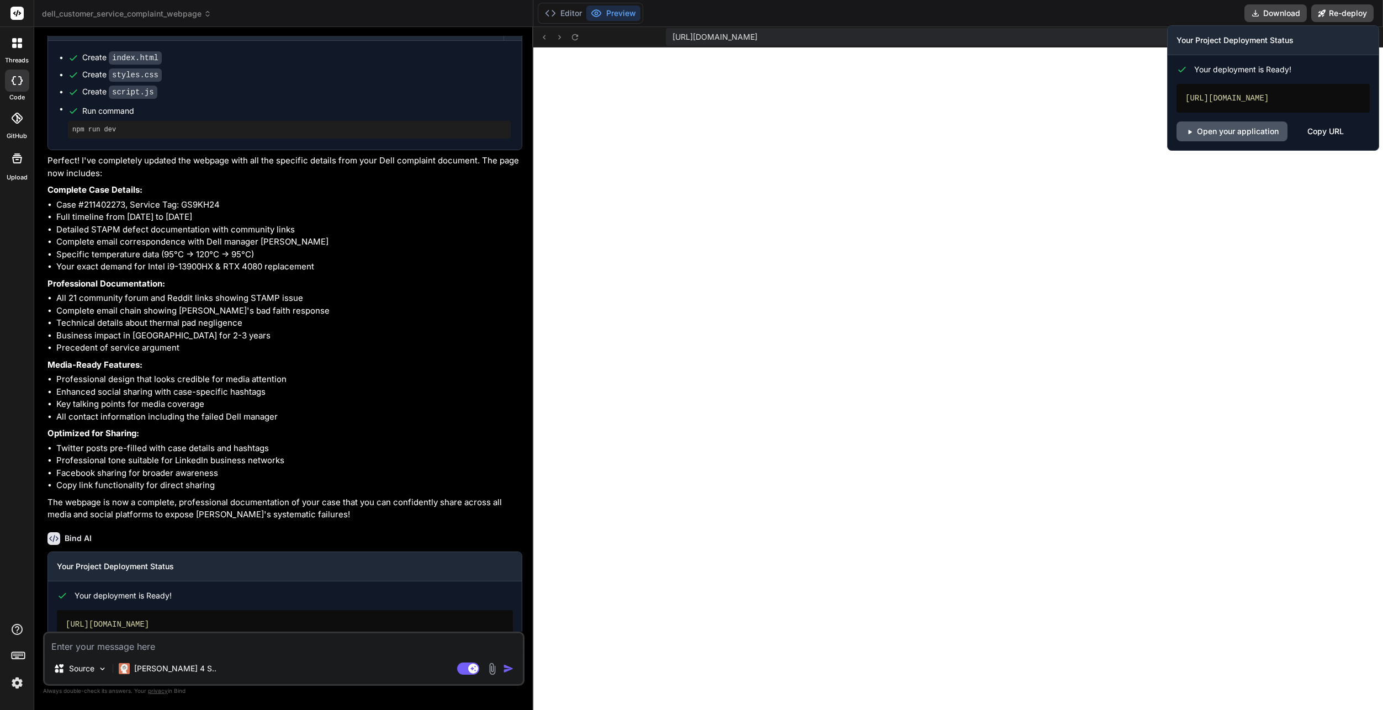
click at [1260, 140] on link "Open your application" at bounding box center [1231, 131] width 111 height 20
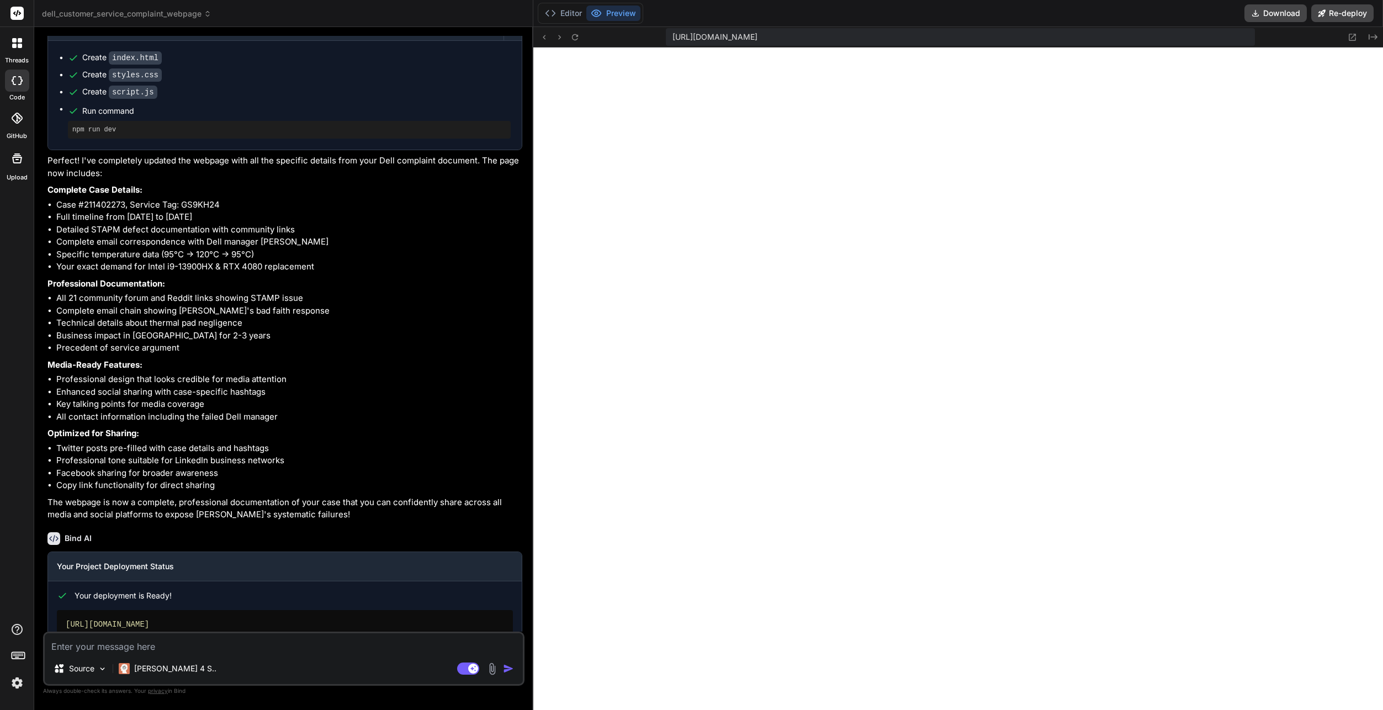
click at [178, 638] on textarea at bounding box center [284, 643] width 478 height 20
paste textarea "Dear Syed, Good day to you. For your information as I have shared previously I …"
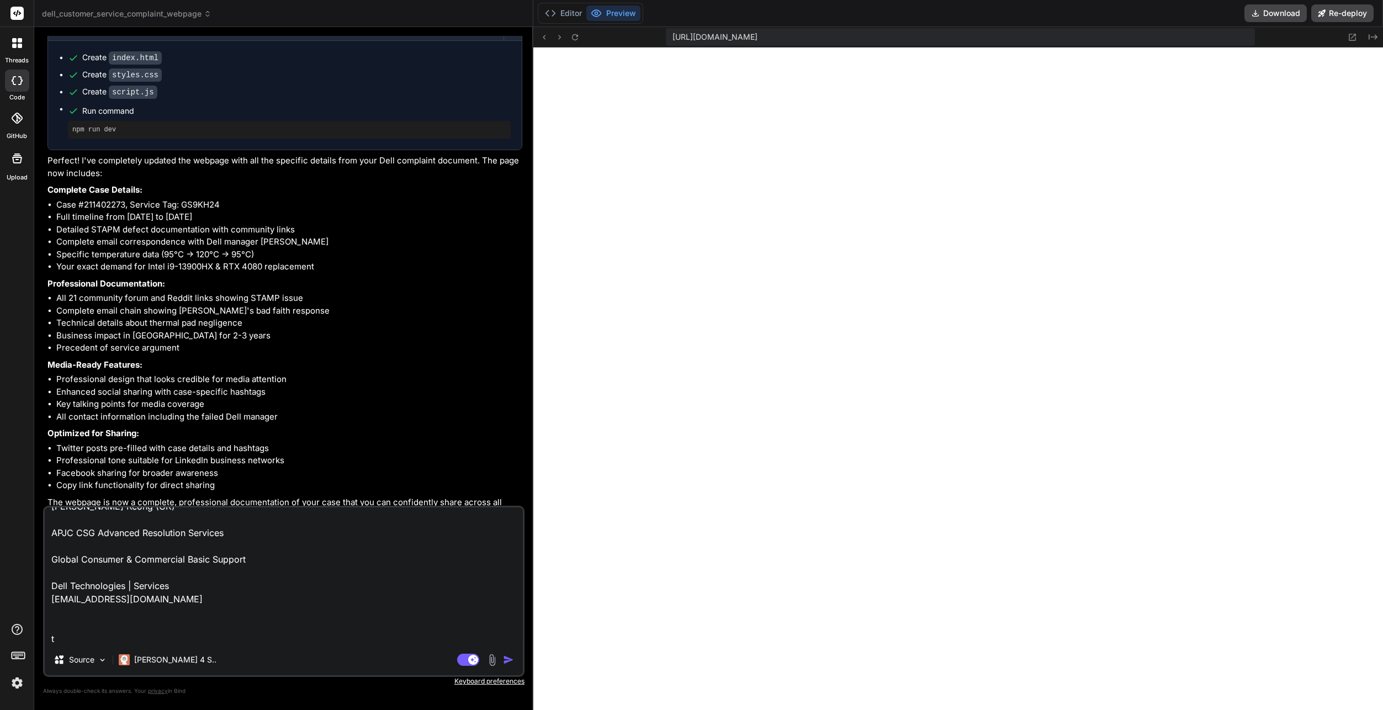
scroll to position [293, 0]
paste textarea "11 Aug 2025, 14:11"
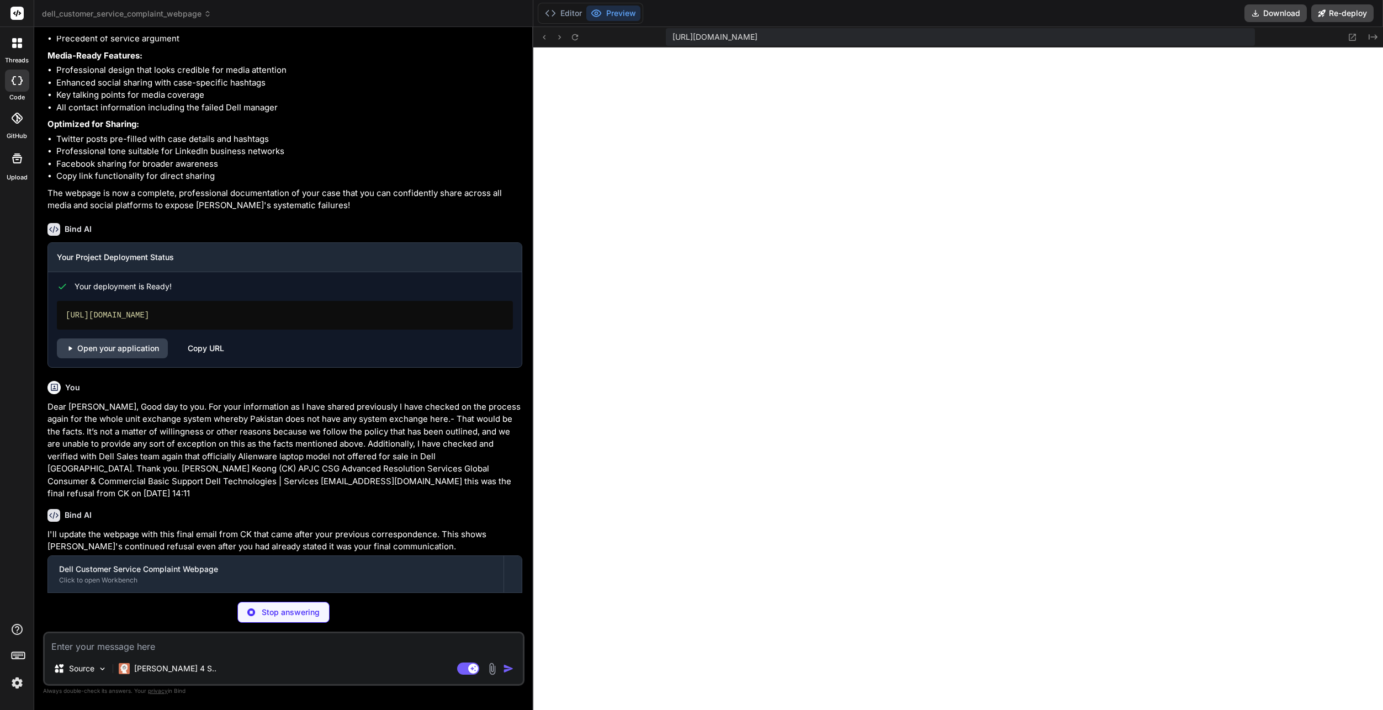
scroll to position [3739, 0]
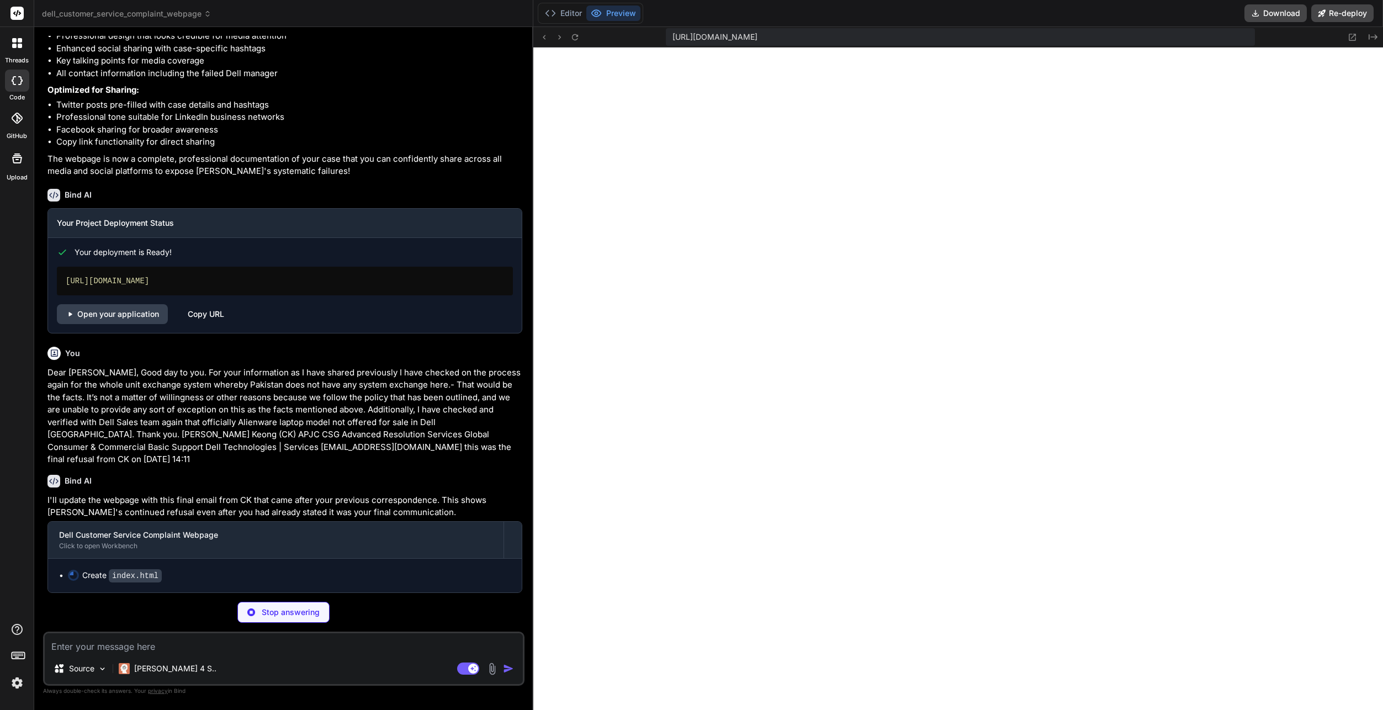
click at [112, 653] on div "Source Claude 4 S.. Agent Mode. When this toggle is activated, AI automatically…" at bounding box center [283, 659] width 481 height 54
click at [152, 648] on textarea at bounding box center [284, 643] width 478 height 20
paste textarea "Dear CK, Thank you for confirming Dell's final position. You have made it clear…"
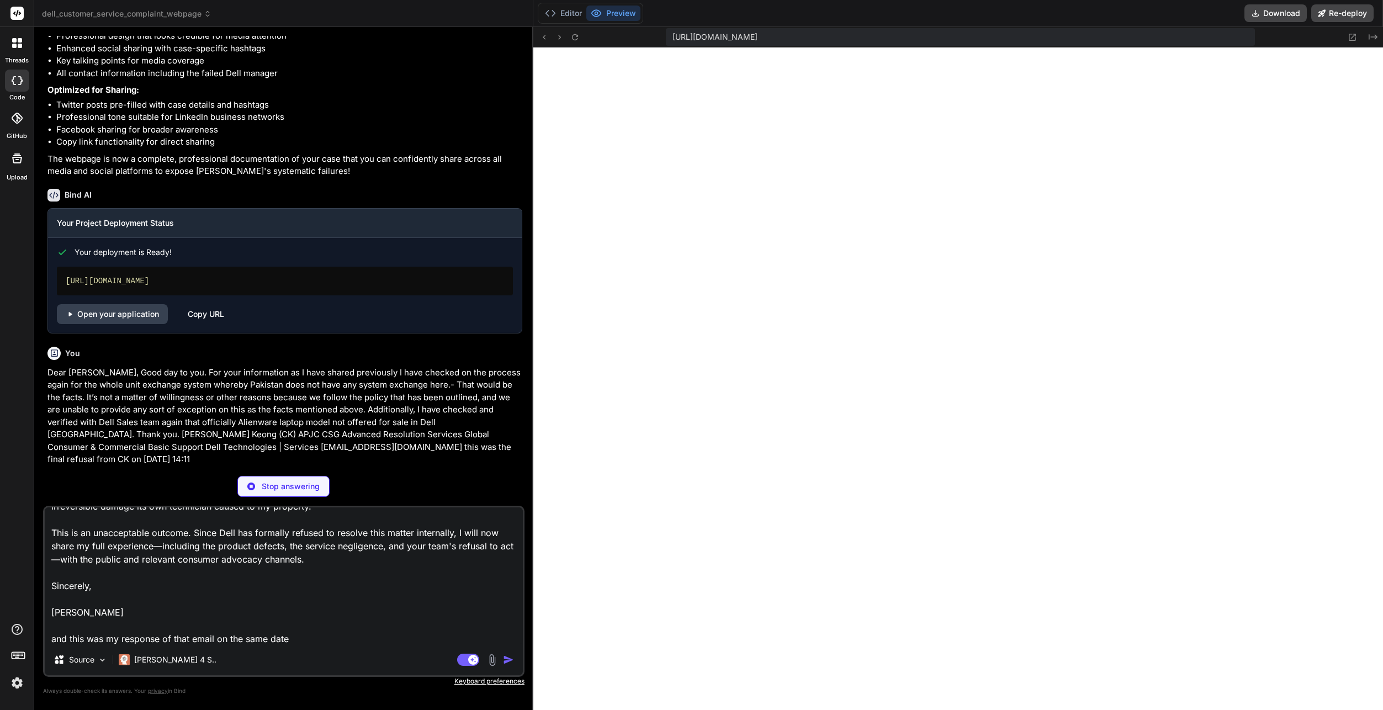
scroll to position [3865, 0]
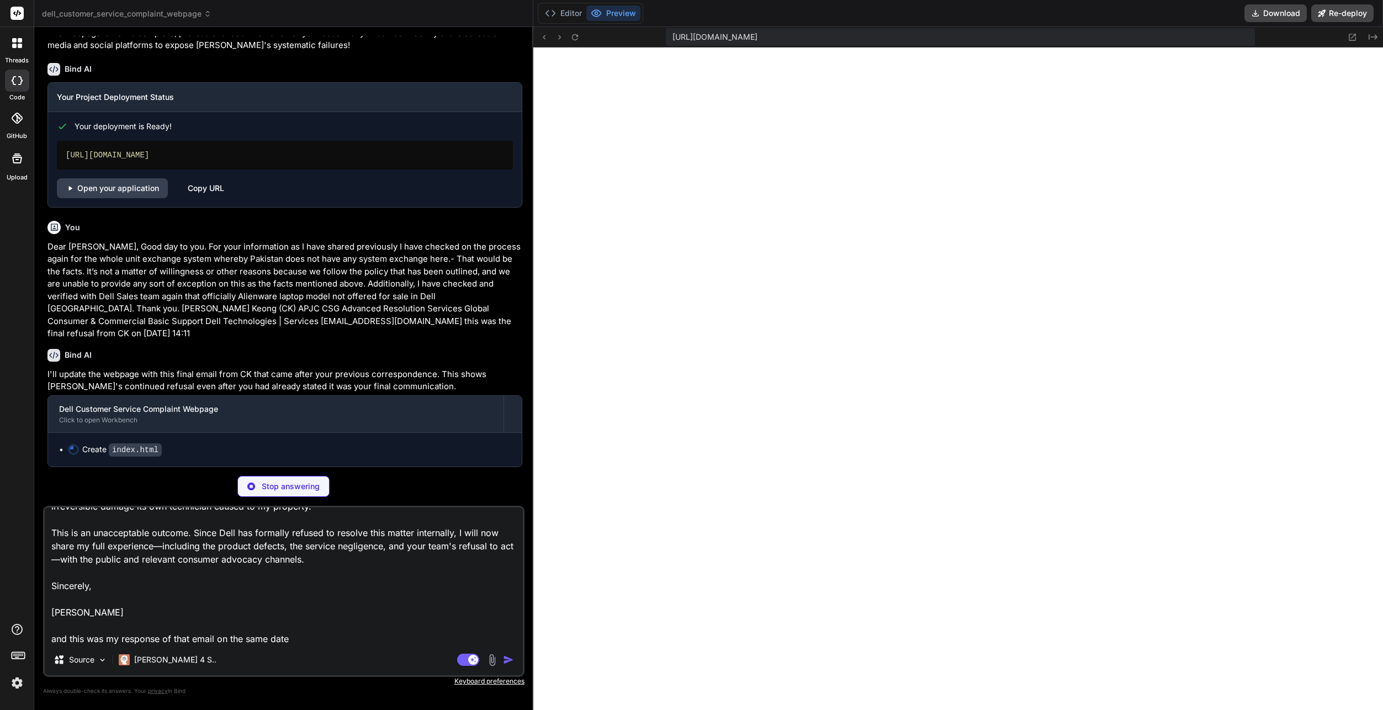
click at [301, 485] on p "Stop answering" at bounding box center [291, 486] width 58 height 11
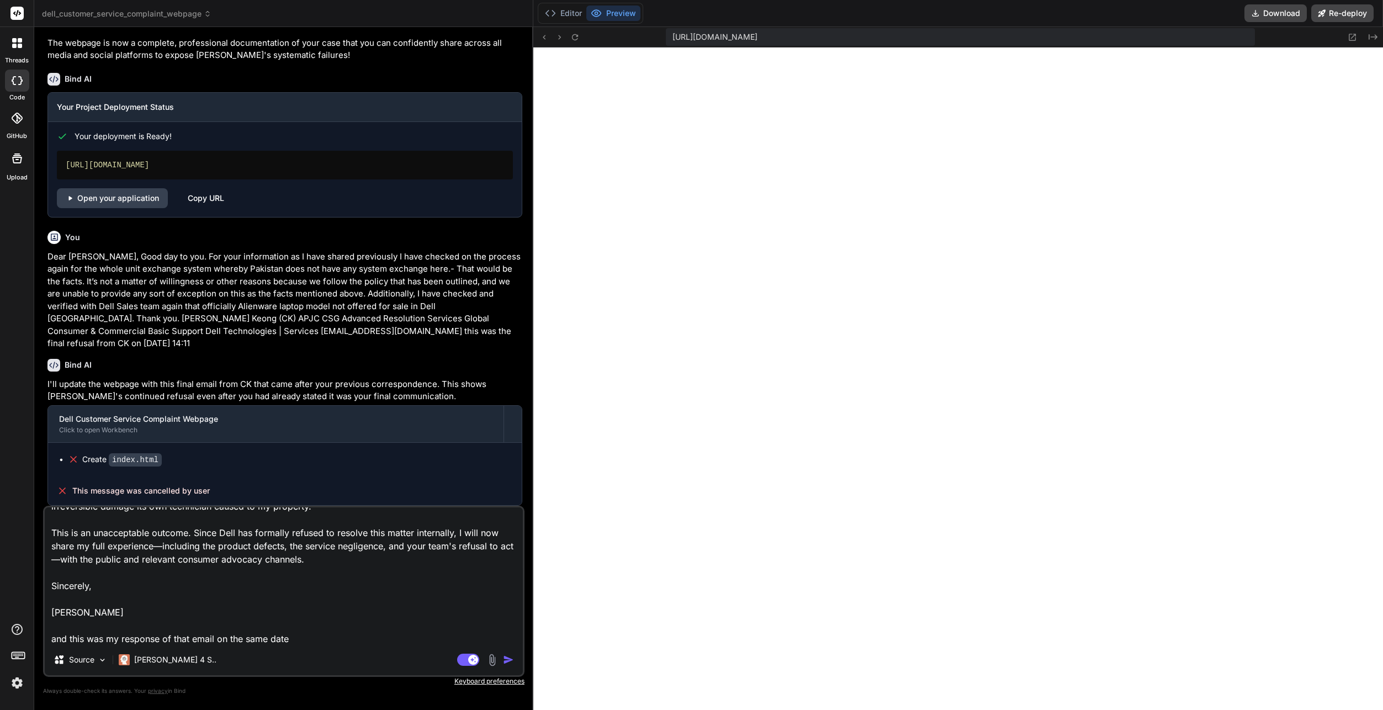
click at [511, 659] on img "button" at bounding box center [508, 659] width 11 height 11
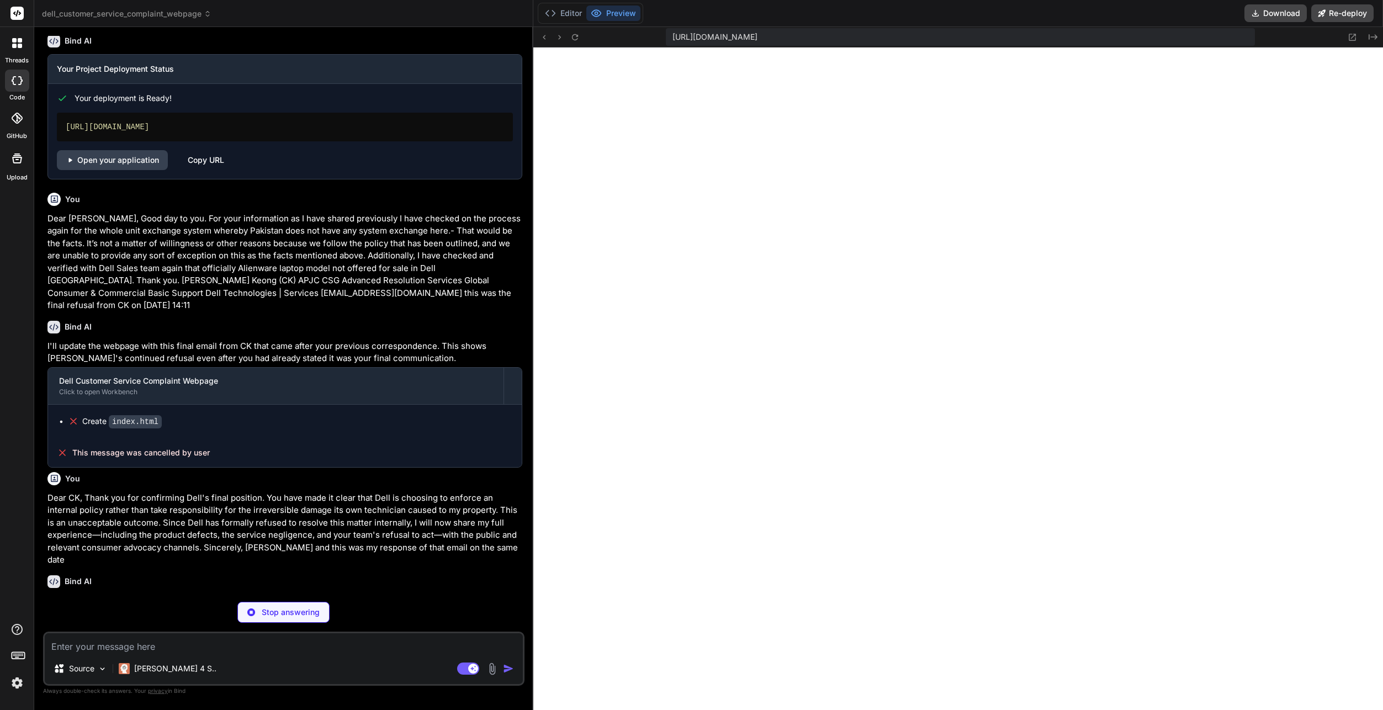
scroll to position [3981, 0]
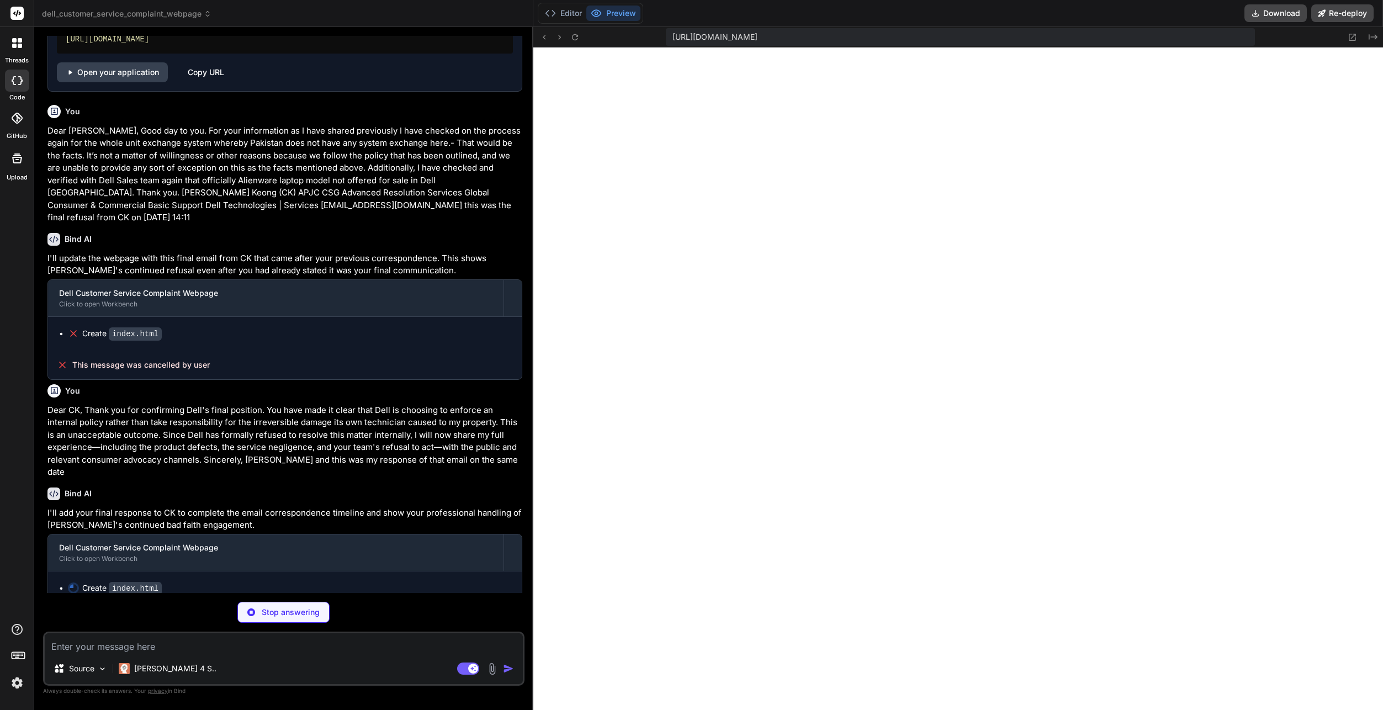
click at [292, 612] on p "Stop answering" at bounding box center [291, 612] width 58 height 11
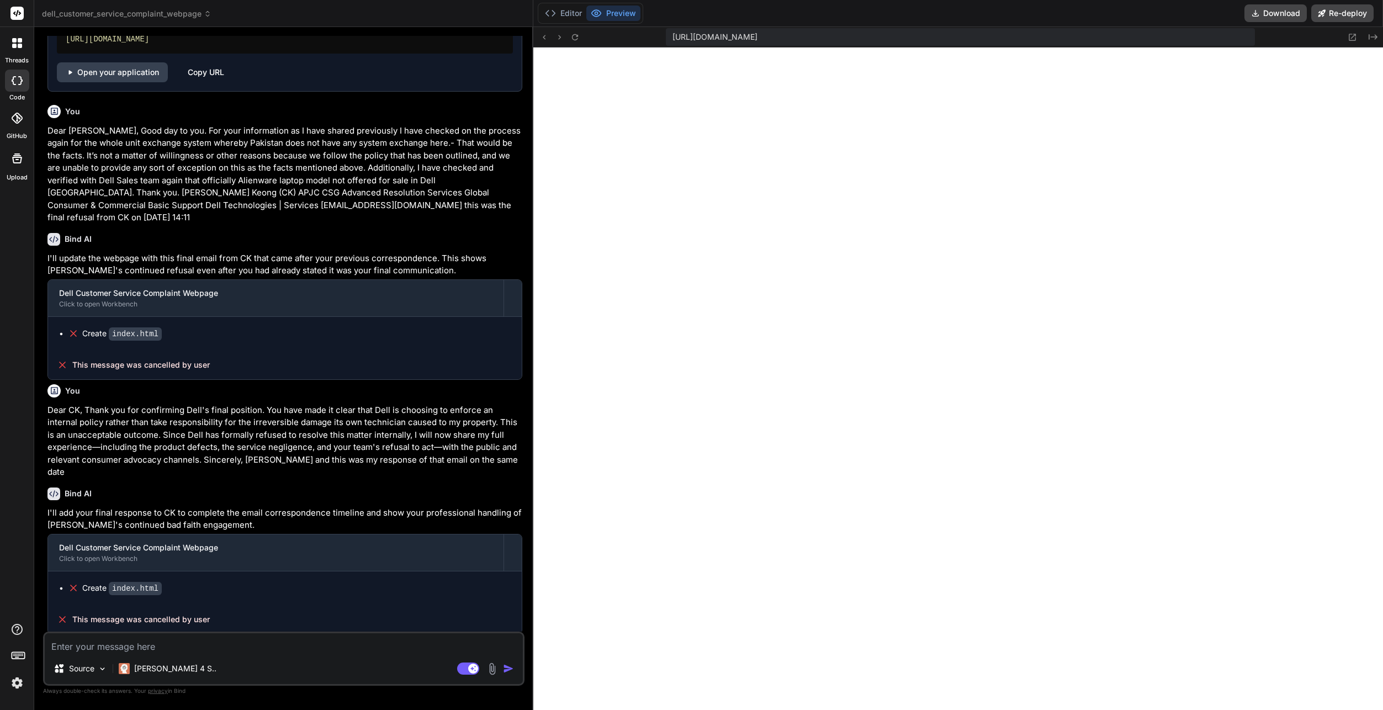
scroll to position [3971, 0]
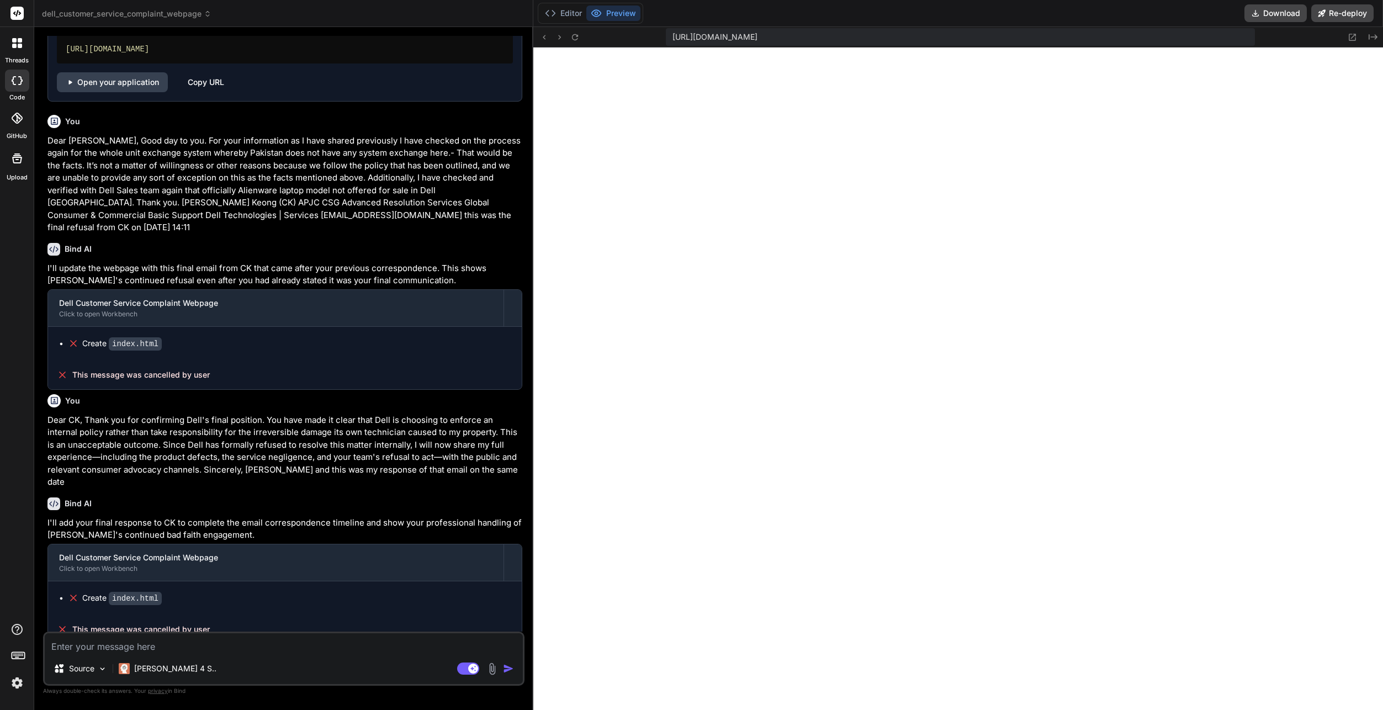
click at [234, 215] on p "Dear Syed, Good day to you. For your information as I have shared previously I …" at bounding box center [284, 184] width 475 height 99
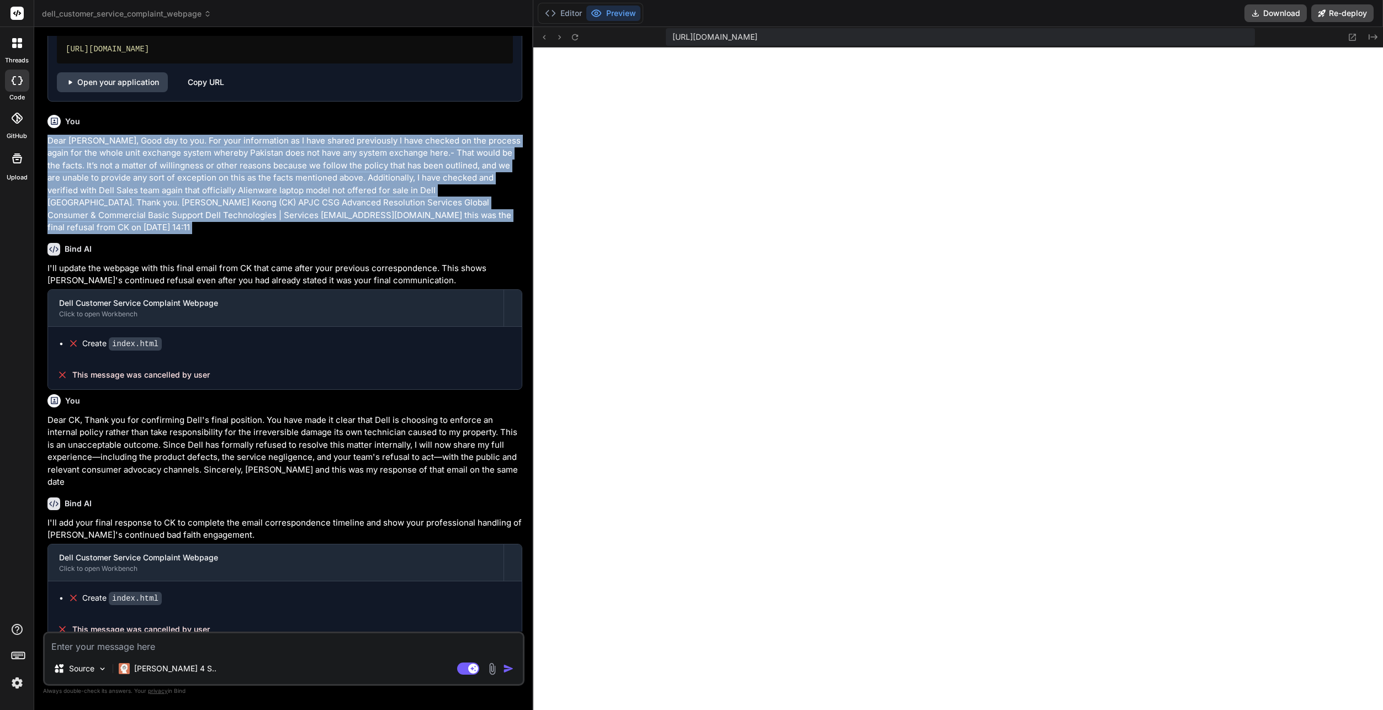
click at [234, 215] on p "Dear Syed, Good day to you. For your information as I have shared previously I …" at bounding box center [284, 184] width 475 height 99
copy div "Dear Syed, Good day to you. For your information as I have shared previously I …"
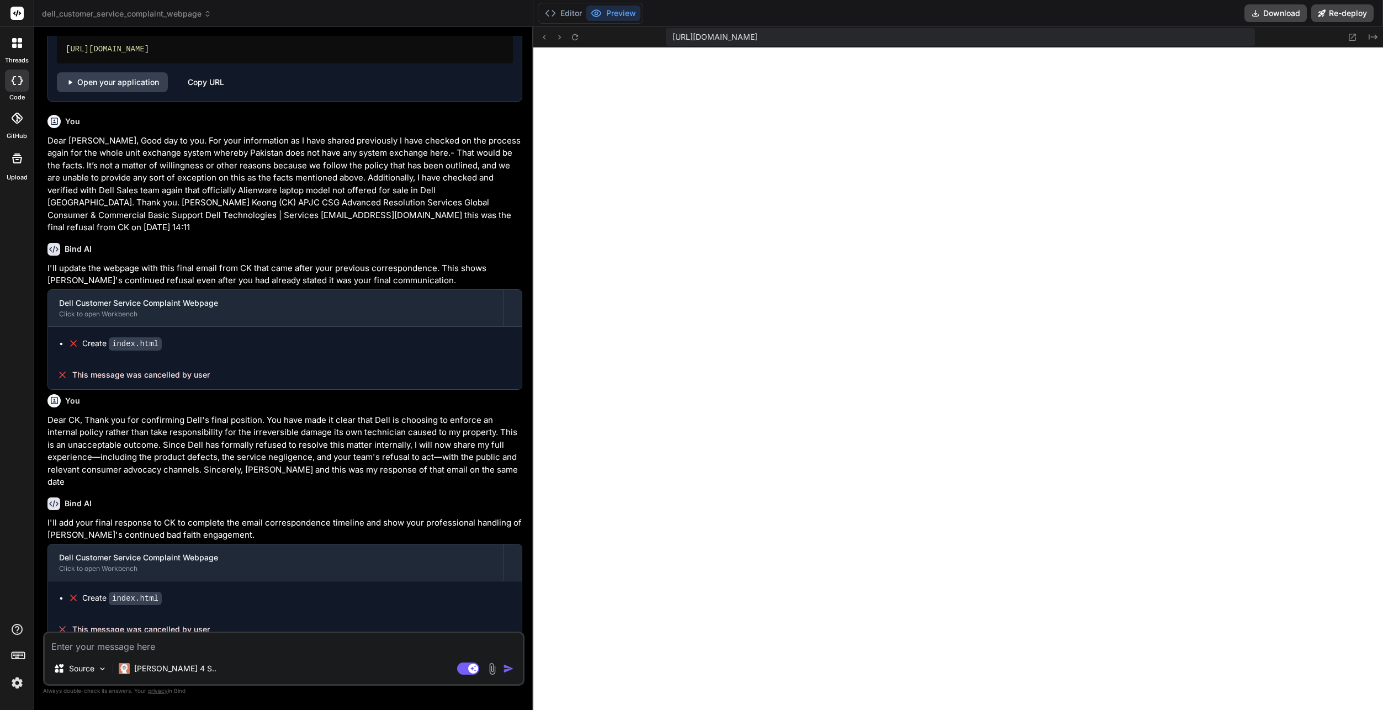
click at [104, 648] on textarea at bounding box center [284, 643] width 478 height 20
paste textarea "Dear Syed, Good day to you. For your information as I have shared previously I …"
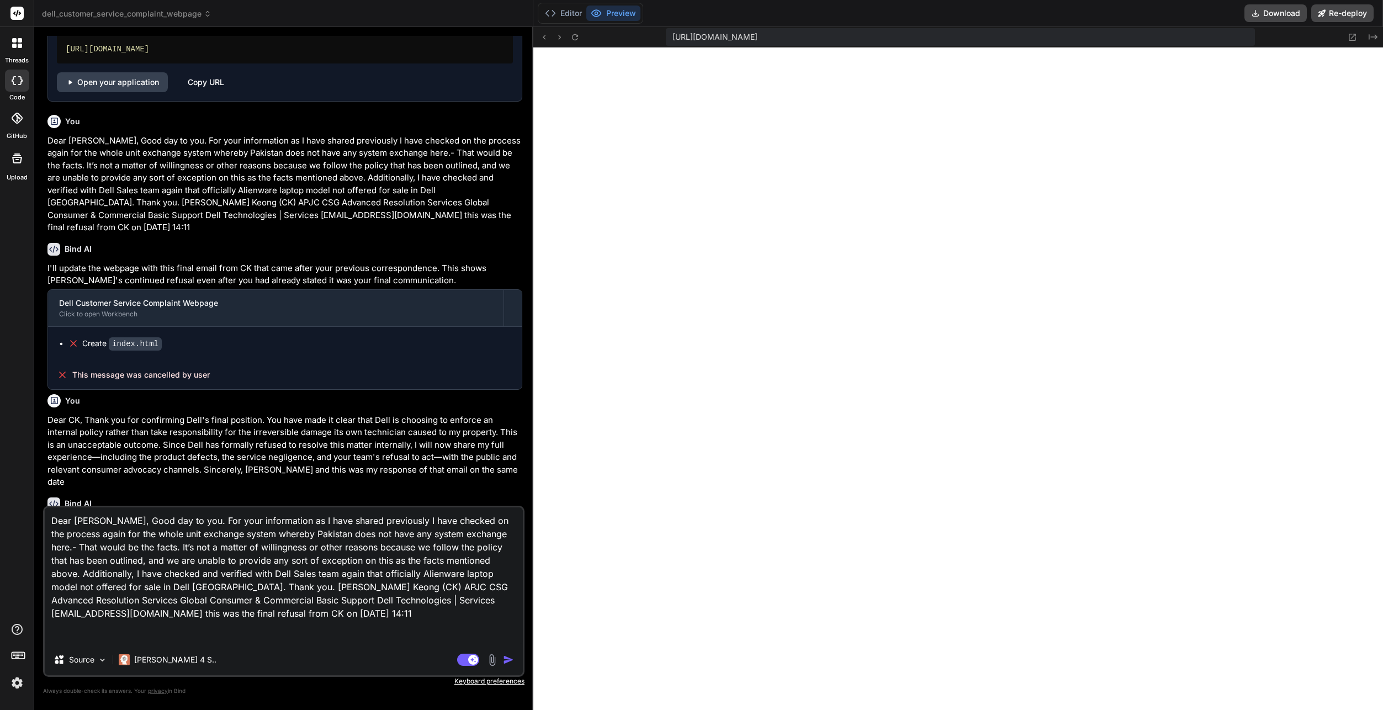
scroll to position [1, 0]
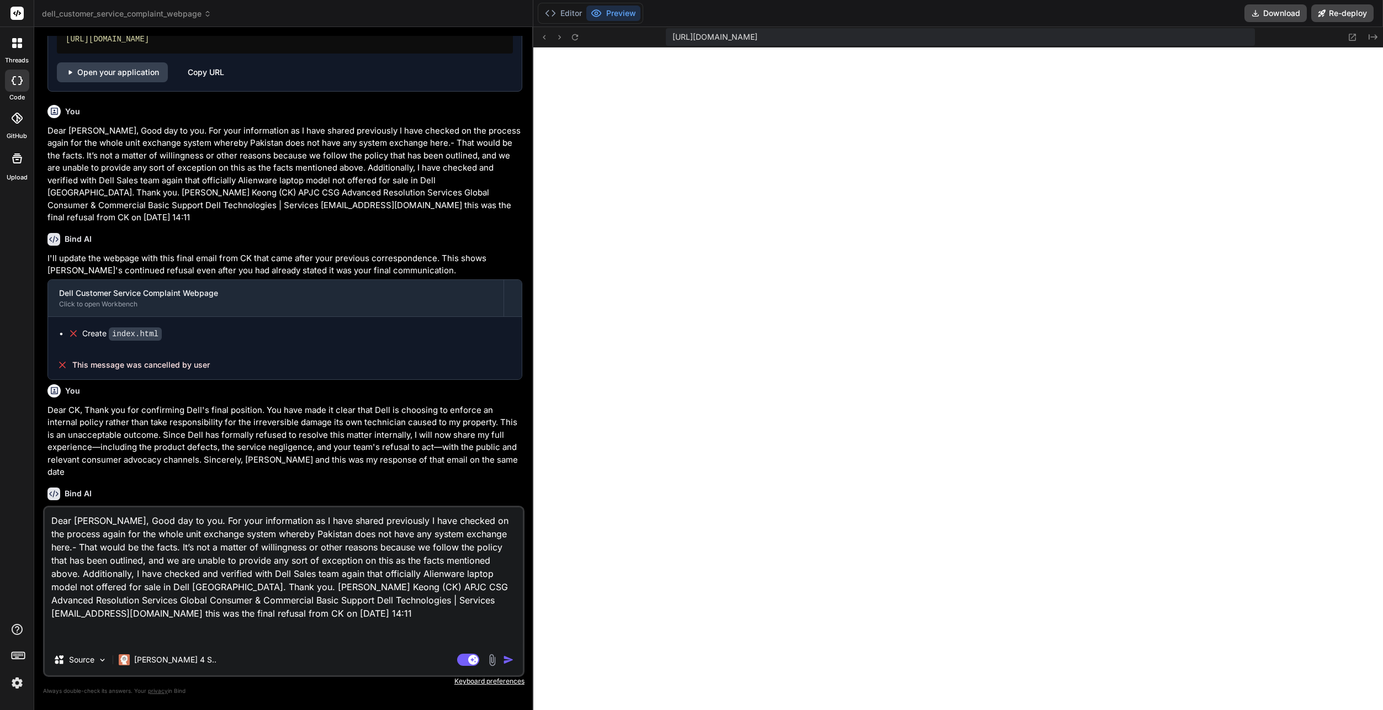
click at [158, 420] on p "Dear CK, Thank you for confirming Dell's final position. You have made it clear…" at bounding box center [284, 441] width 475 height 75
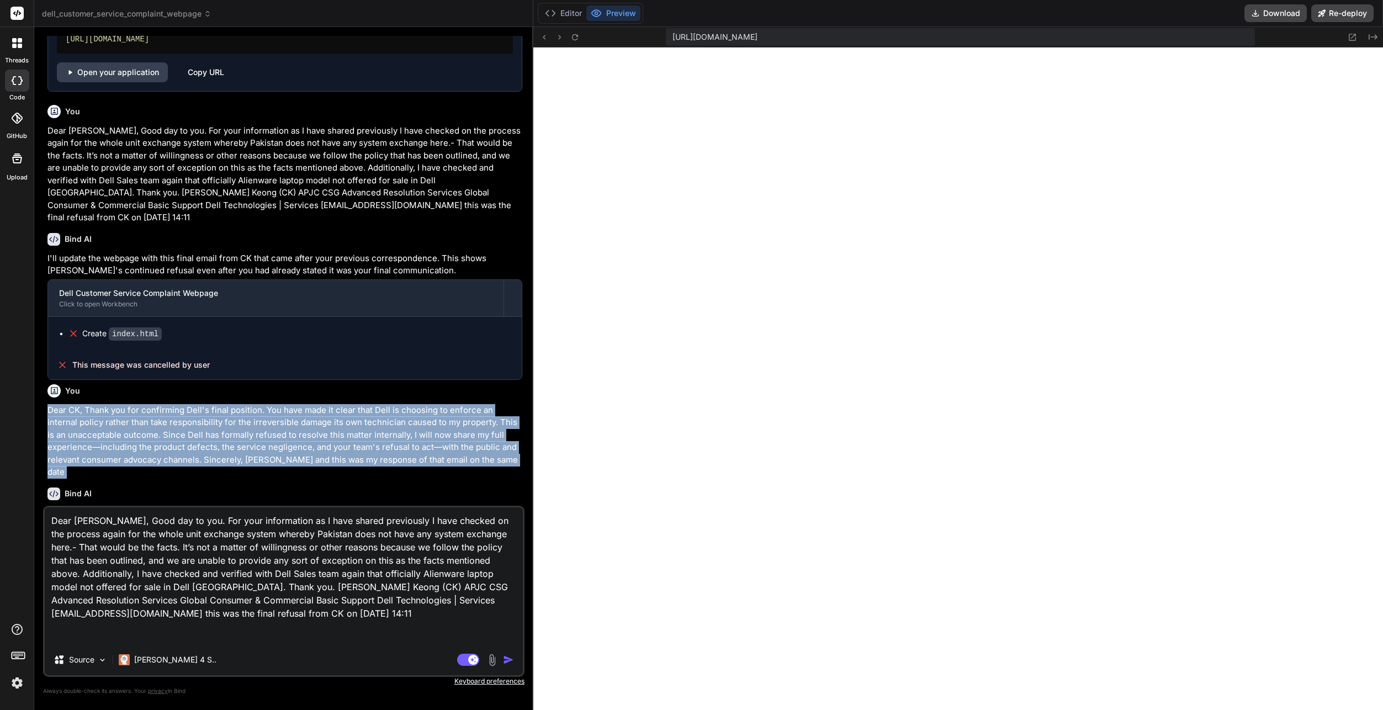
click at [158, 420] on p "Dear CK, Thank you for confirming Dell's final position. You have made it clear…" at bounding box center [284, 441] width 475 height 75
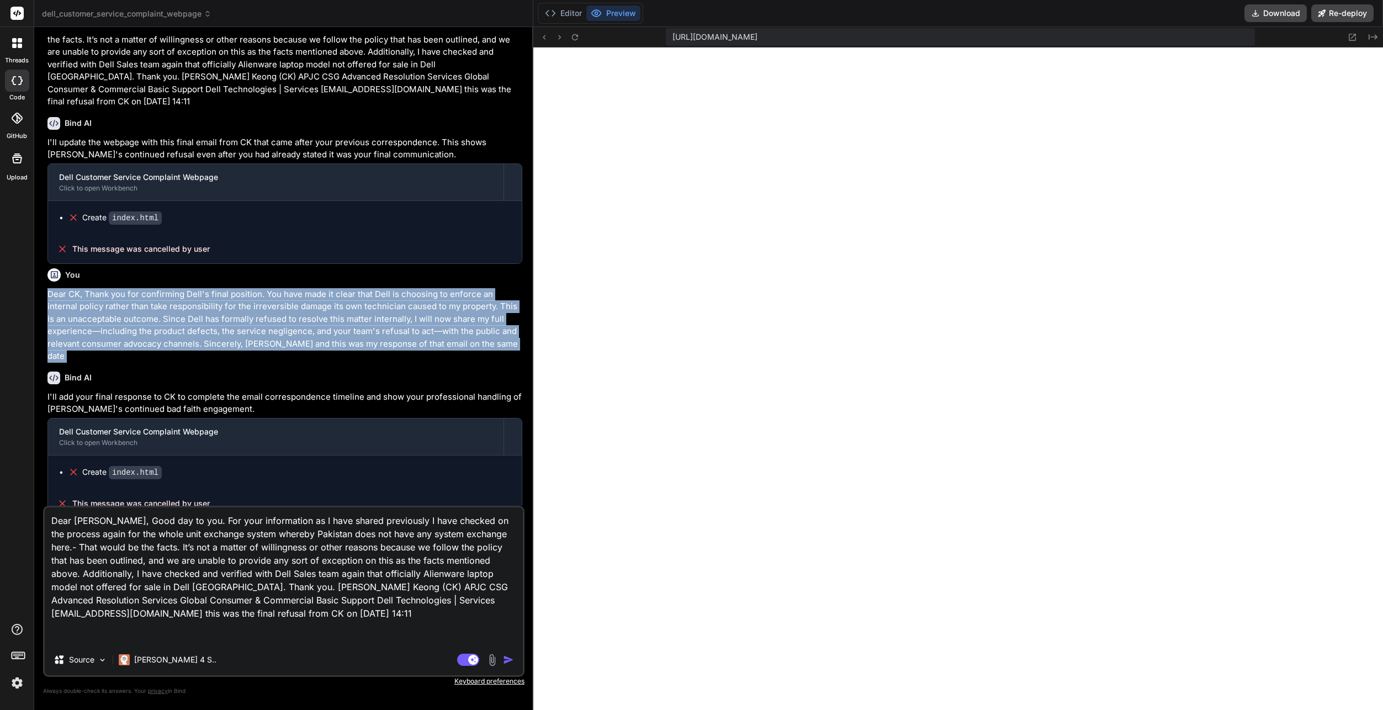
copy div "Dear CK, Thank you for confirming Dell's final position. You have made it clear…"
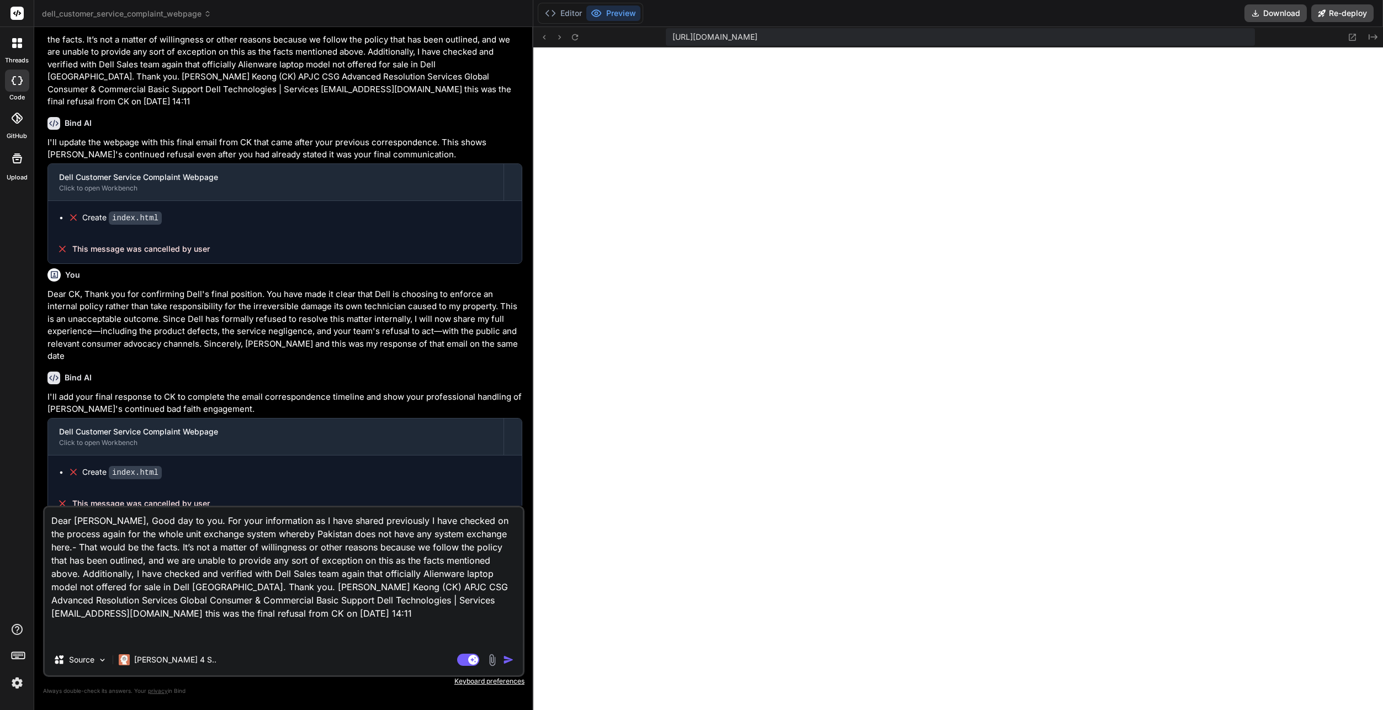
click at [324, 612] on textarea "Dear Syed, Good day to you. For your information as I have shared previously I …" at bounding box center [284, 575] width 478 height 137
paste textarea "Dear CK, Thank you for confirming Dell's final position. You have made it clear…"
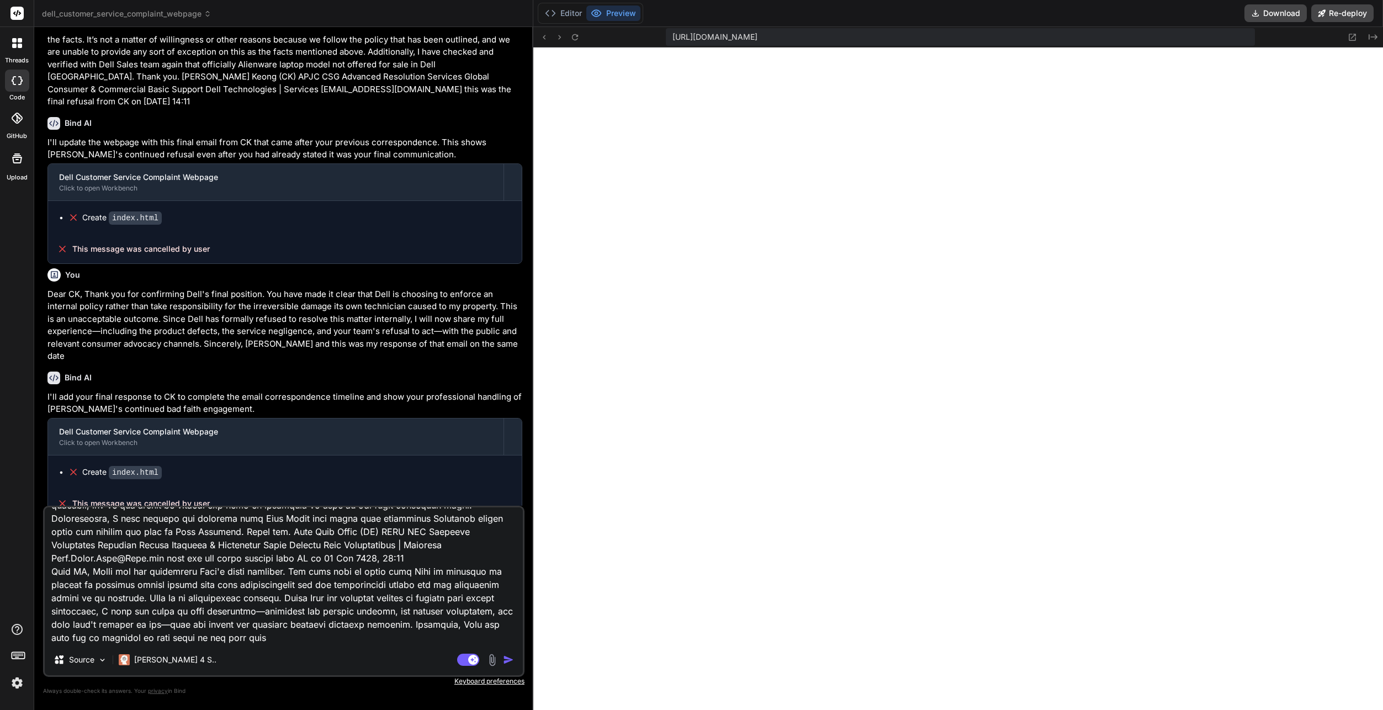
scroll to position [81, 0]
click at [507, 661] on img "button" at bounding box center [508, 659] width 11 height 11
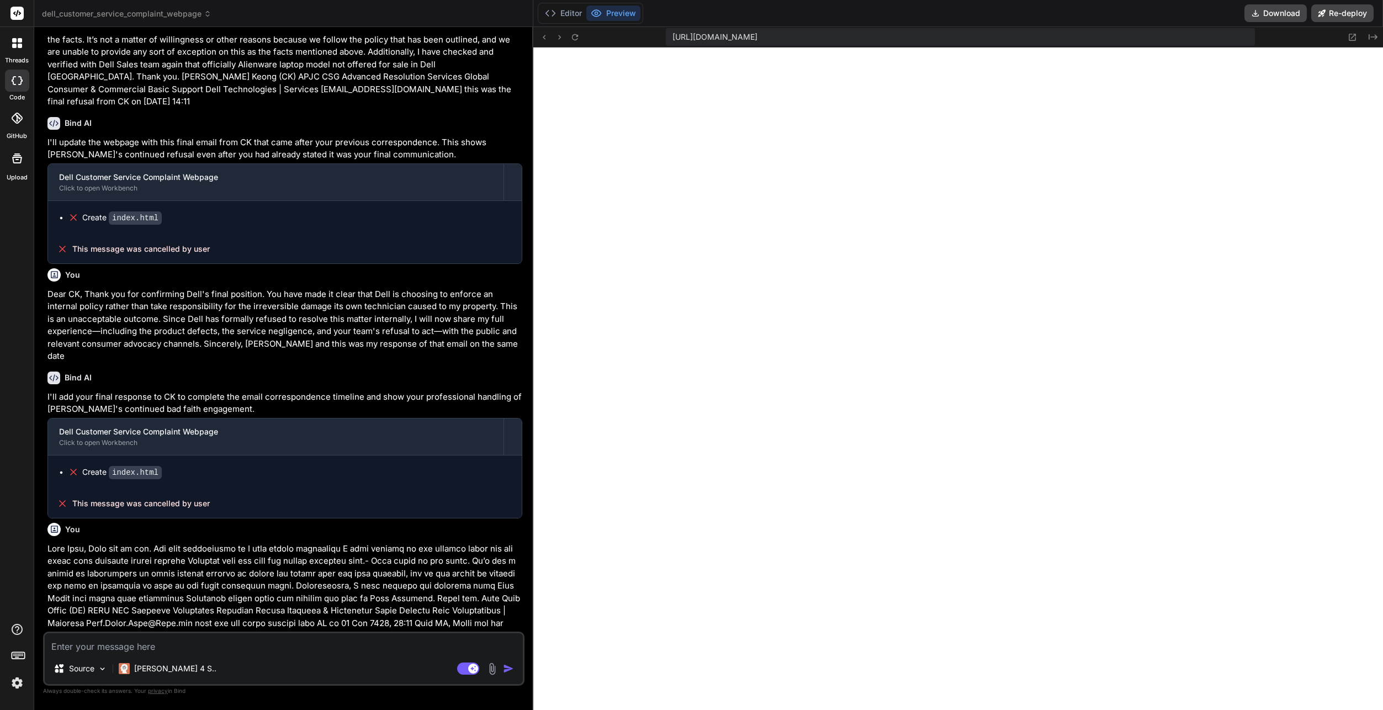
scroll to position [4222, 0]
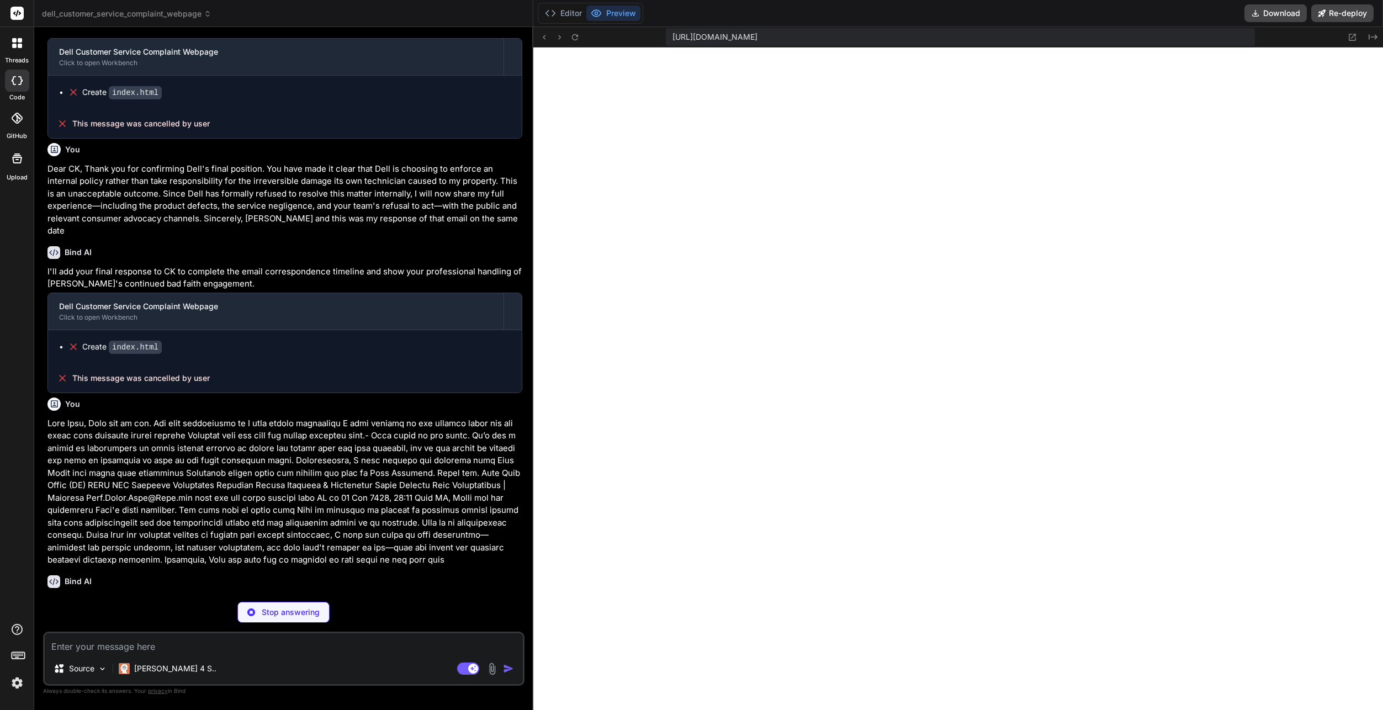
drag, startPoint x: 211, startPoint y: 121, endPoint x: 224, endPoint y: 129, distance: 14.9
drag, startPoint x: 224, startPoint y: 129, endPoint x: 357, endPoint y: 478, distance: 372.9
click at [357, 478] on p at bounding box center [284, 491] width 475 height 149
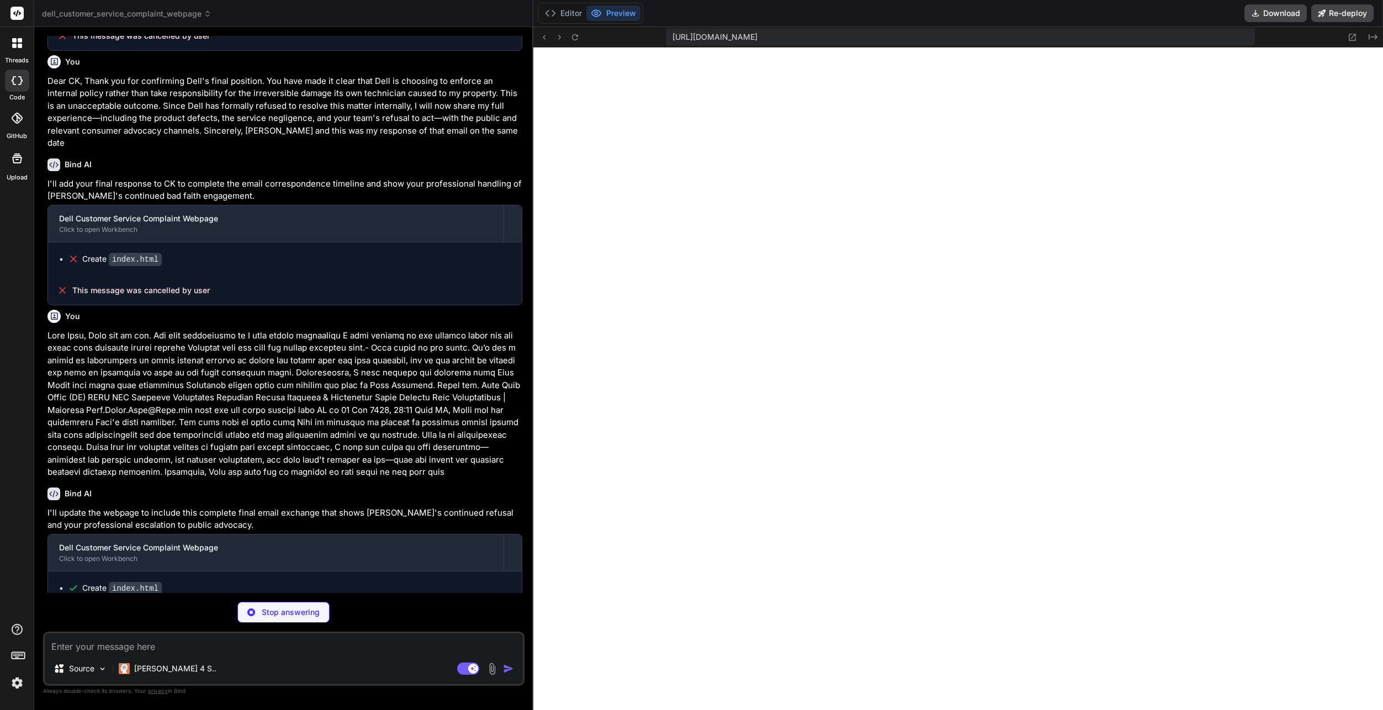
scroll to position [1238, 0]
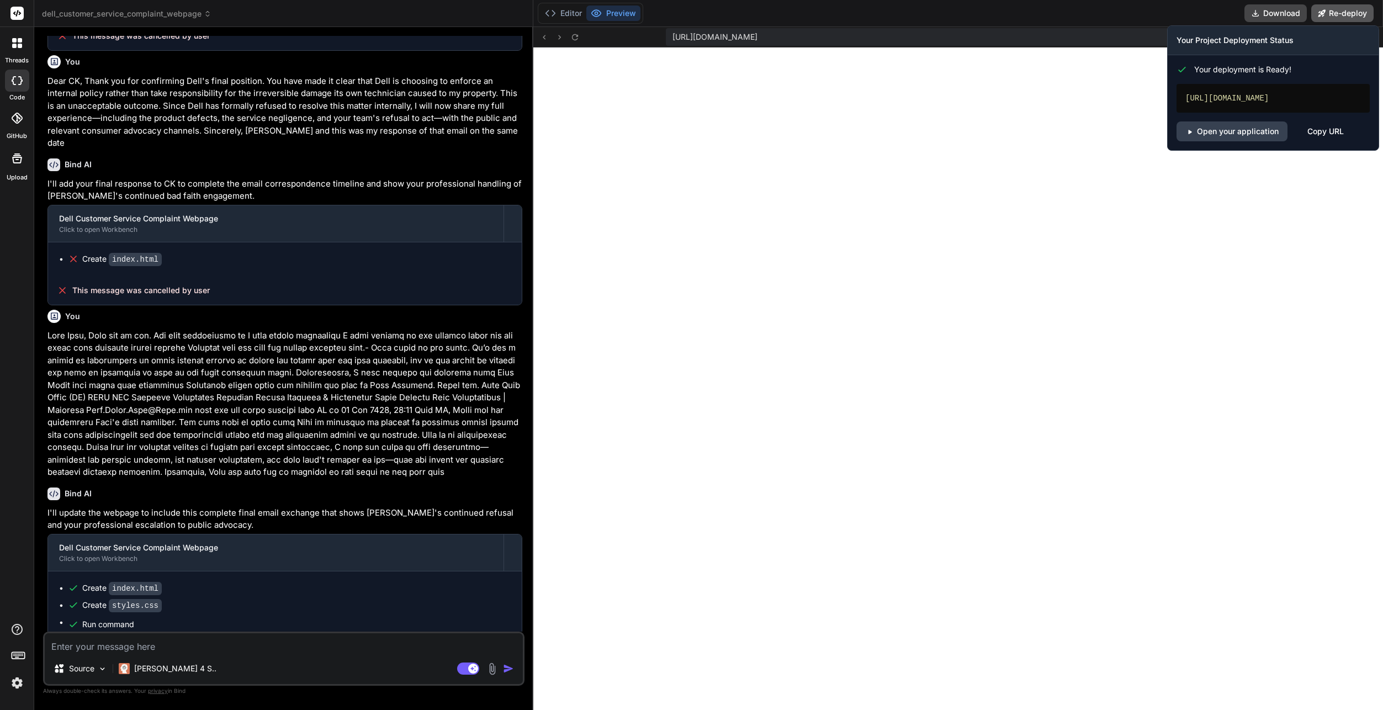
click at [1328, 10] on button "Re-deploy" at bounding box center [1342, 13] width 62 height 18
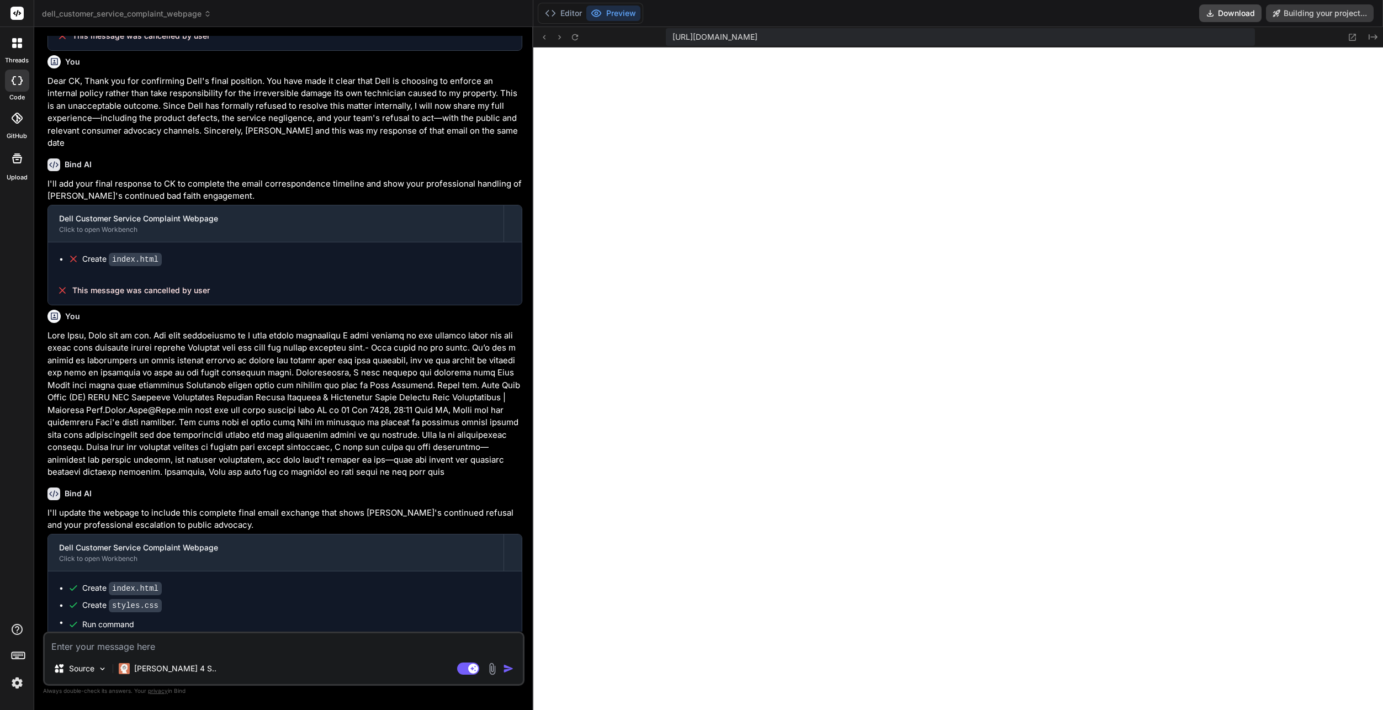
scroll to position [4310, 0]
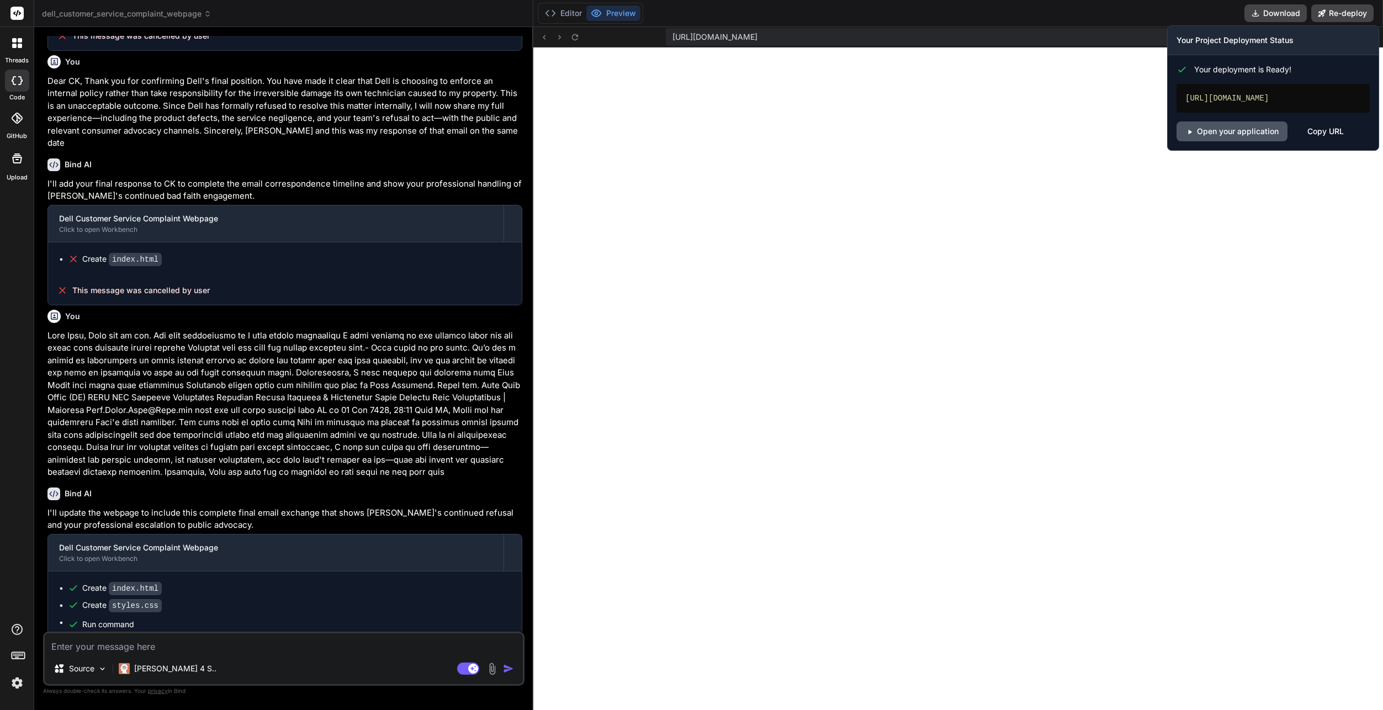
click at [1239, 139] on link "Open your application" at bounding box center [1231, 131] width 111 height 20
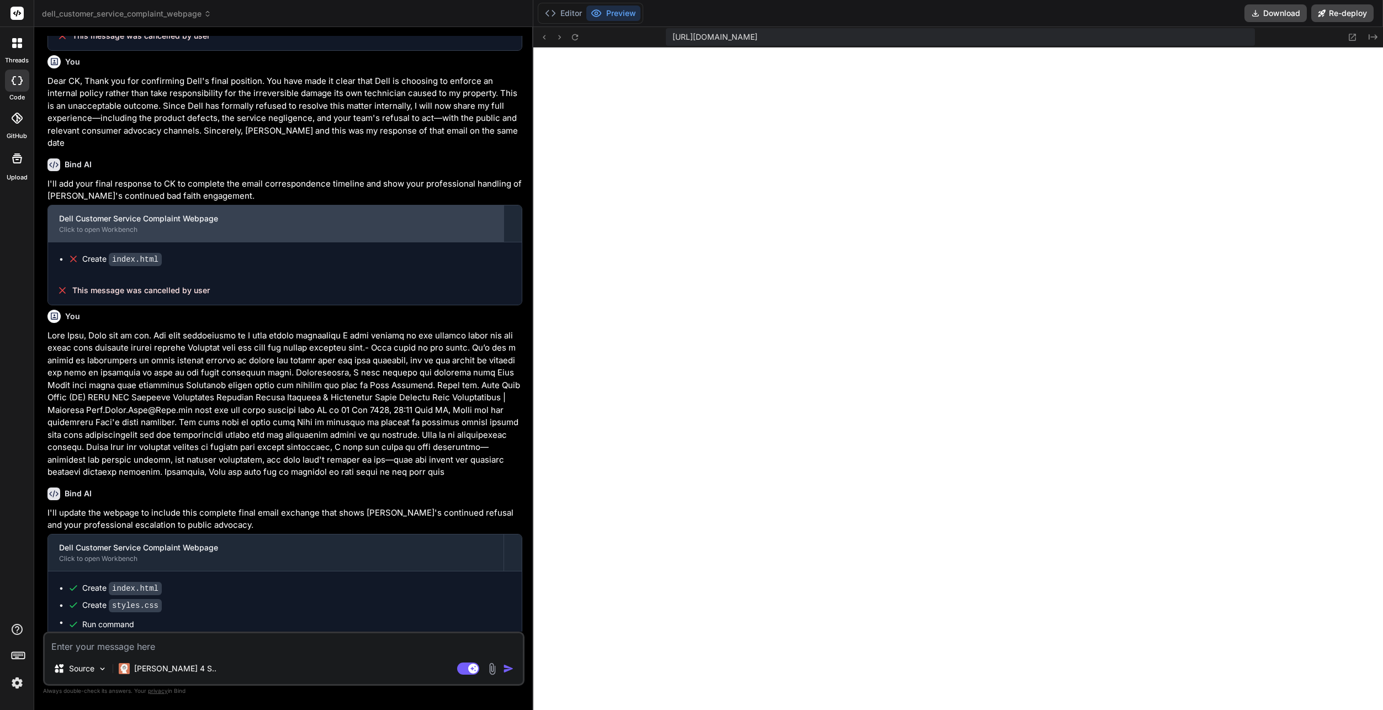
scroll to position [1238, 0]
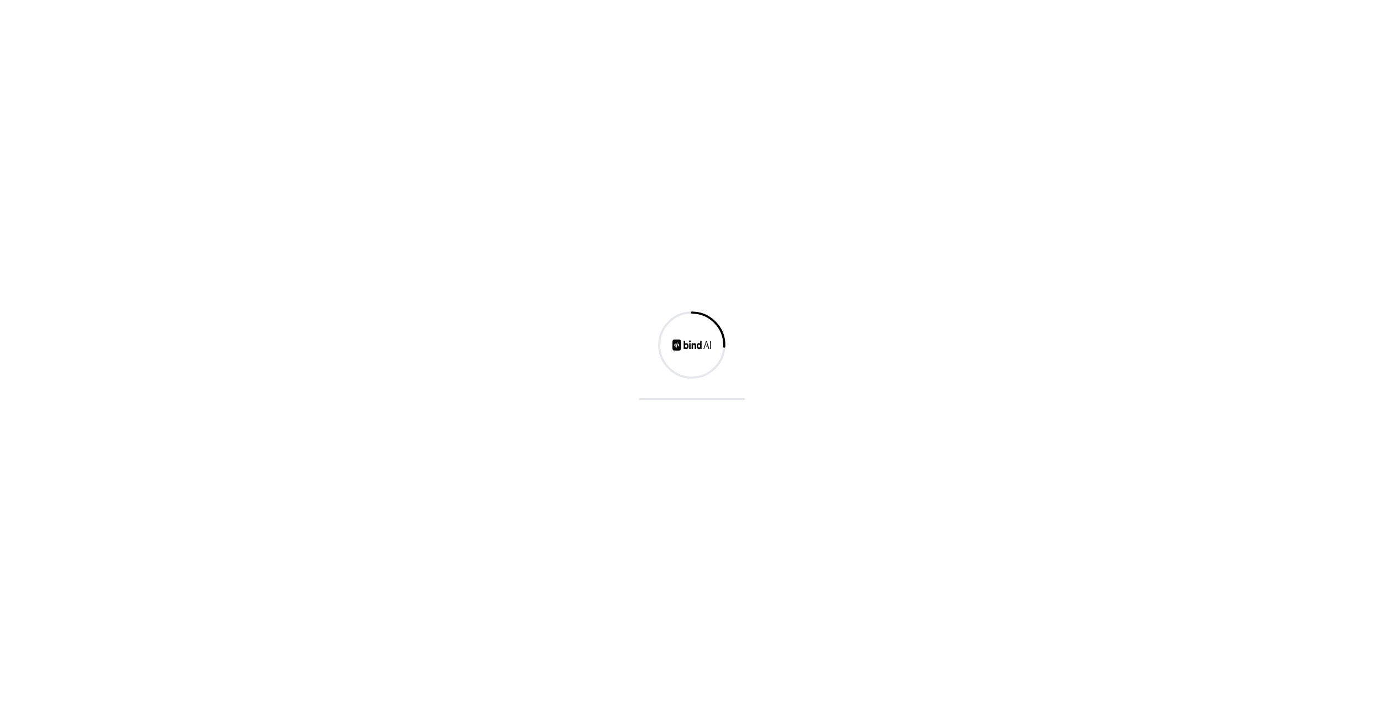
click at [459, 331] on div at bounding box center [691, 355] width 1383 height 710
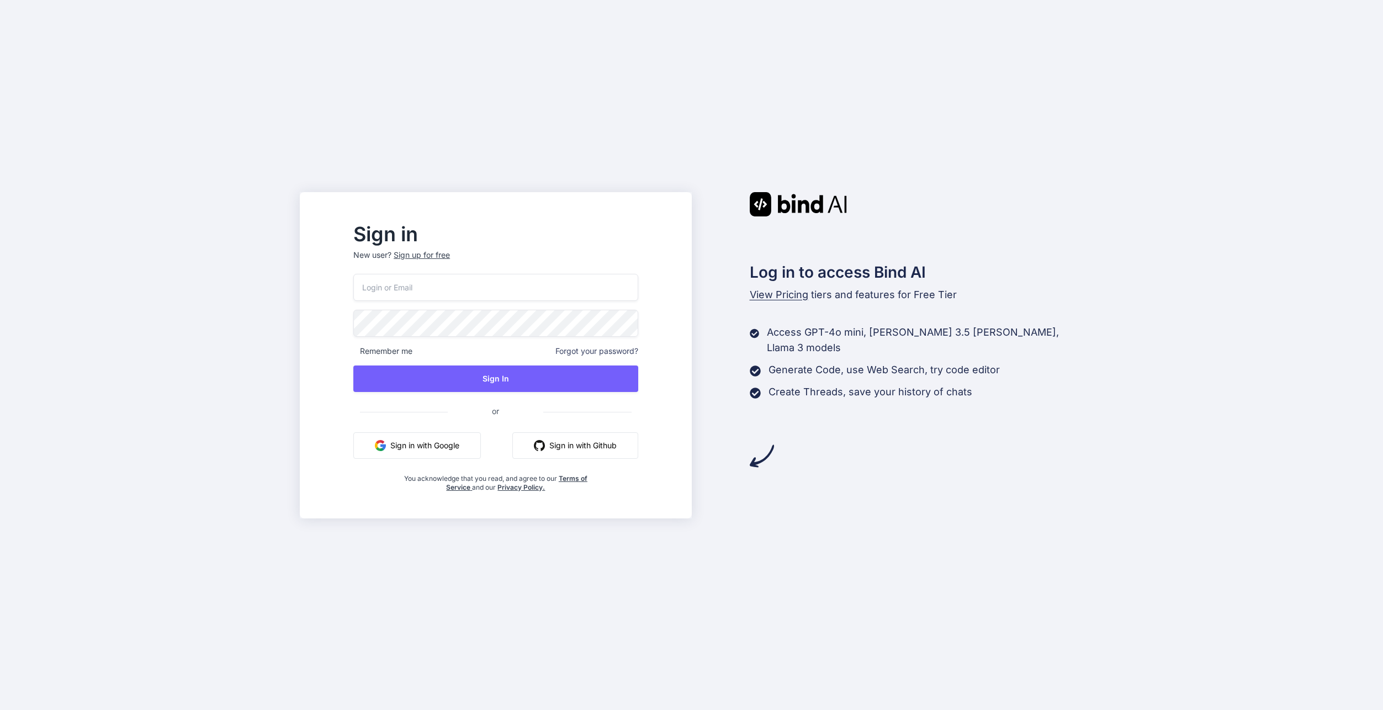
type input "swissmadedirect@gmail.com"
click at [412, 353] on span "Remember me" at bounding box center [382, 351] width 59 height 11
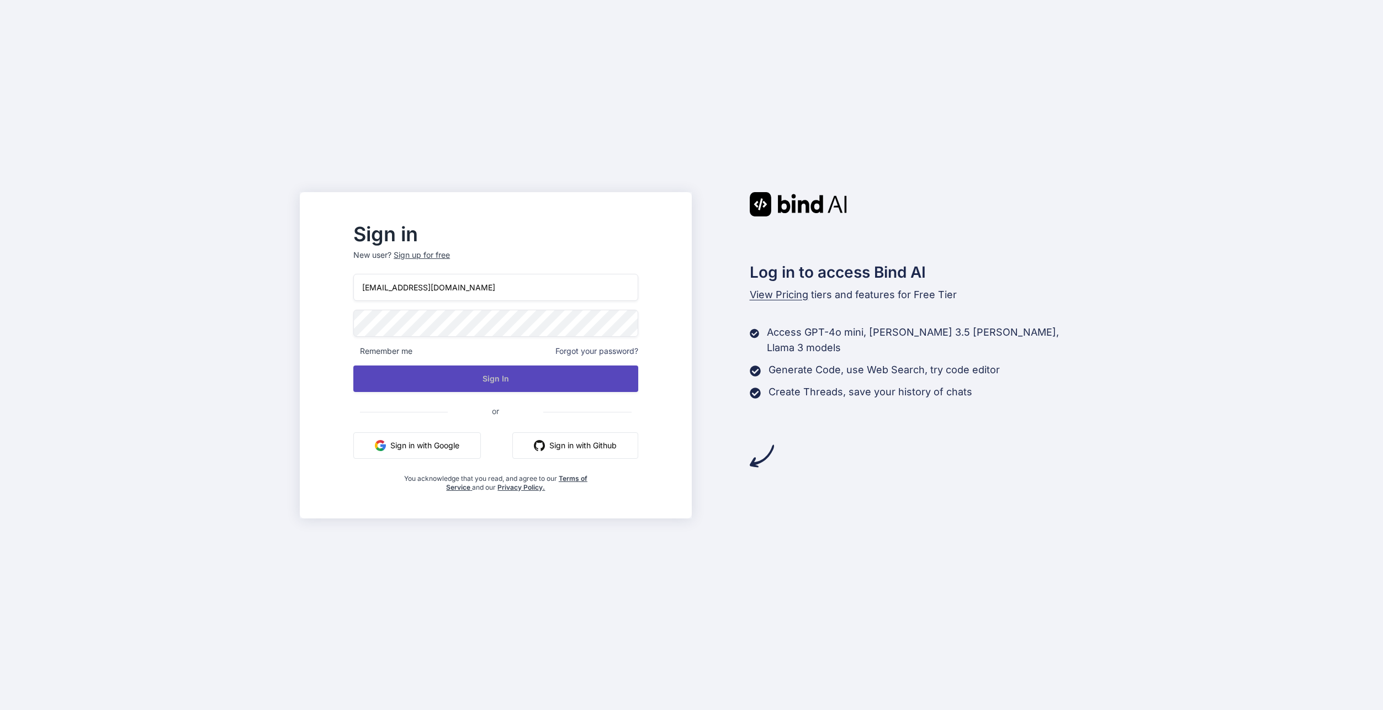
click at [420, 375] on button "Sign In" at bounding box center [495, 378] width 284 height 26
click at [415, 368] on button "Sign In" at bounding box center [495, 378] width 284 height 26
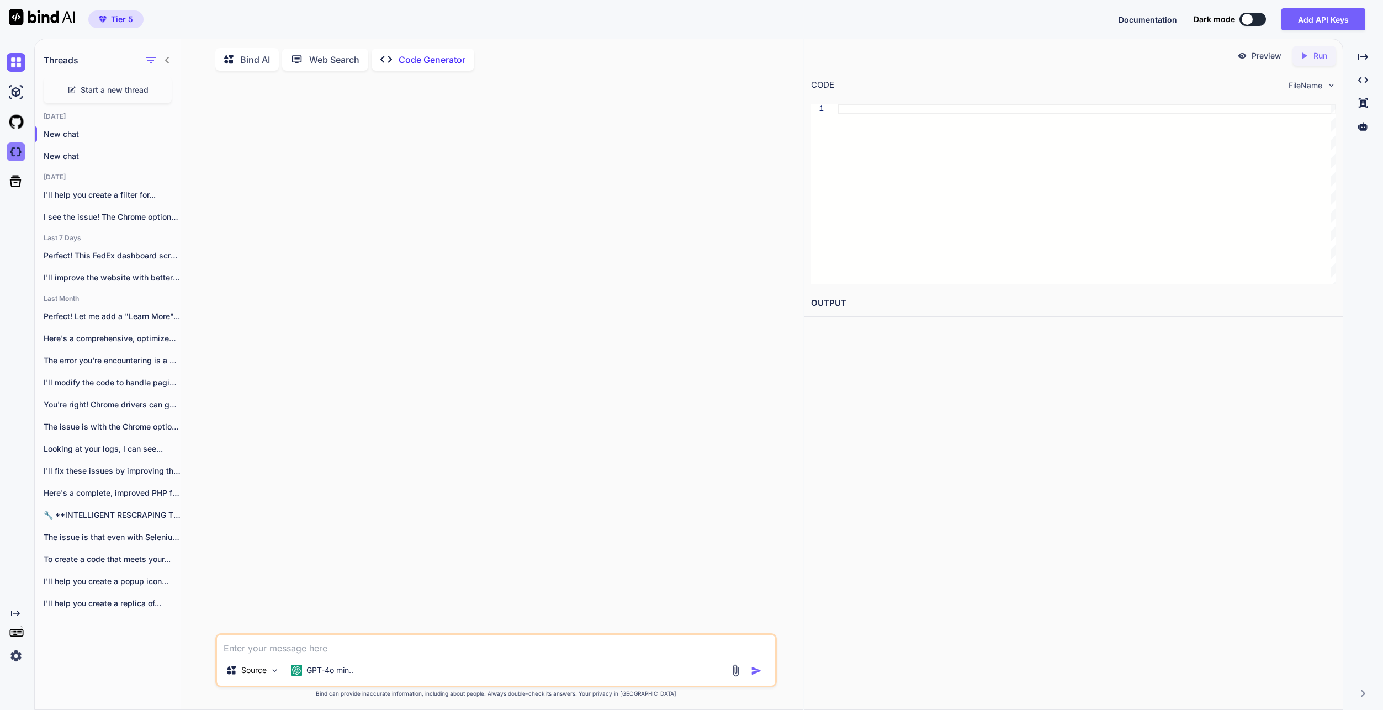
scroll to position [4, 0]
